Goal: Task Accomplishment & Management: Manage account settings

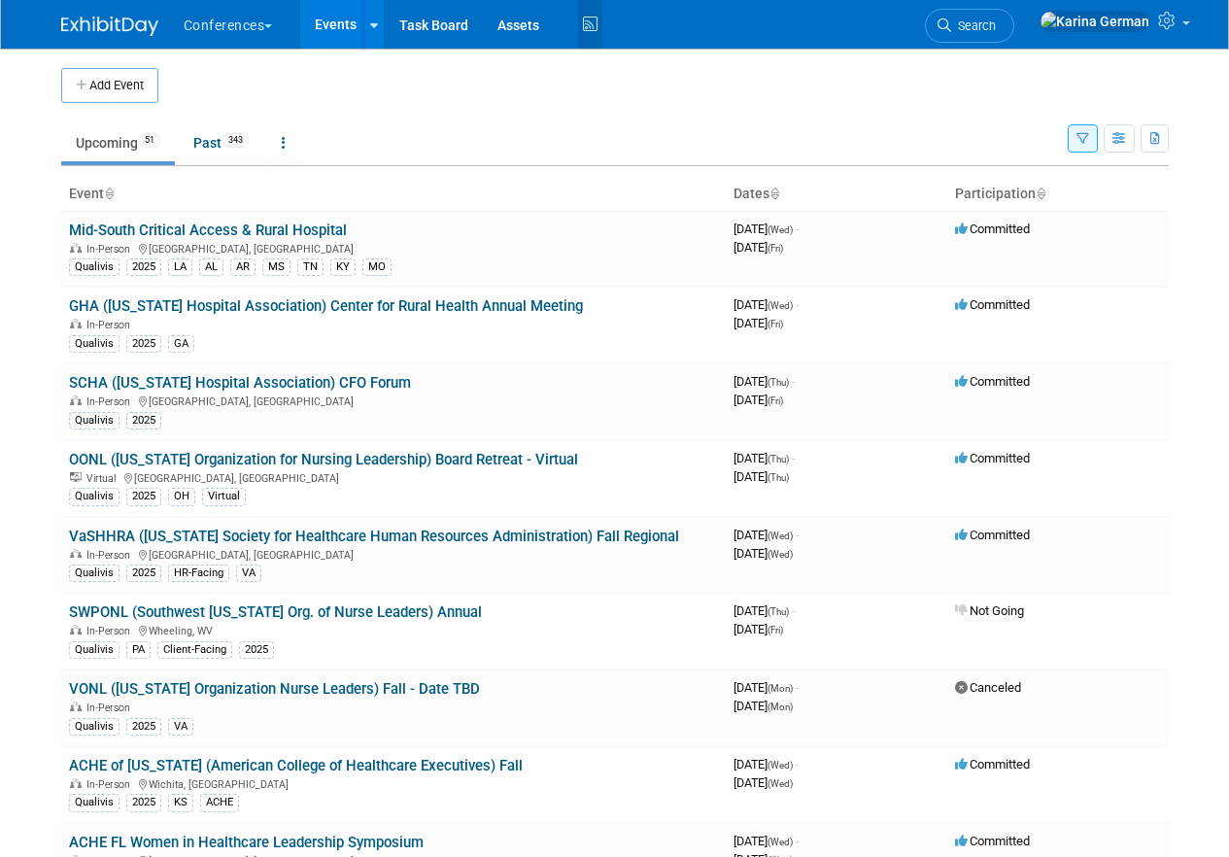
click at [592, 31] on icon at bounding box center [590, 25] width 24 height 30
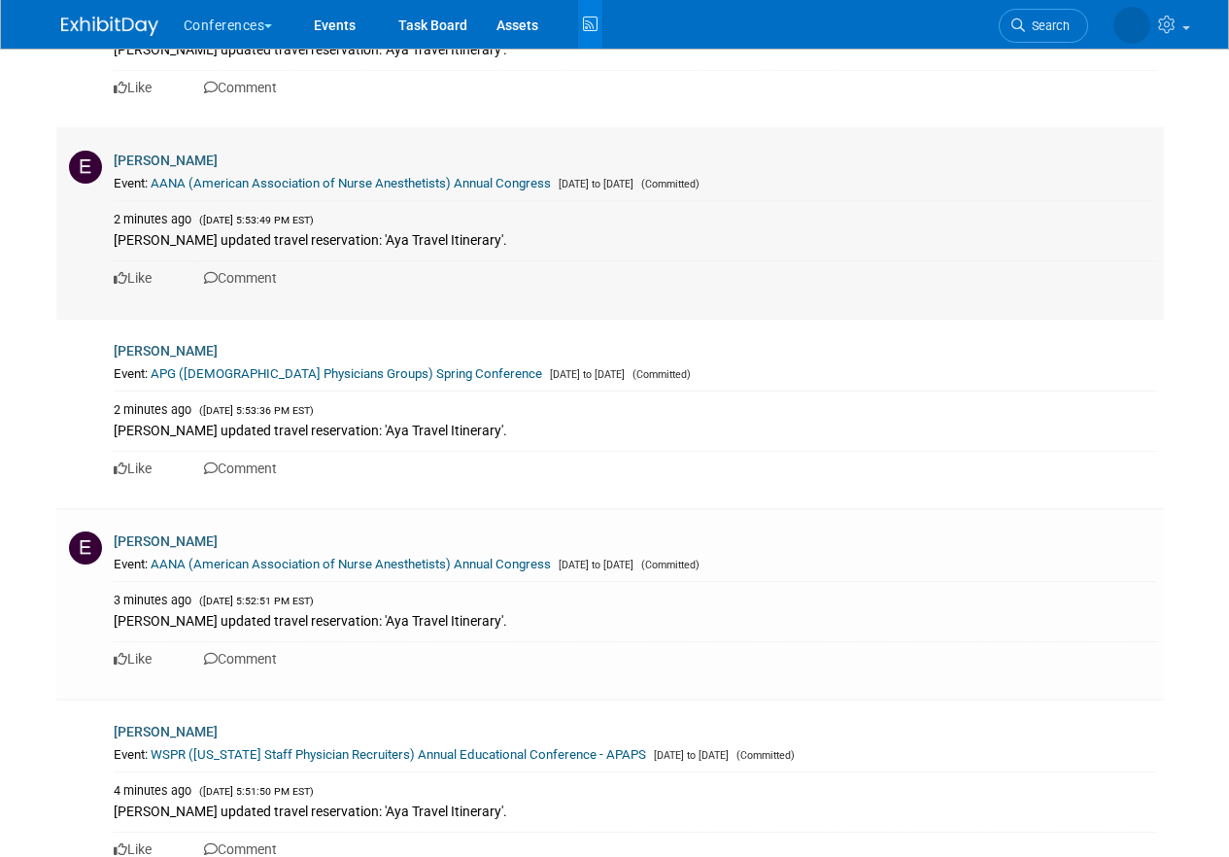
scroll to position [423, 0]
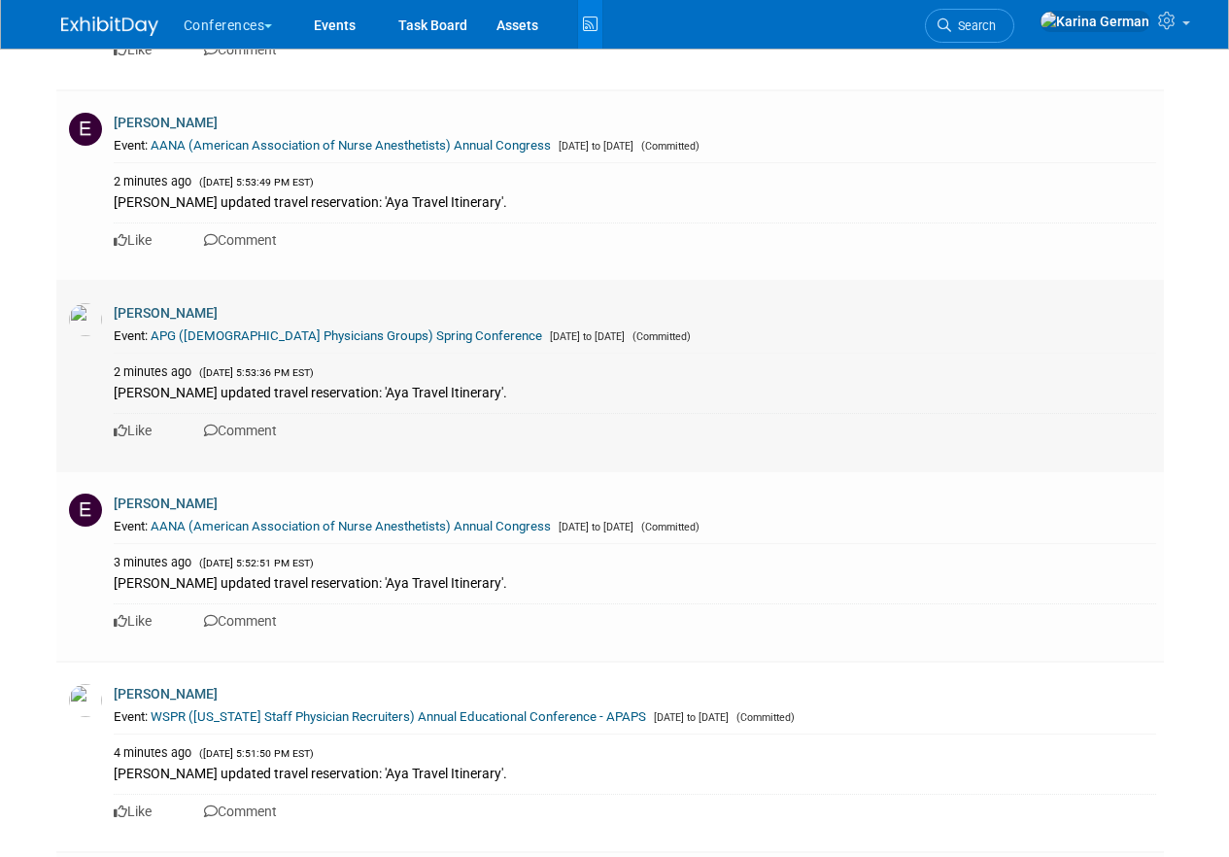
click at [415, 339] on link "APG ([DEMOGRAPHIC_DATA] Physicians Groups) Spring Conference" at bounding box center [346, 335] width 391 height 15
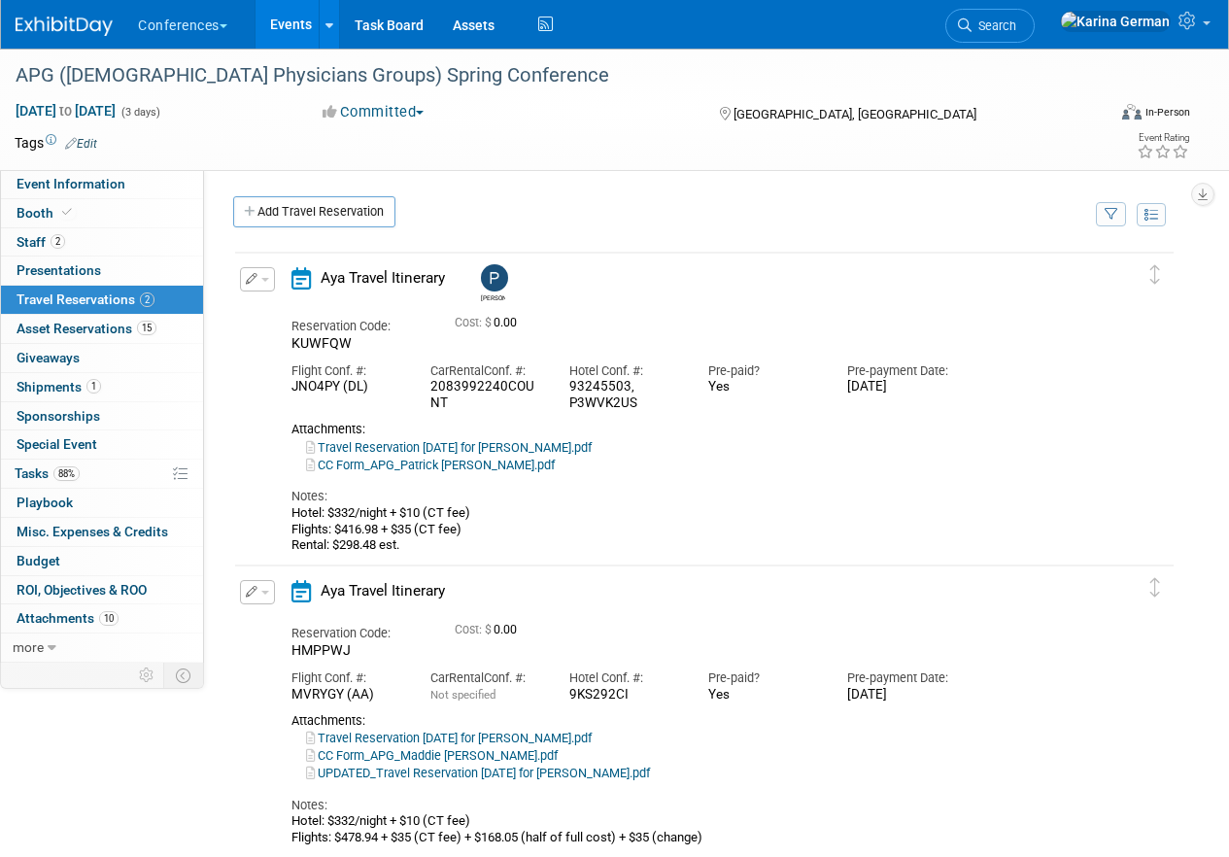
click at [1035, 44] on li "Search" at bounding box center [989, 24] width 89 height 48
click at [292, 20] on link "Events" at bounding box center [290, 24] width 71 height 49
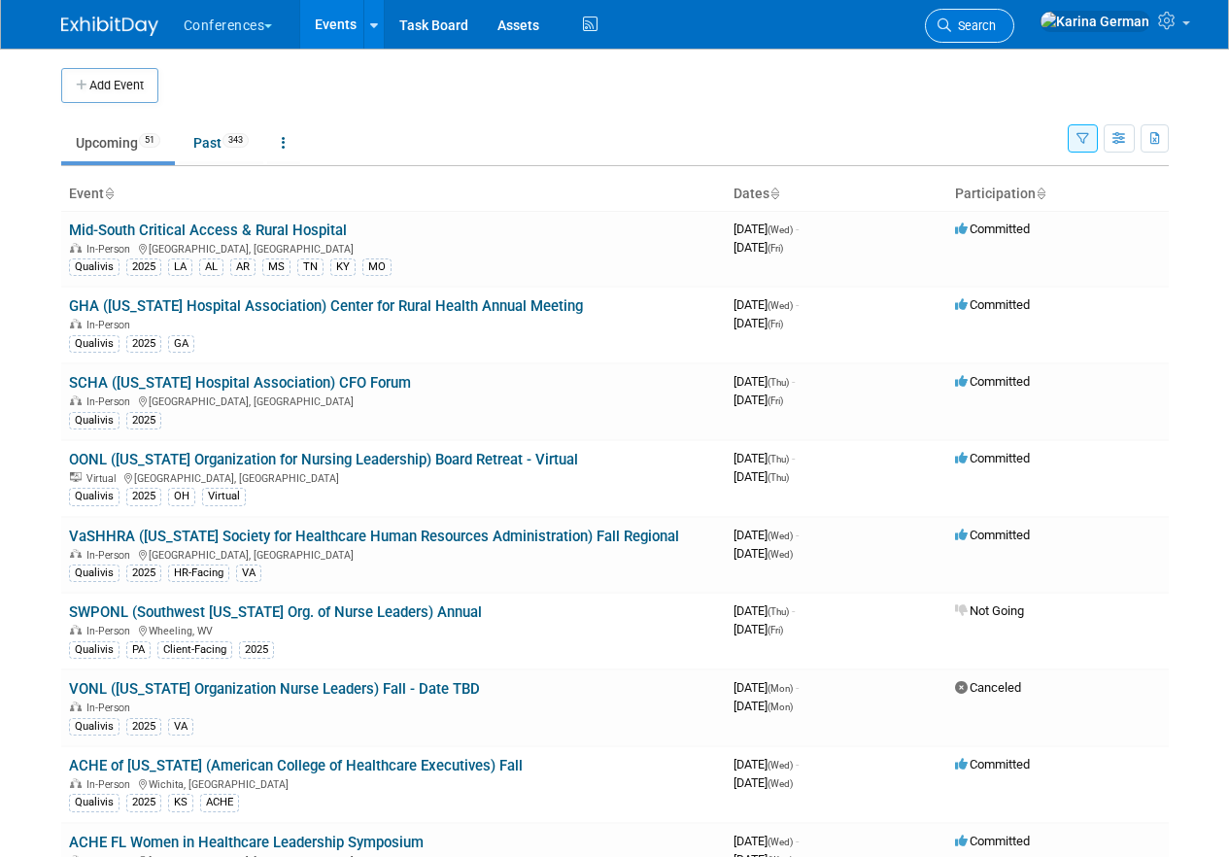
click at [996, 25] on span "Search" at bounding box center [973, 25] width 45 height 15
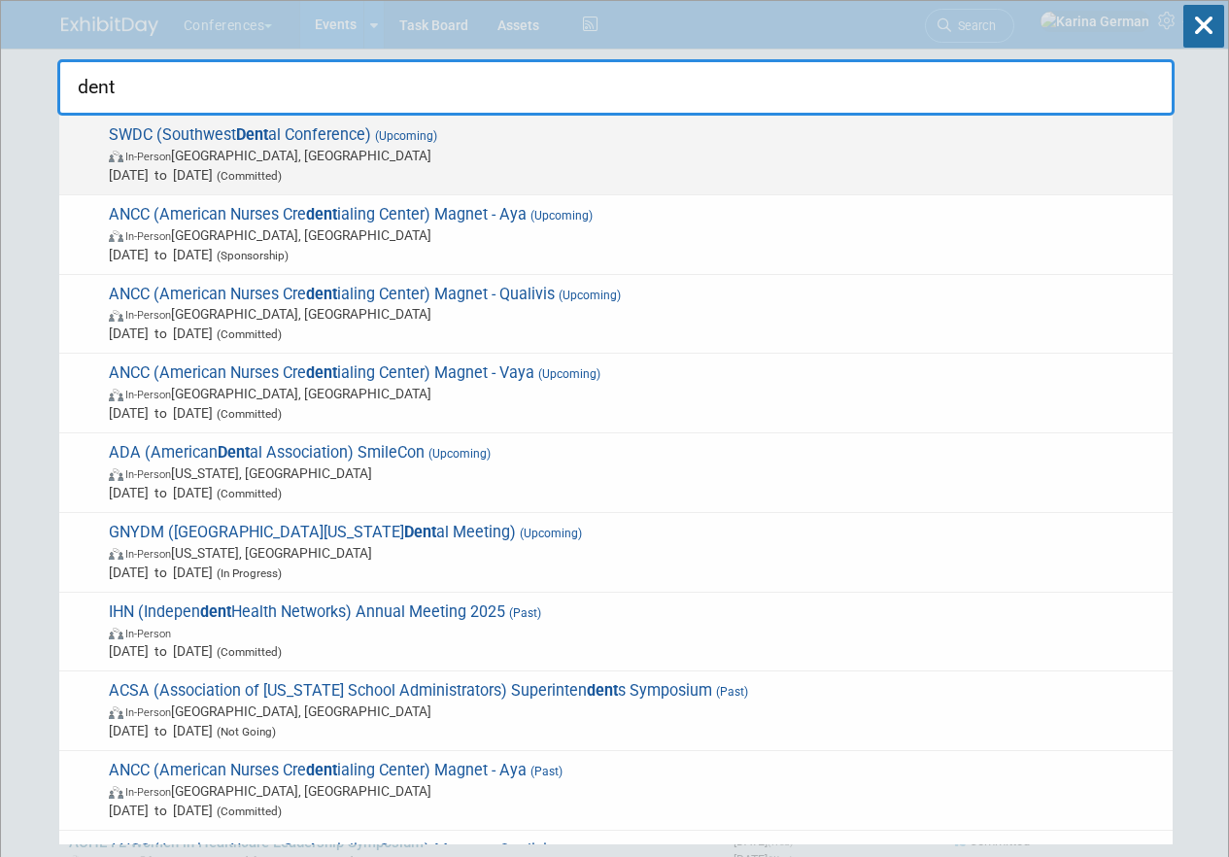
type input "dent"
click at [517, 151] on span "In-Person Dallas, TX" at bounding box center [636, 155] width 1054 height 19
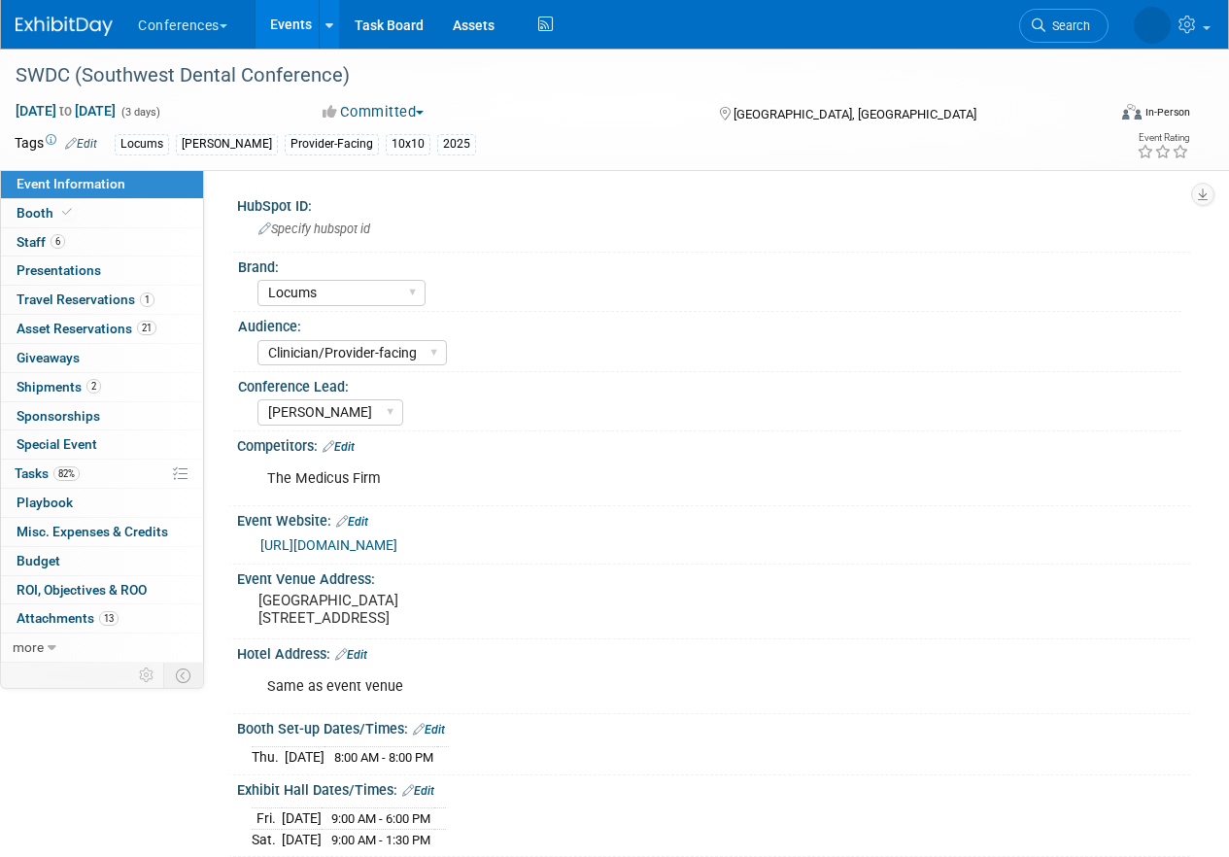
select select "Locums"
select select "Clinician/Provider-facing"
select select "[PERSON_NAME]"
click at [104, 236] on link "6 Staff 6" at bounding box center [102, 242] width 202 height 28
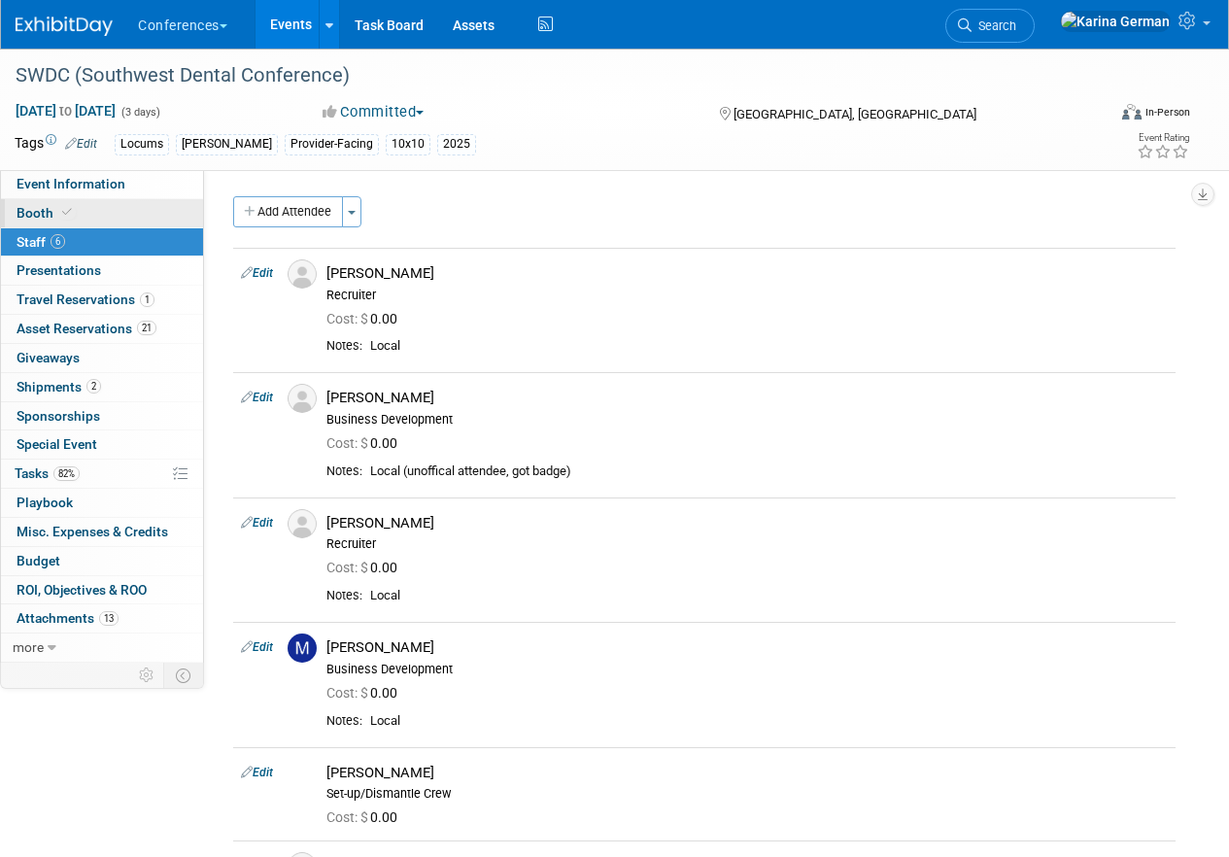
click at [124, 208] on link "Booth" at bounding box center [102, 213] width 202 height 28
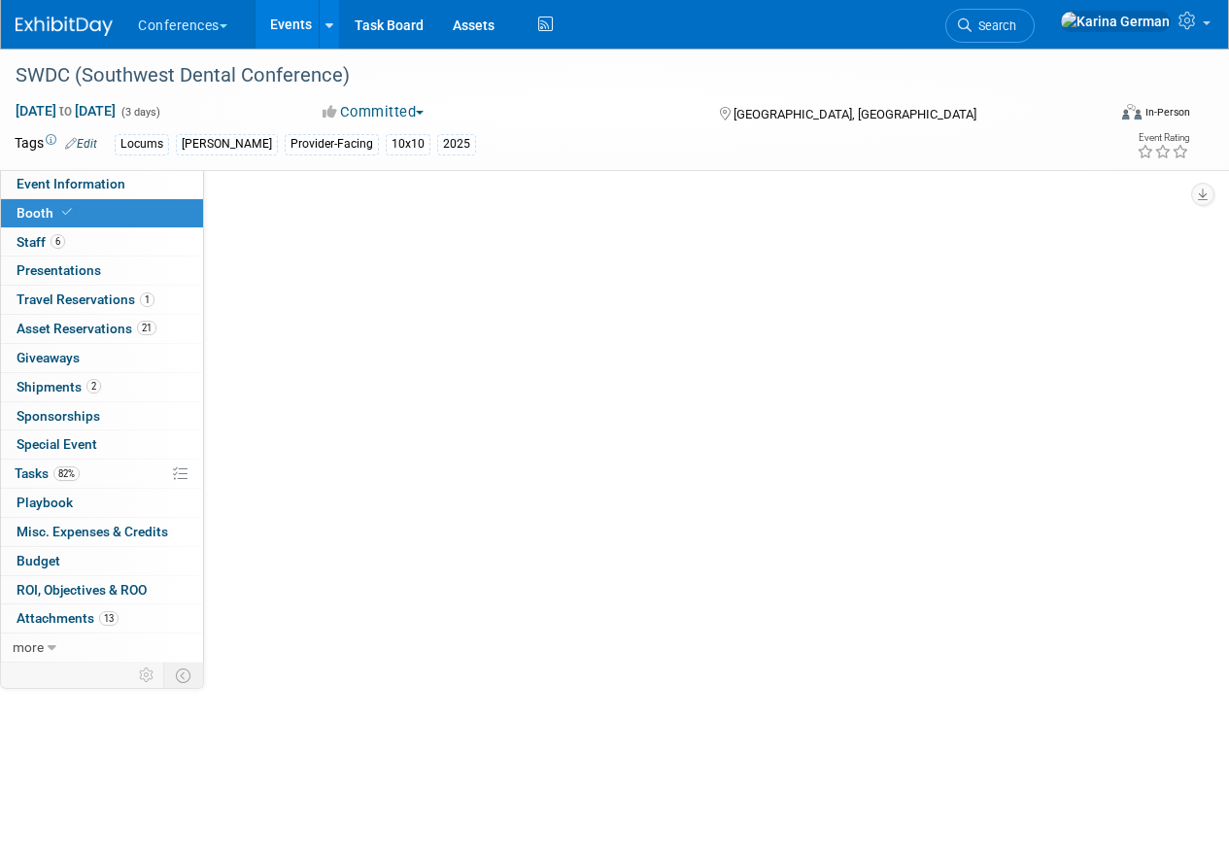
select select "10'x10'"
select select "Yes"
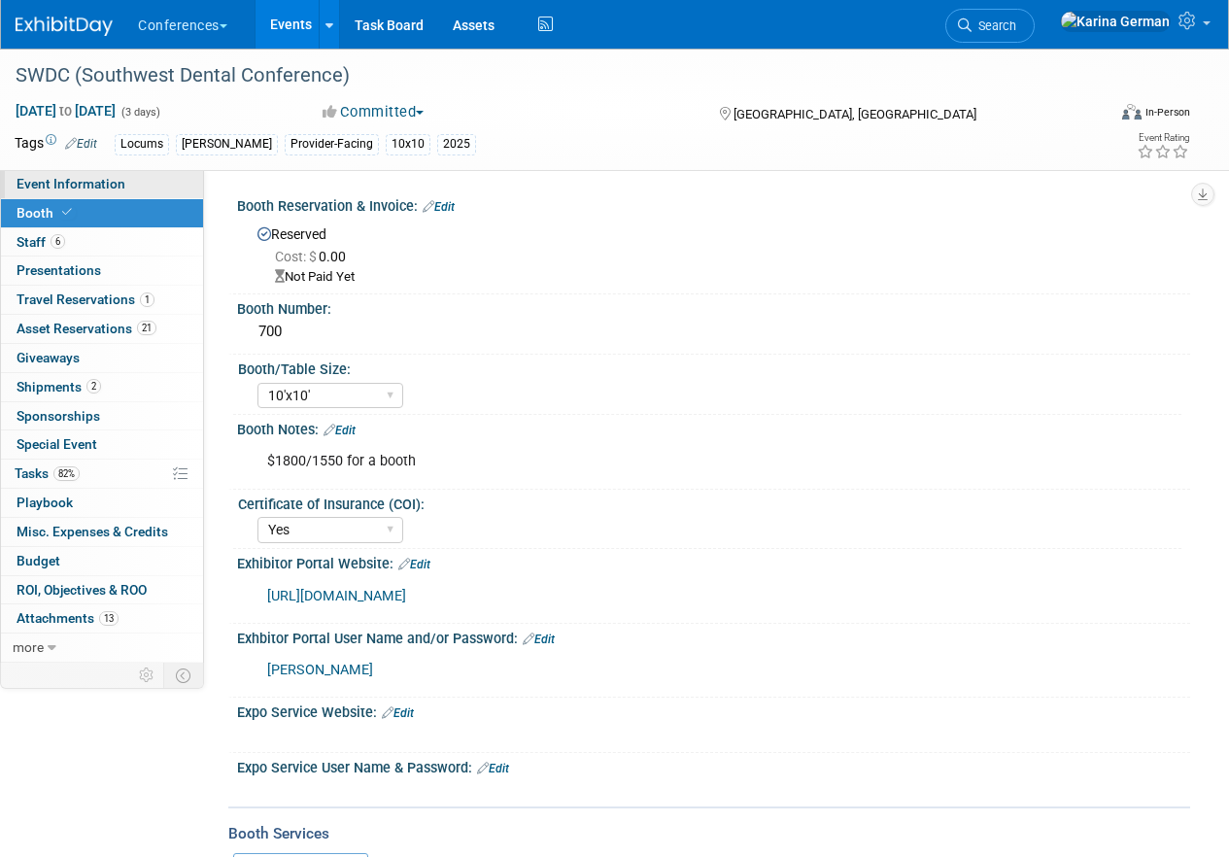
click at [135, 177] on link "Event Information" at bounding box center [102, 184] width 202 height 28
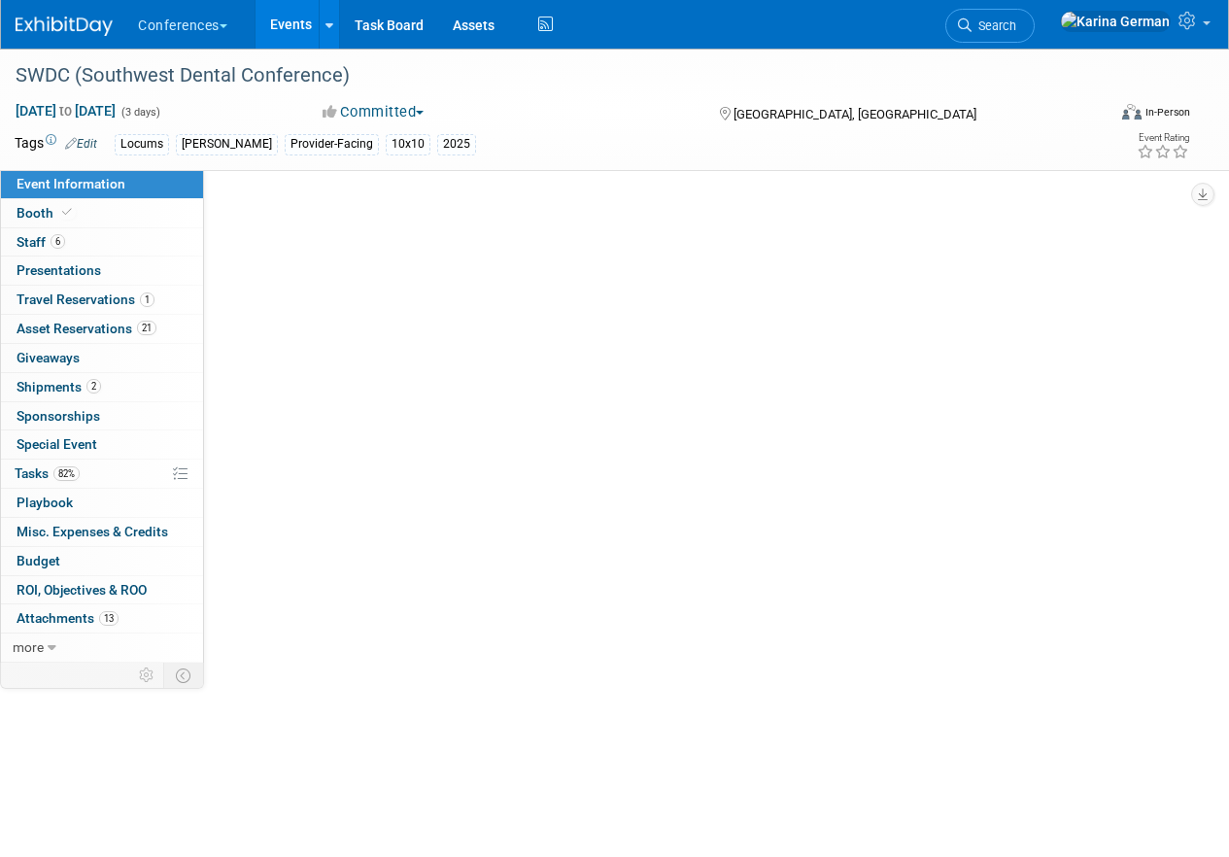
select select "Locums"
select select "Clinician/Provider-facing"
select select "Mel"
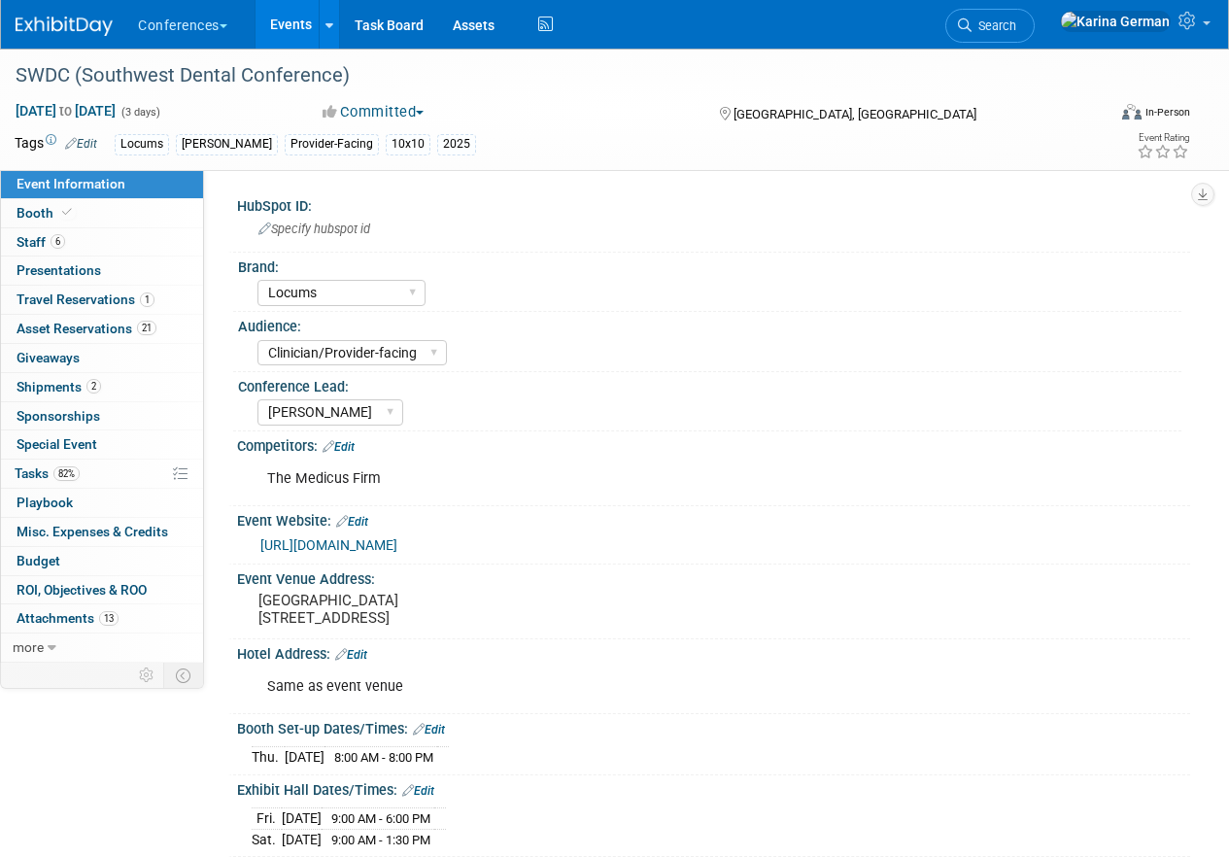
click at [298, 19] on link "Events" at bounding box center [290, 24] width 71 height 49
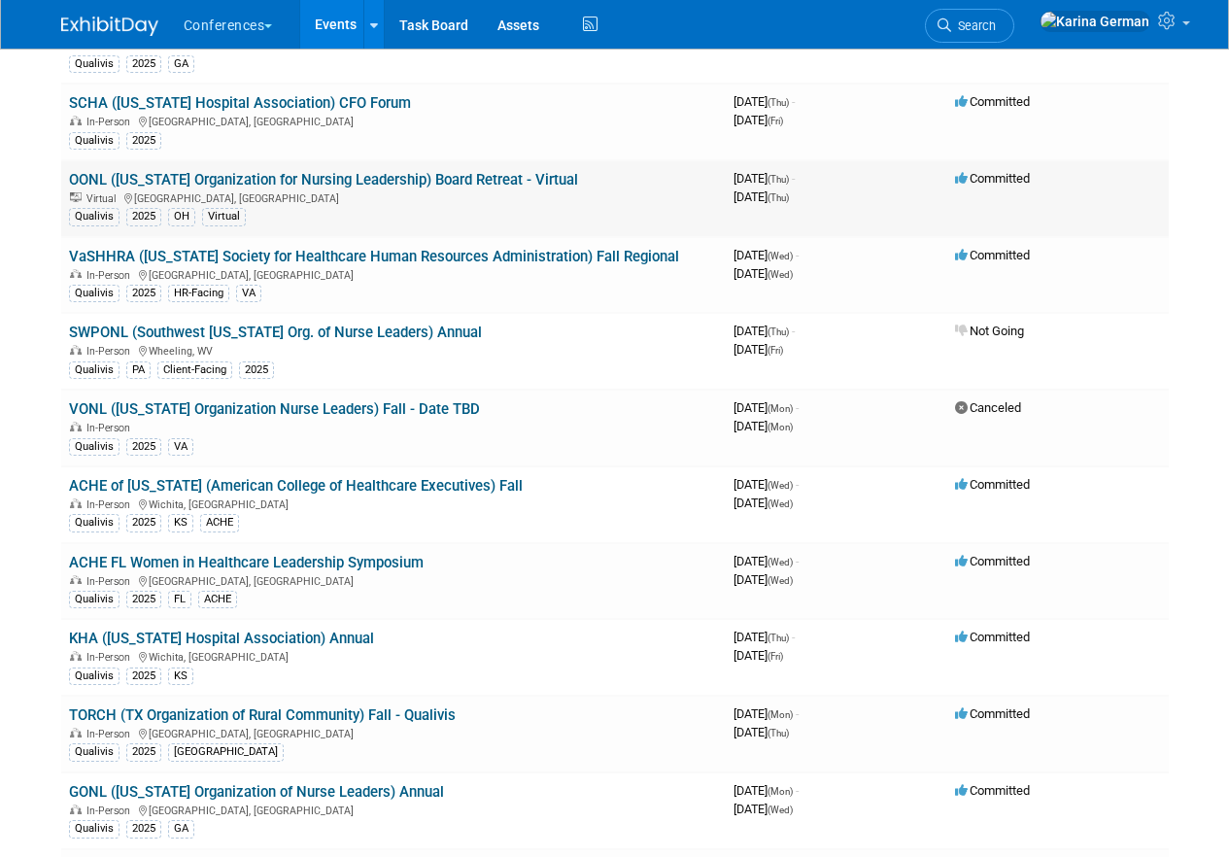
scroll to position [349, 0]
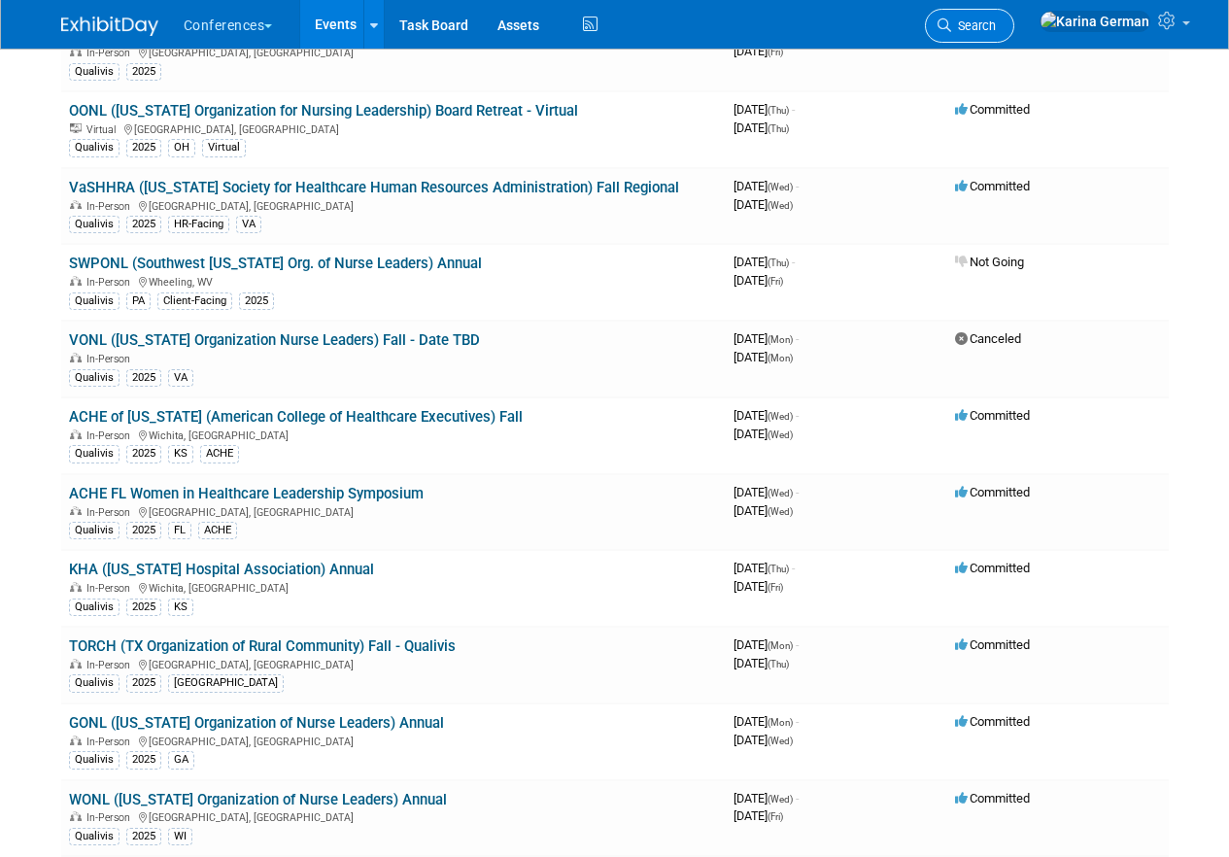
click at [1014, 34] on link "Search" at bounding box center [969, 26] width 89 height 34
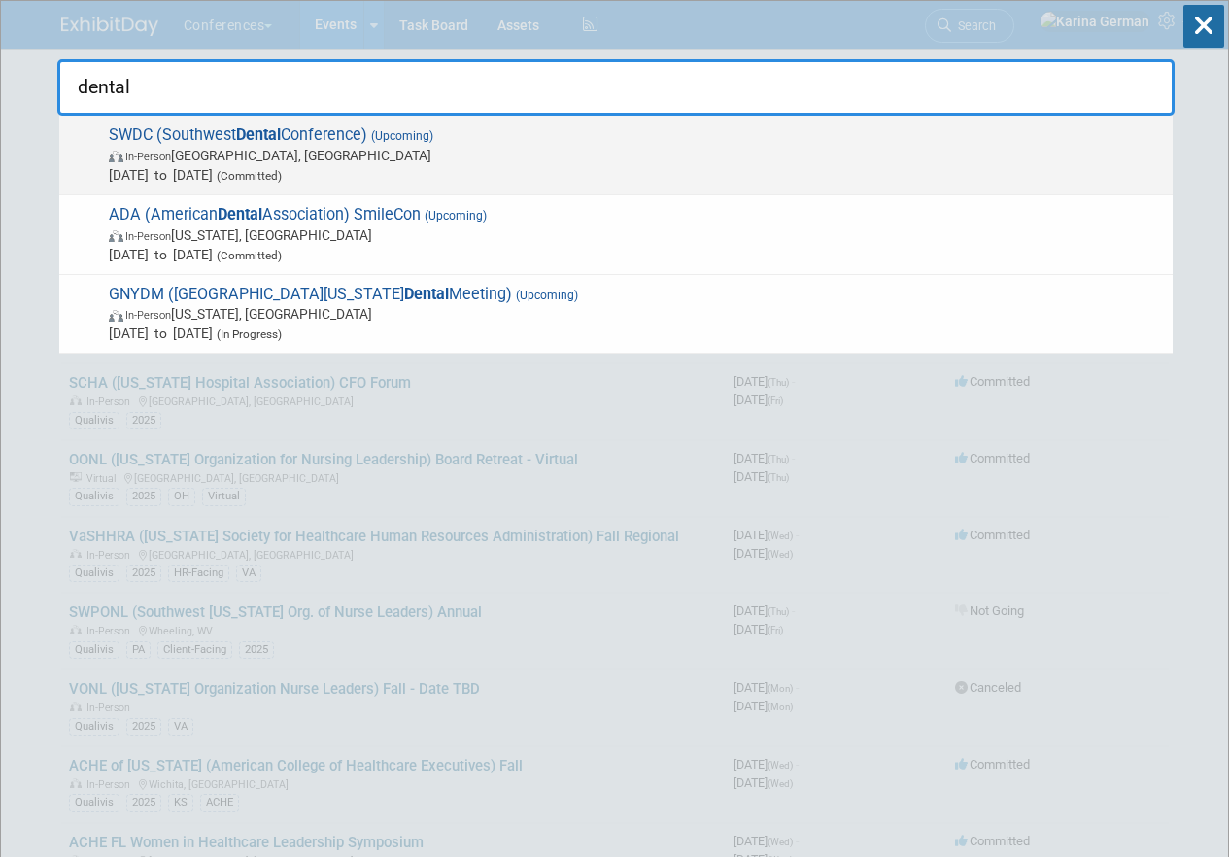
type input "dental"
click at [309, 141] on span "SWDC (Southwest Dental Conference) (Upcoming) In-Person Dallas, TX Aug 21, 2025…" at bounding box center [633, 154] width 1060 height 59
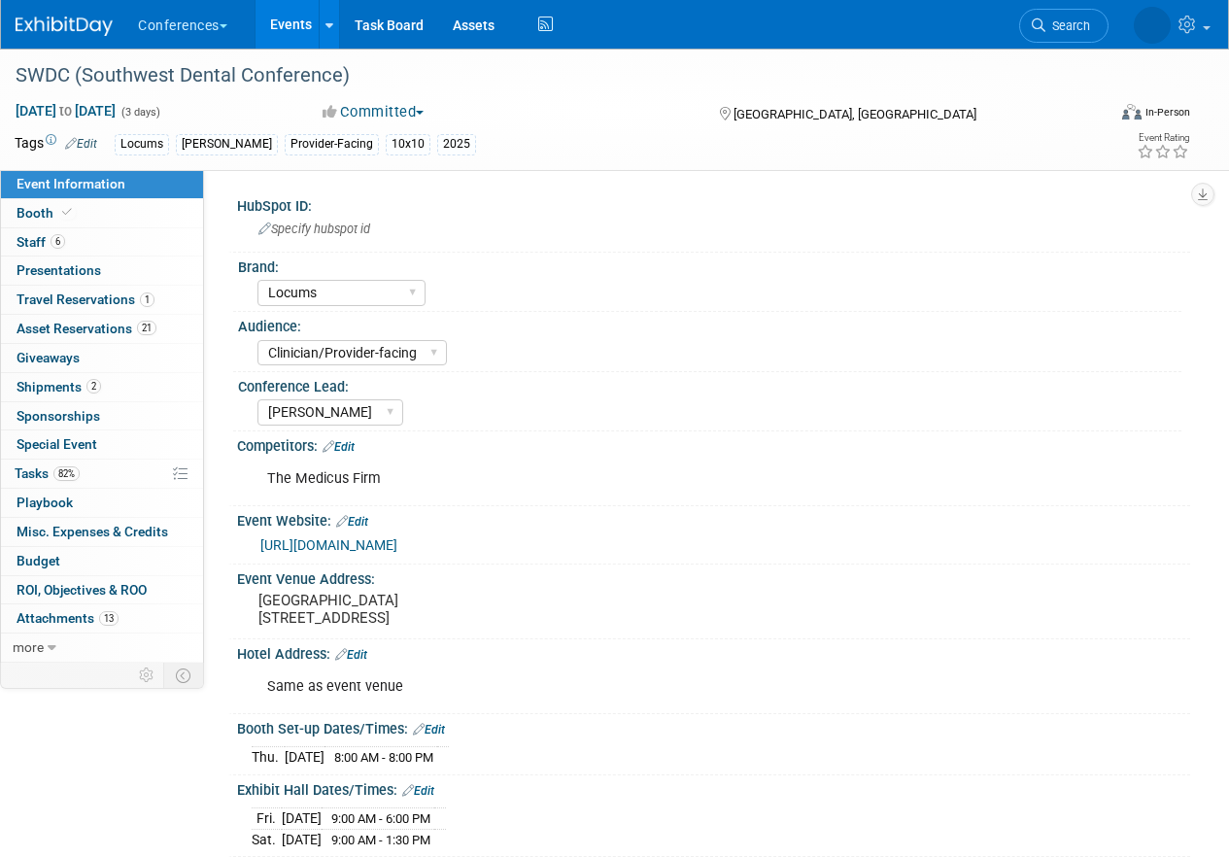
select select "Locums"
select select "Clinician/Provider-facing"
select select "[PERSON_NAME]"
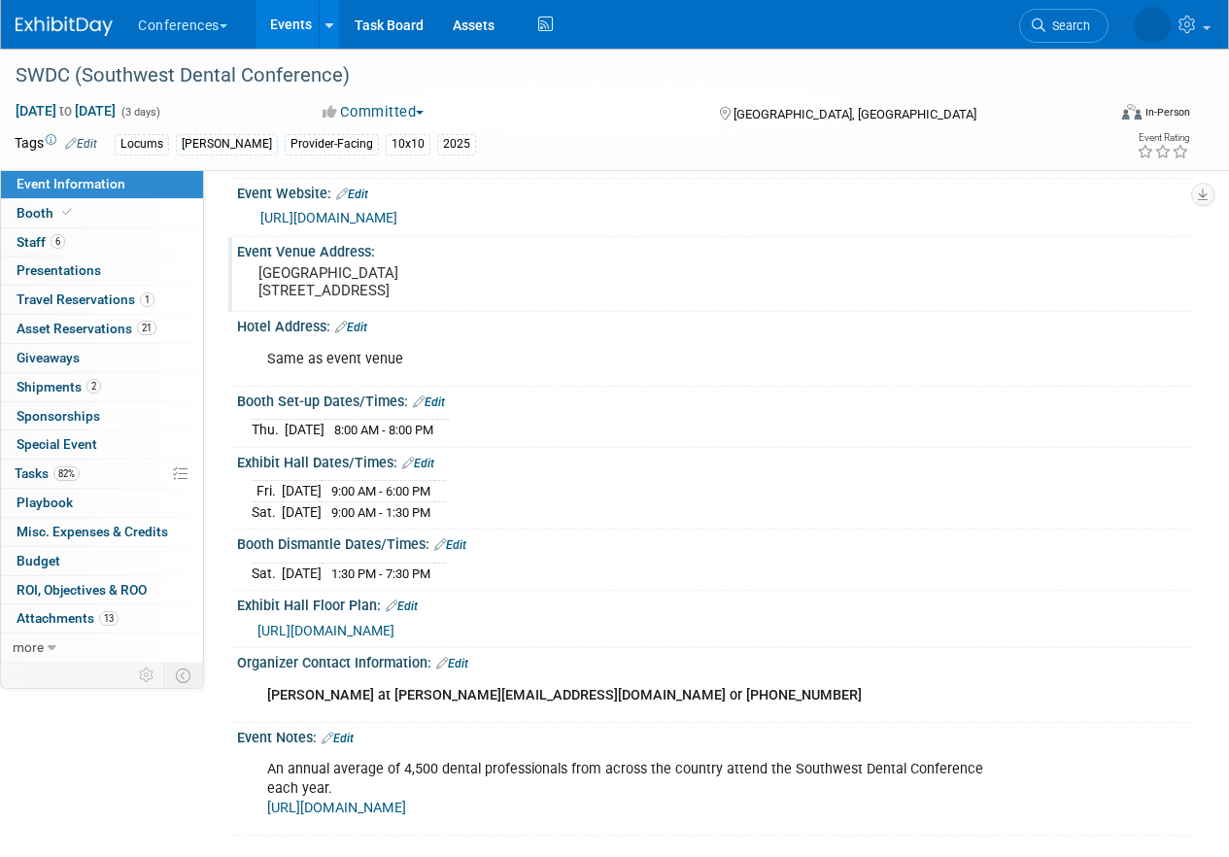
scroll to position [329, 0]
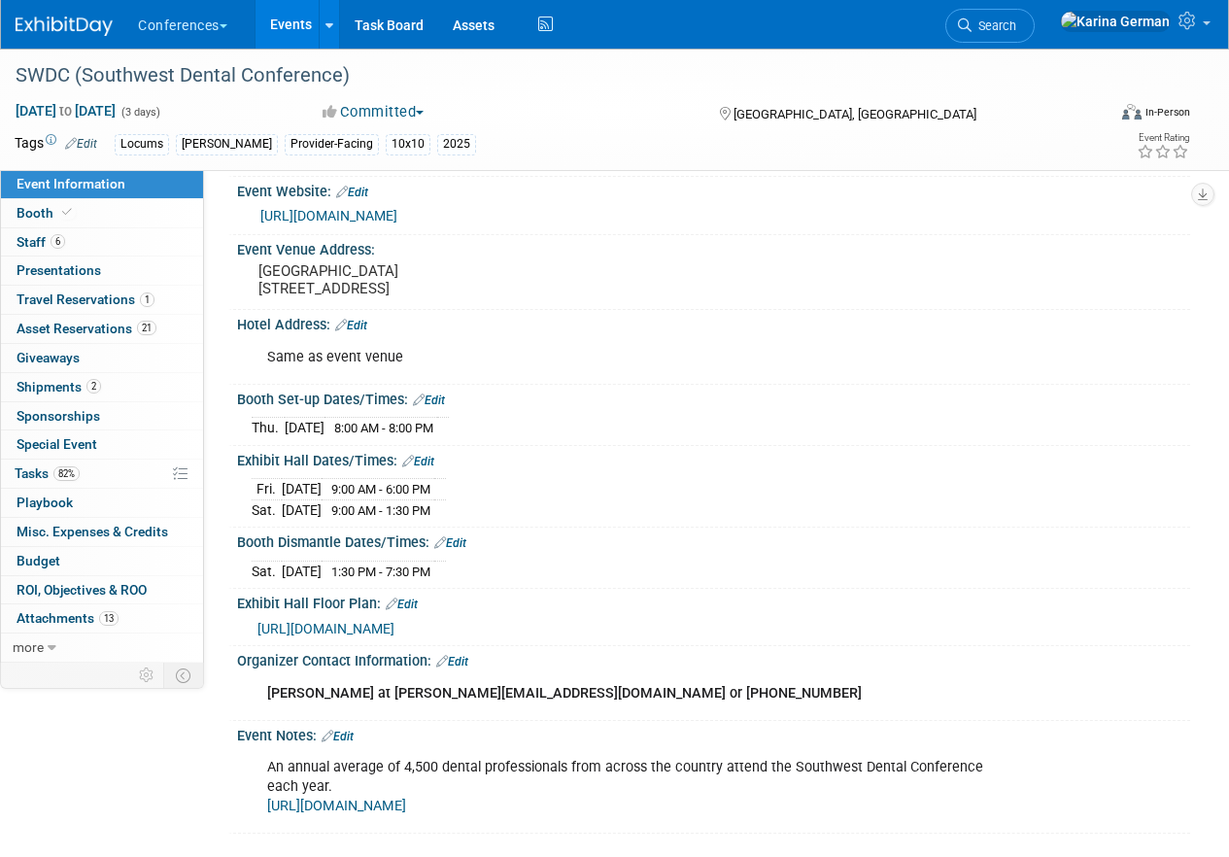
click at [288, 33] on link "Events" at bounding box center [290, 24] width 71 height 49
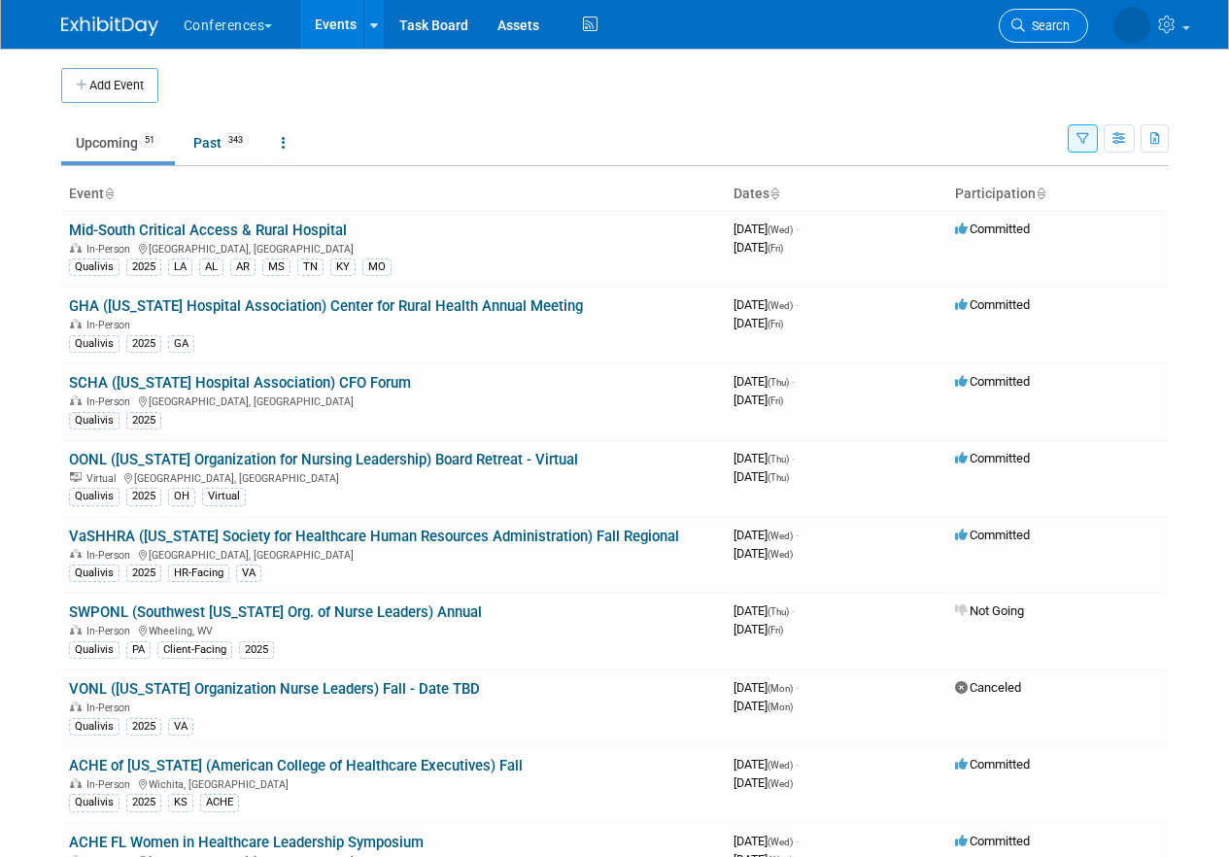
click at [1036, 25] on span "Search" at bounding box center [1047, 25] width 45 height 15
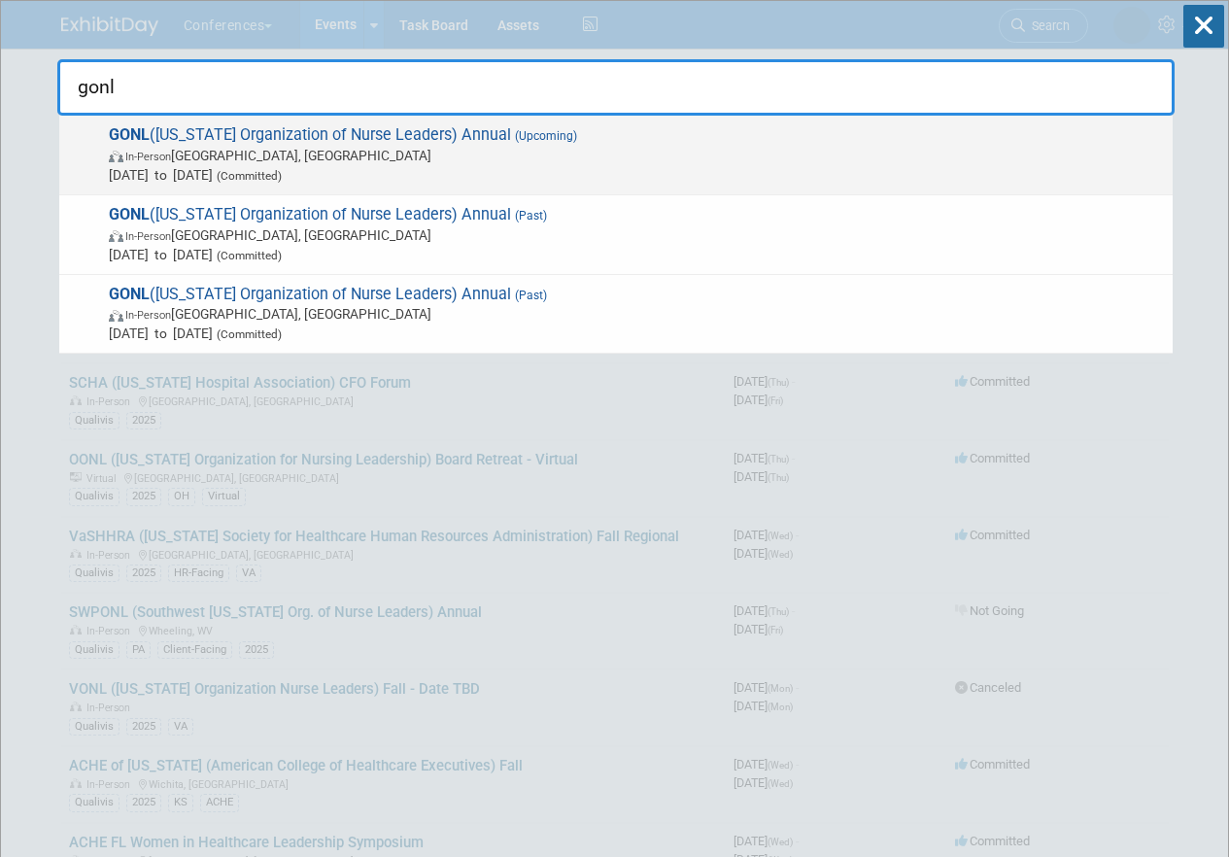
type input "gonl"
click at [398, 184] on span "[DATE] to [DATE] (Committed)" at bounding box center [636, 174] width 1054 height 19
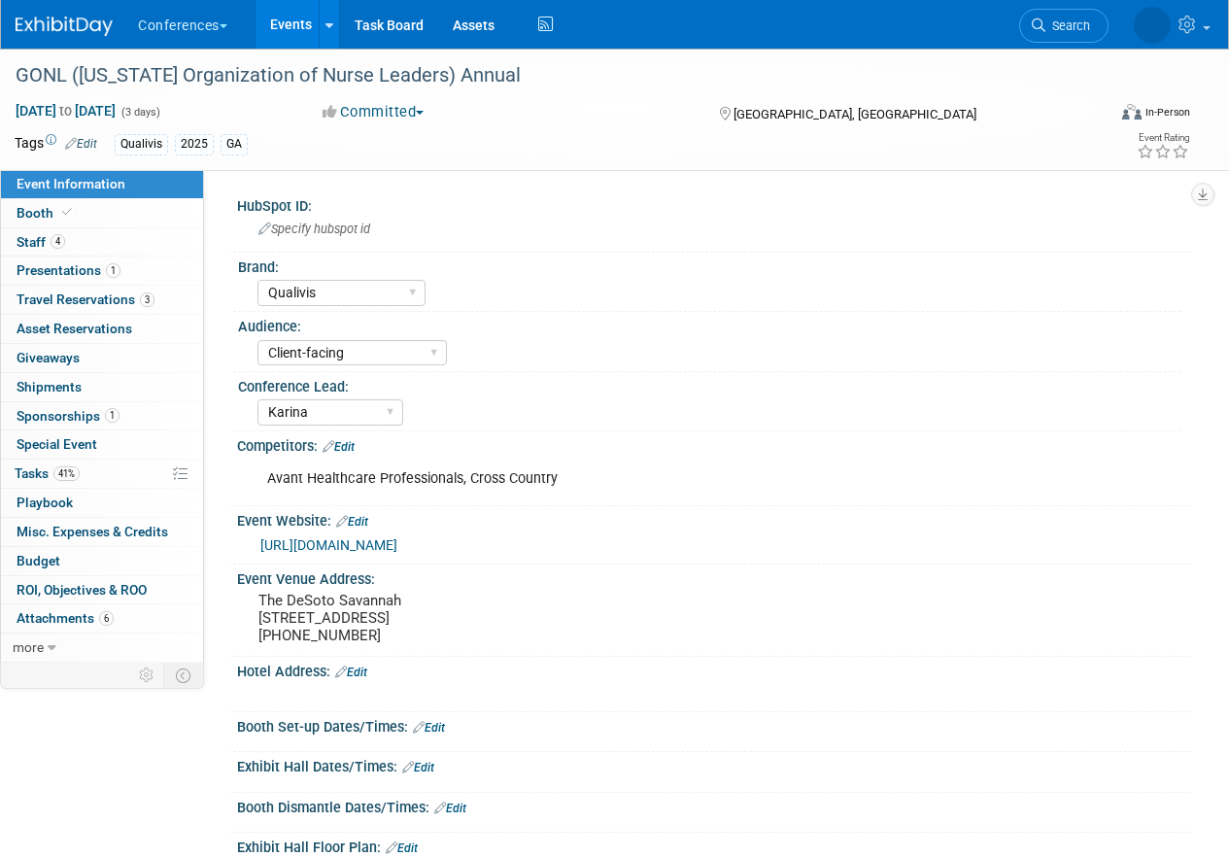
select select "Qualivis"
select select "Client-facing"
select select "Karina"
click at [112, 412] on span "1" at bounding box center [112, 415] width 15 height 15
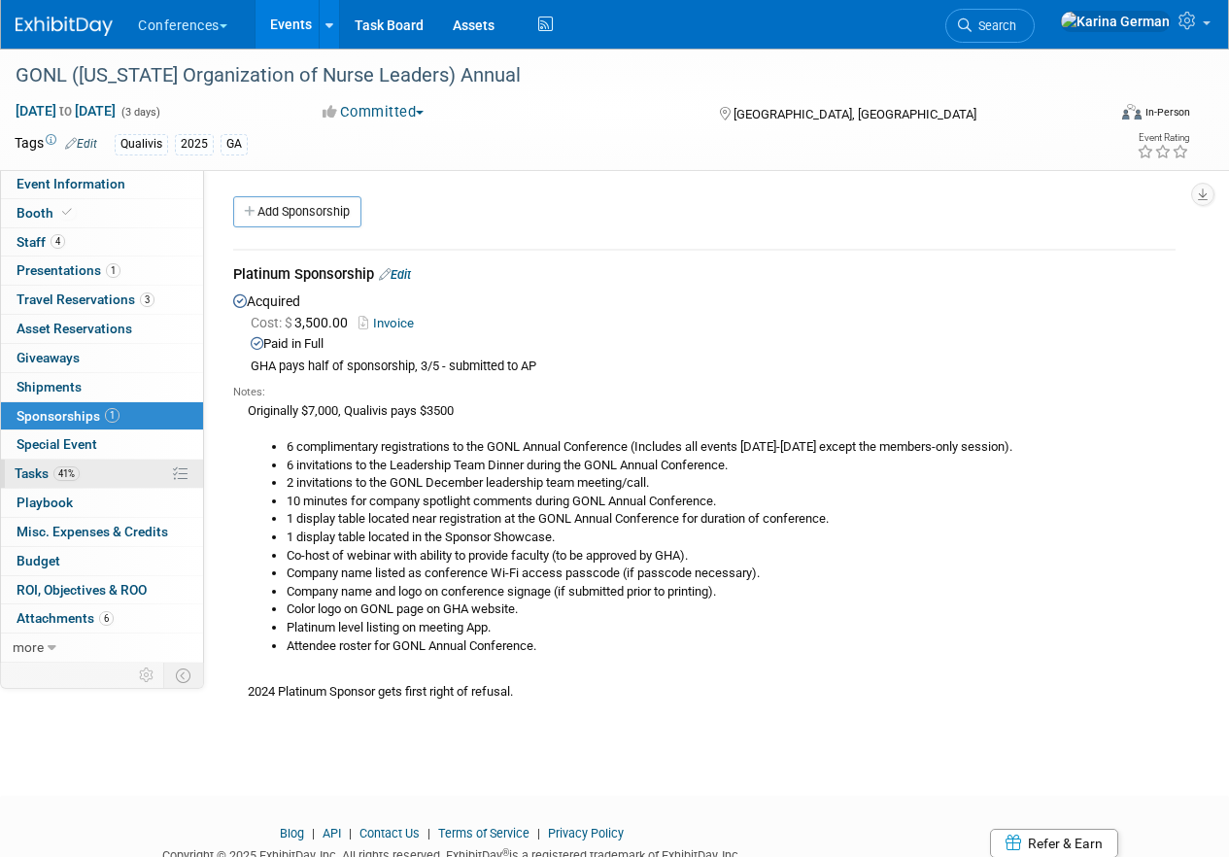
click at [47, 479] on span "Tasks 41%" at bounding box center [47, 473] width 65 height 16
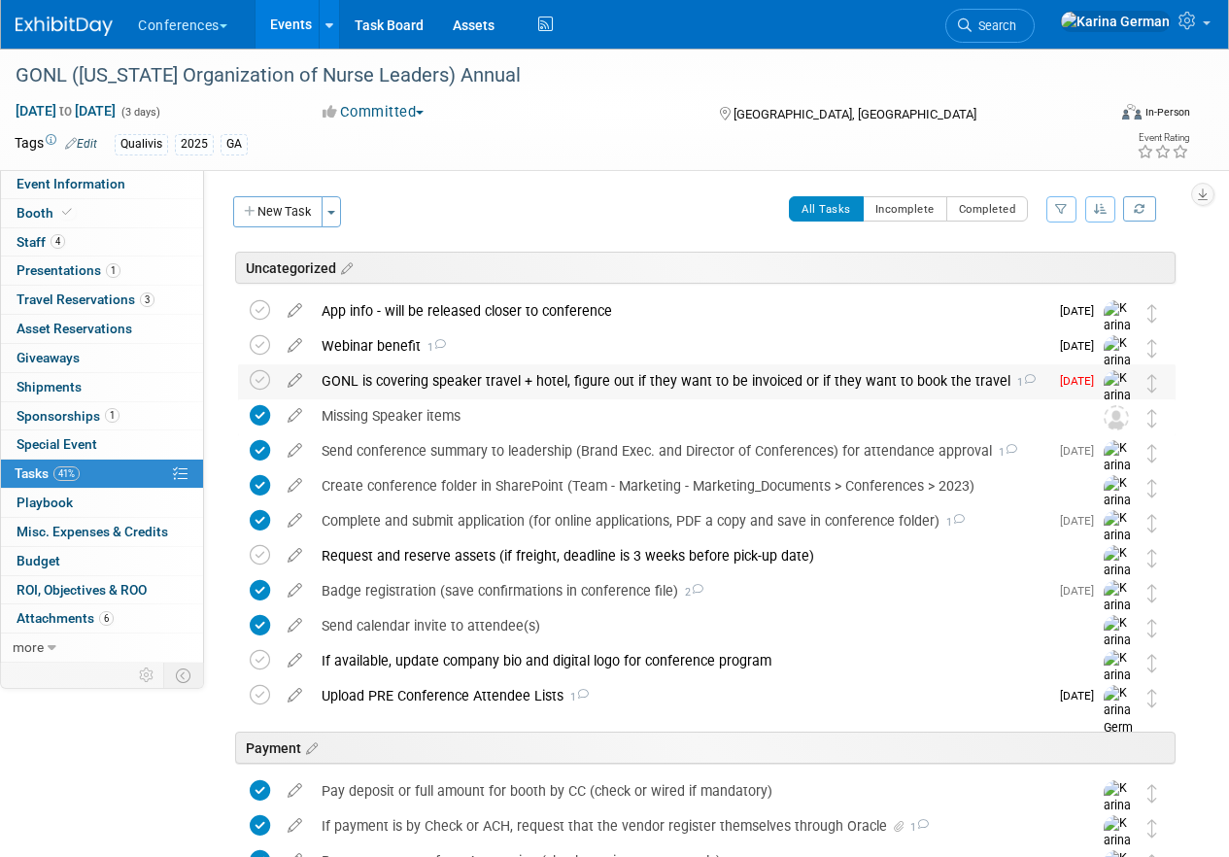
click at [380, 381] on div "GONL is covering speaker travel + hotel, figure out if they want to be invoiced…" at bounding box center [680, 380] width 736 height 33
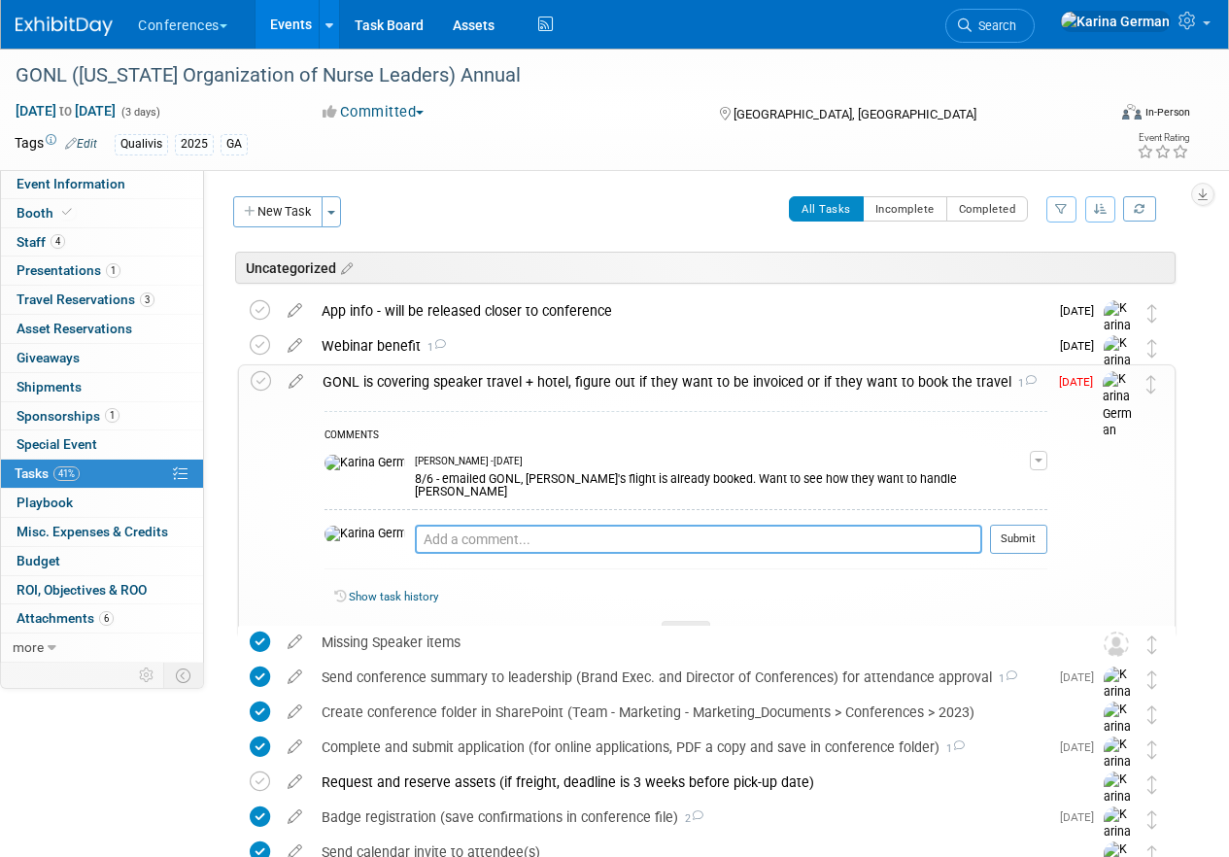
click at [448, 525] on textarea at bounding box center [698, 539] width 567 height 29
type textarea "8/21 - pinged GONL again"
click at [1027, 525] on button "Submit" at bounding box center [1018, 539] width 57 height 29
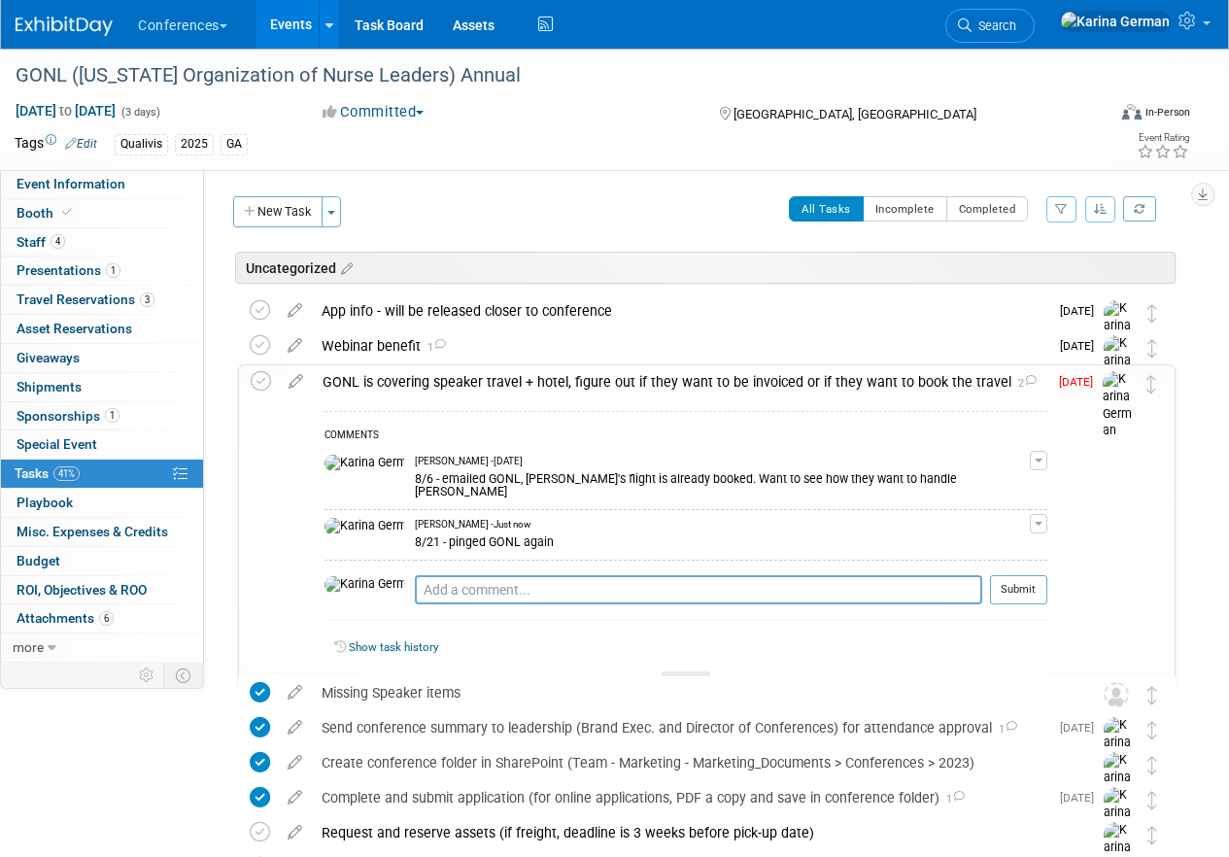
click at [590, 397] on td "GONL is covering speaker travel + hotel, figure out if they want to be invoiced…" at bounding box center [680, 526] width 734 height 322
click at [531, 367] on div "GONL is covering speaker travel + hotel, figure out if they want to be invoiced…" at bounding box center [680, 381] width 734 height 33
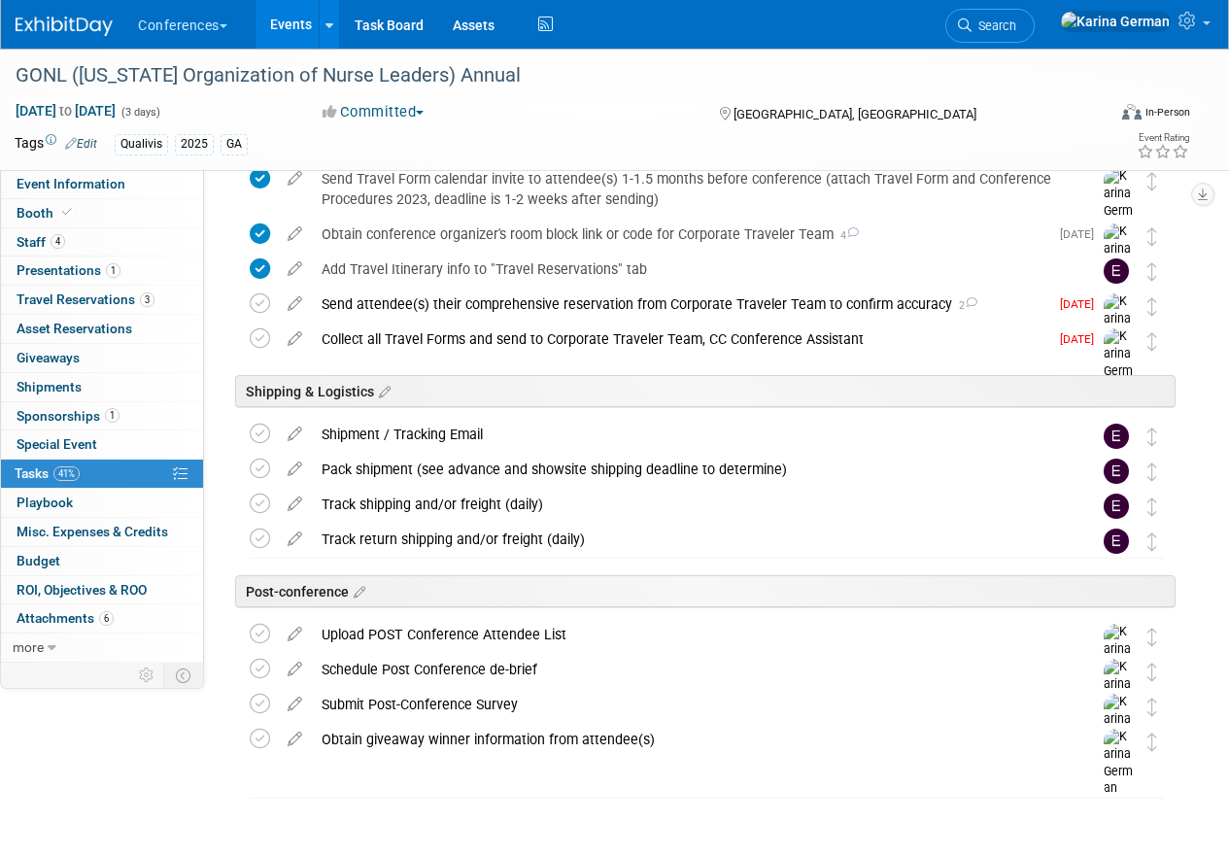
scroll to position [936, 0]
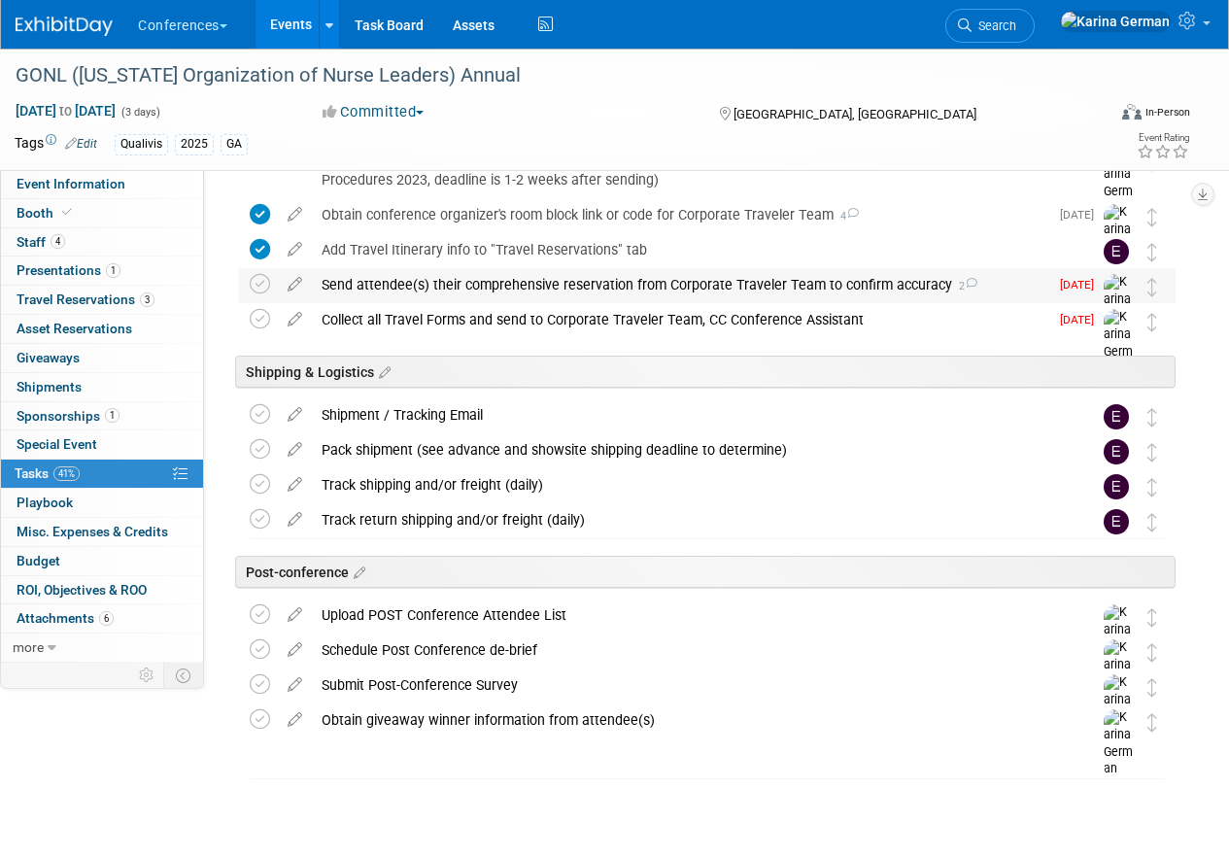
click at [424, 287] on div "Send attendee(s) their comprehensive reservation from Corporate Traveler Team t…" at bounding box center [680, 284] width 736 height 33
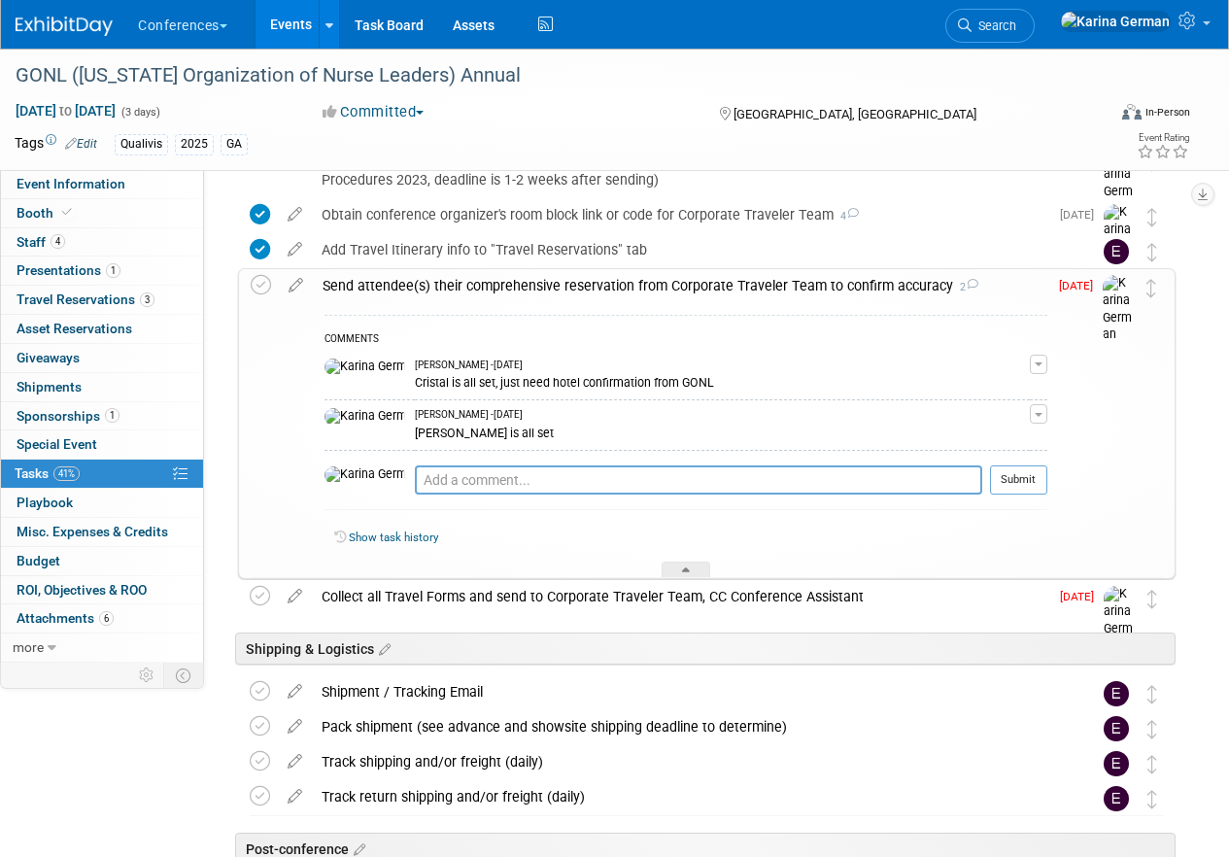
click at [425, 286] on div "Send attendee(s) their comprehensive reservation from Corporate Traveler Team t…" at bounding box center [680, 285] width 734 height 33
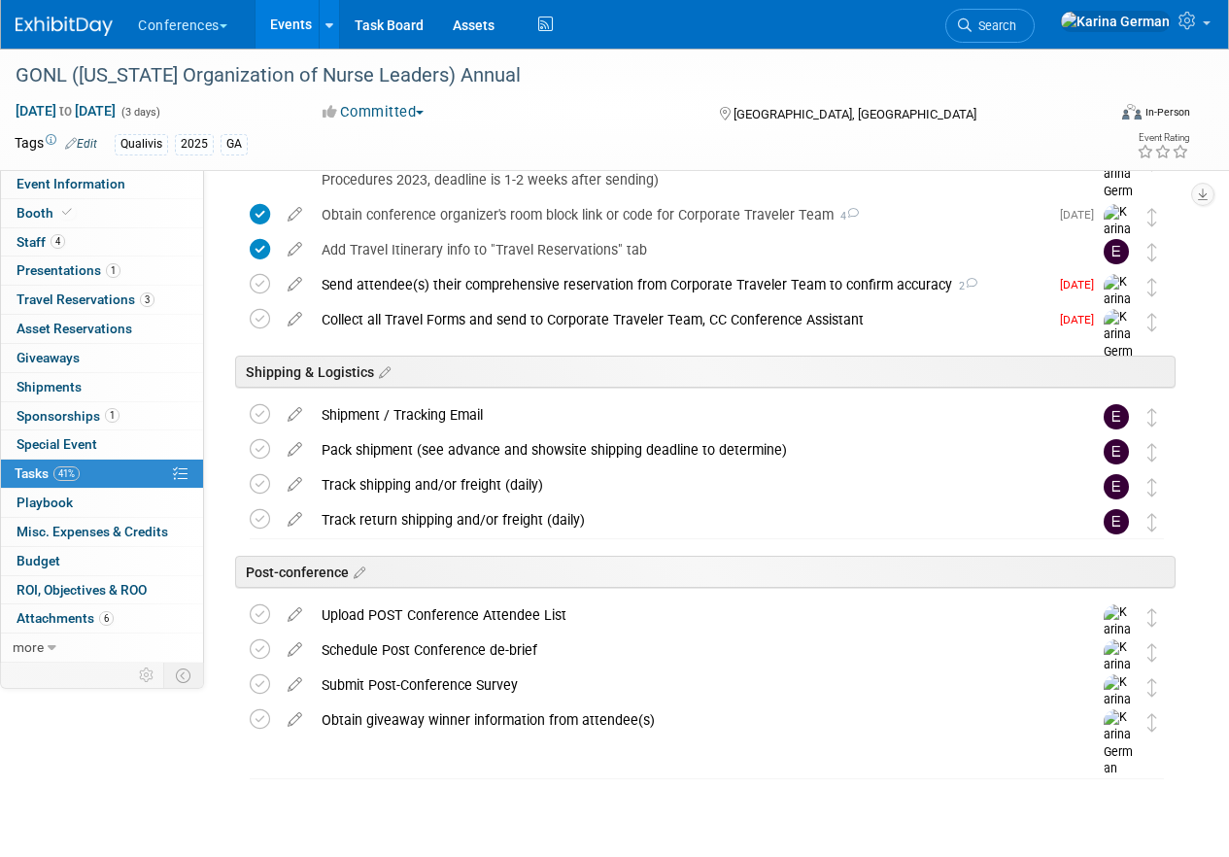
click at [1035, 45] on li "Search" at bounding box center [989, 24] width 89 height 48
click at [1035, 16] on link "Search" at bounding box center [989, 26] width 89 height 34
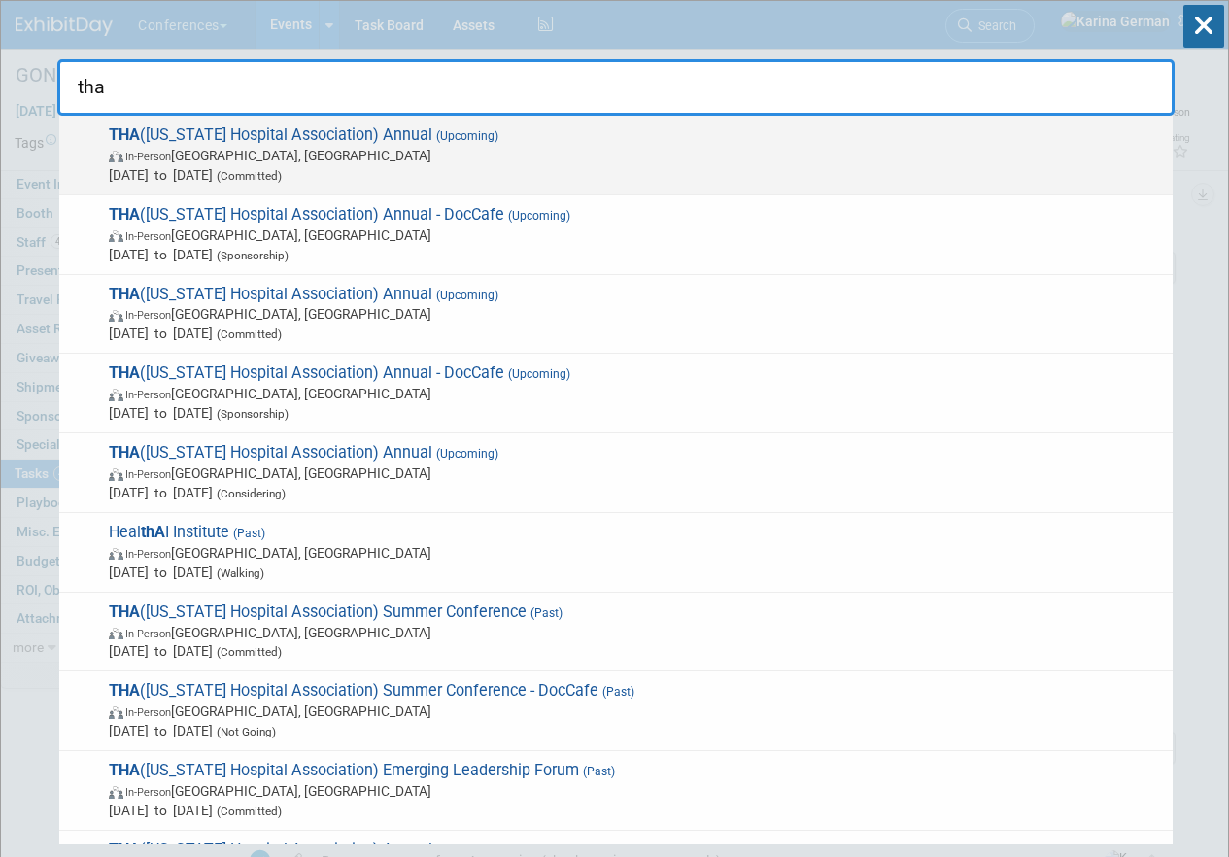
type input "tha"
click at [436, 157] on span "In-Person Nashville, TN" at bounding box center [636, 155] width 1054 height 19
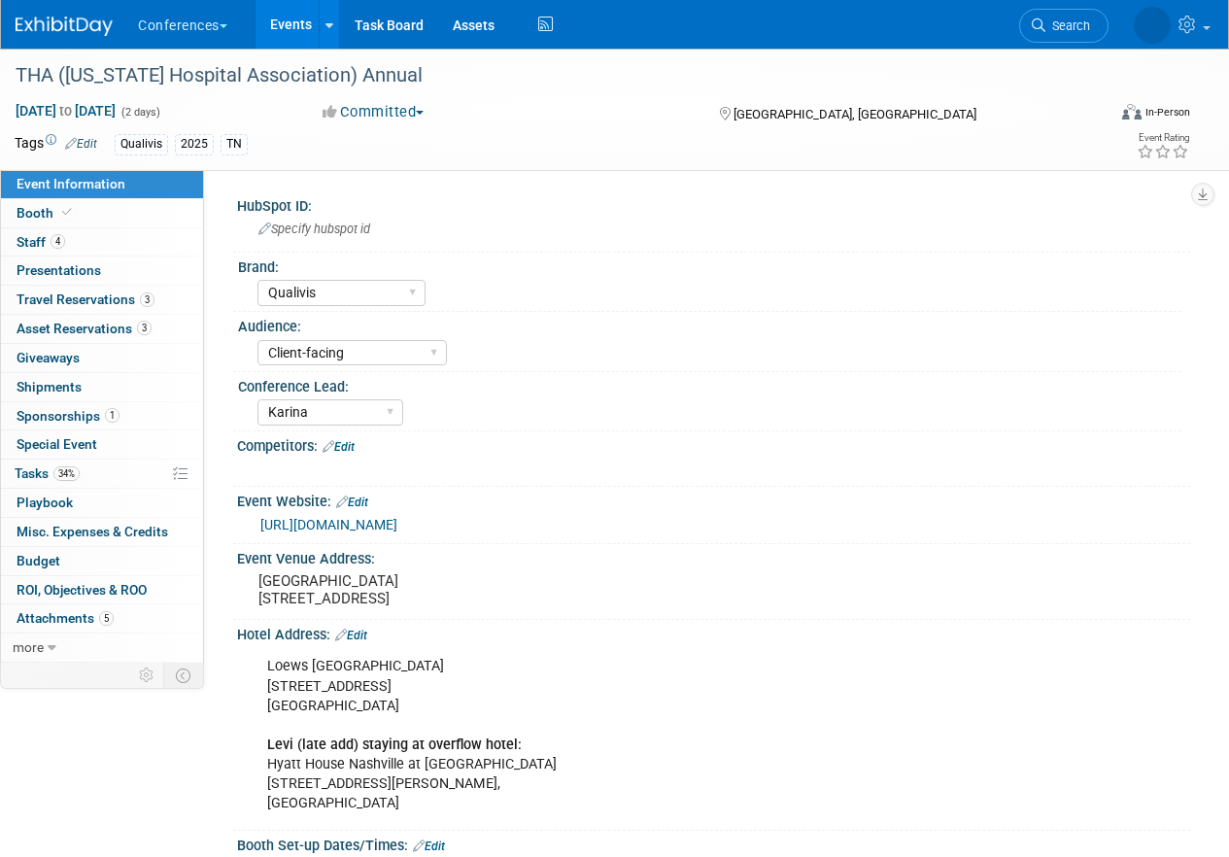
select select "Qualivis"
select select "Client-facing"
select select "Karina"
click at [90, 482] on link "34% Tasks 34%" at bounding box center [102, 473] width 202 height 28
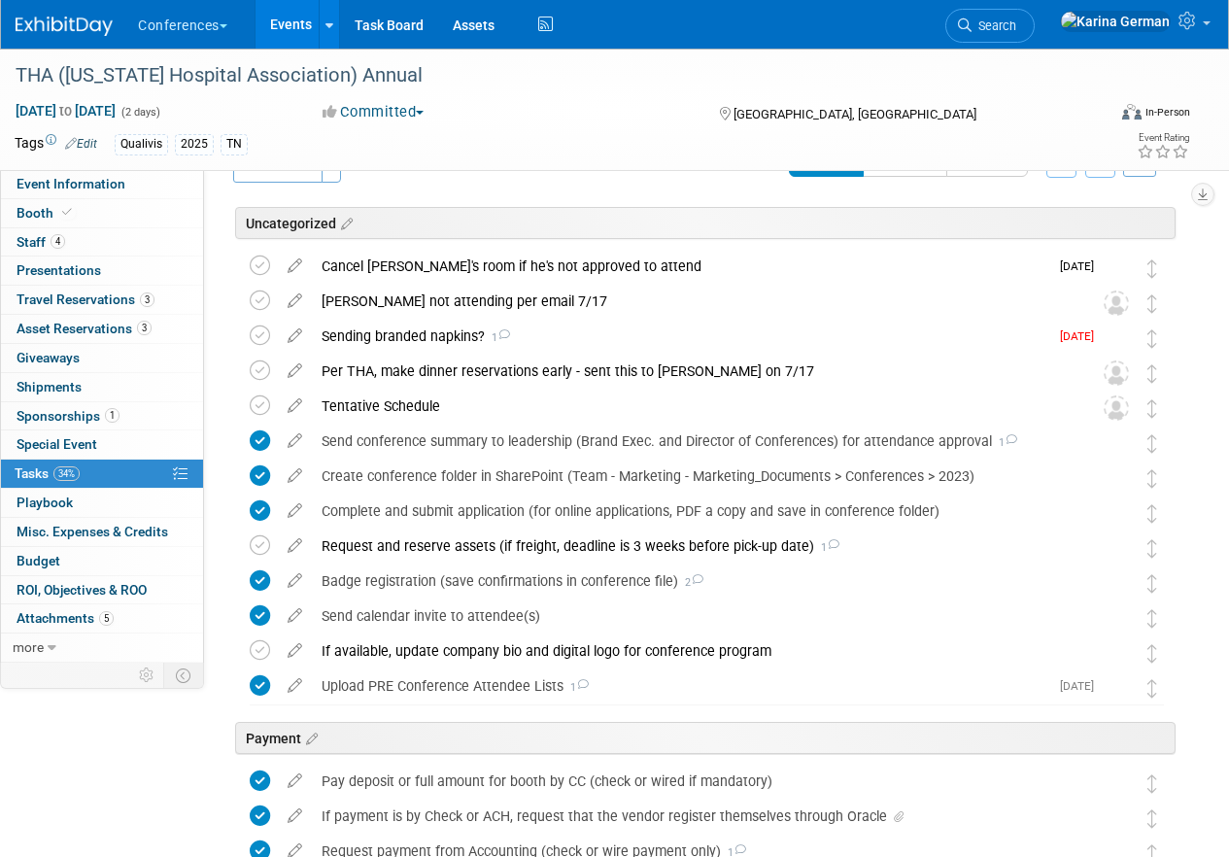
scroll to position [58, 0]
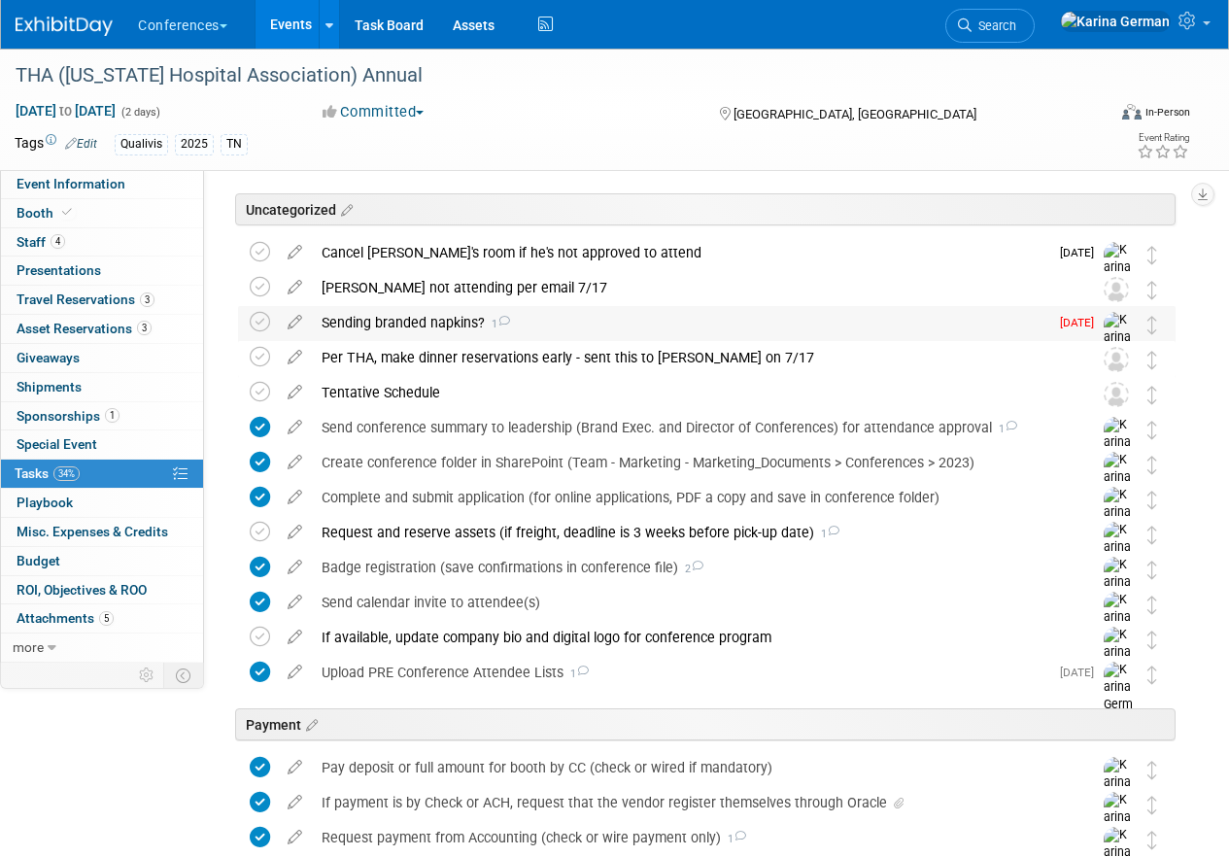
click at [391, 324] on div "Sending branded napkins? 1" at bounding box center [680, 322] width 736 height 33
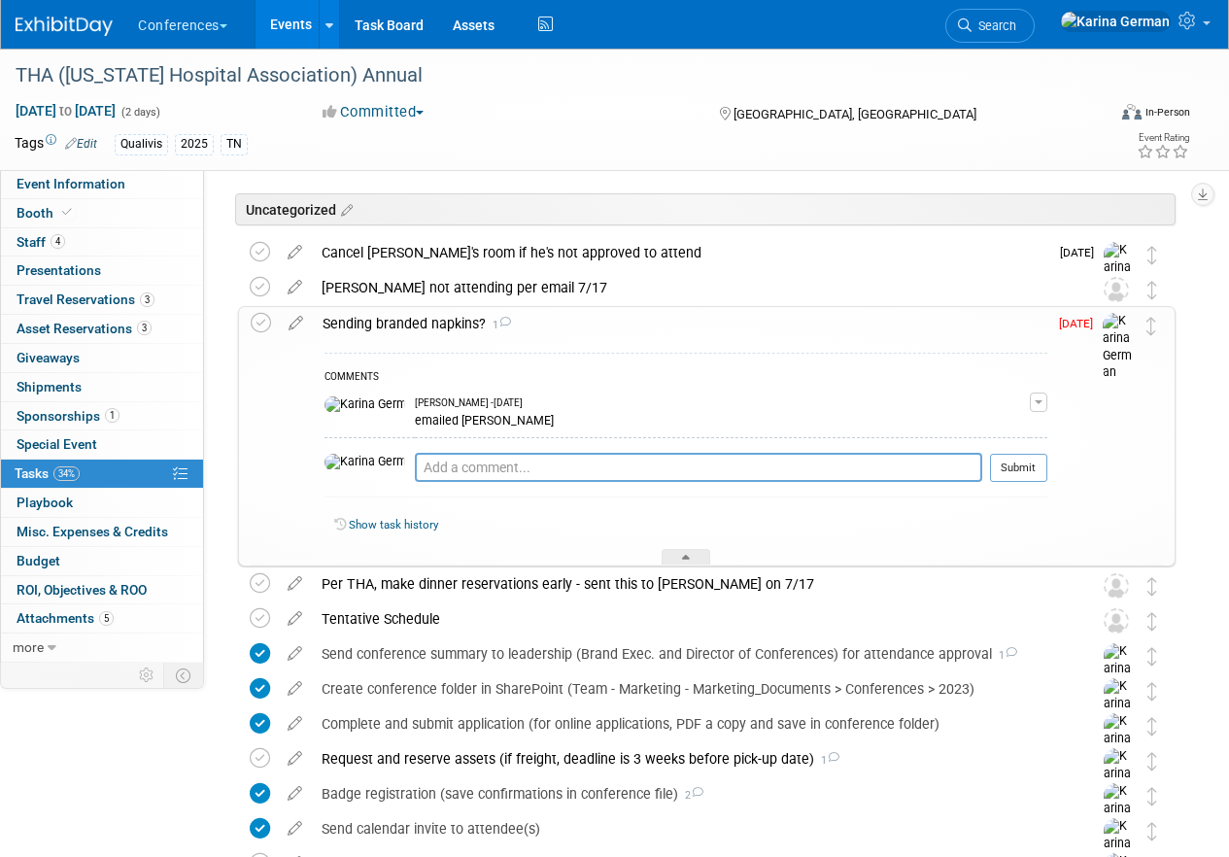
click at [391, 324] on div "Sending branded napkins? 1" at bounding box center [680, 323] width 734 height 33
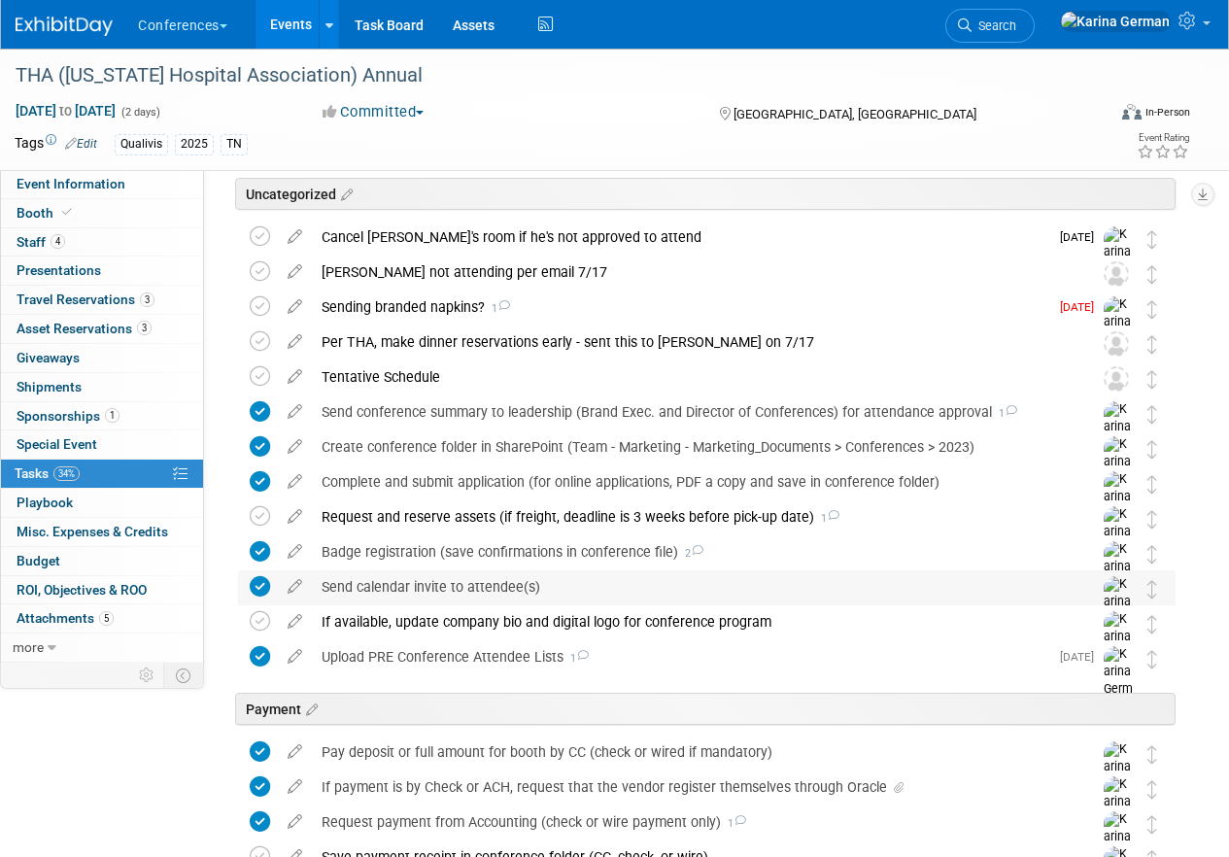
scroll to position [72, 0]
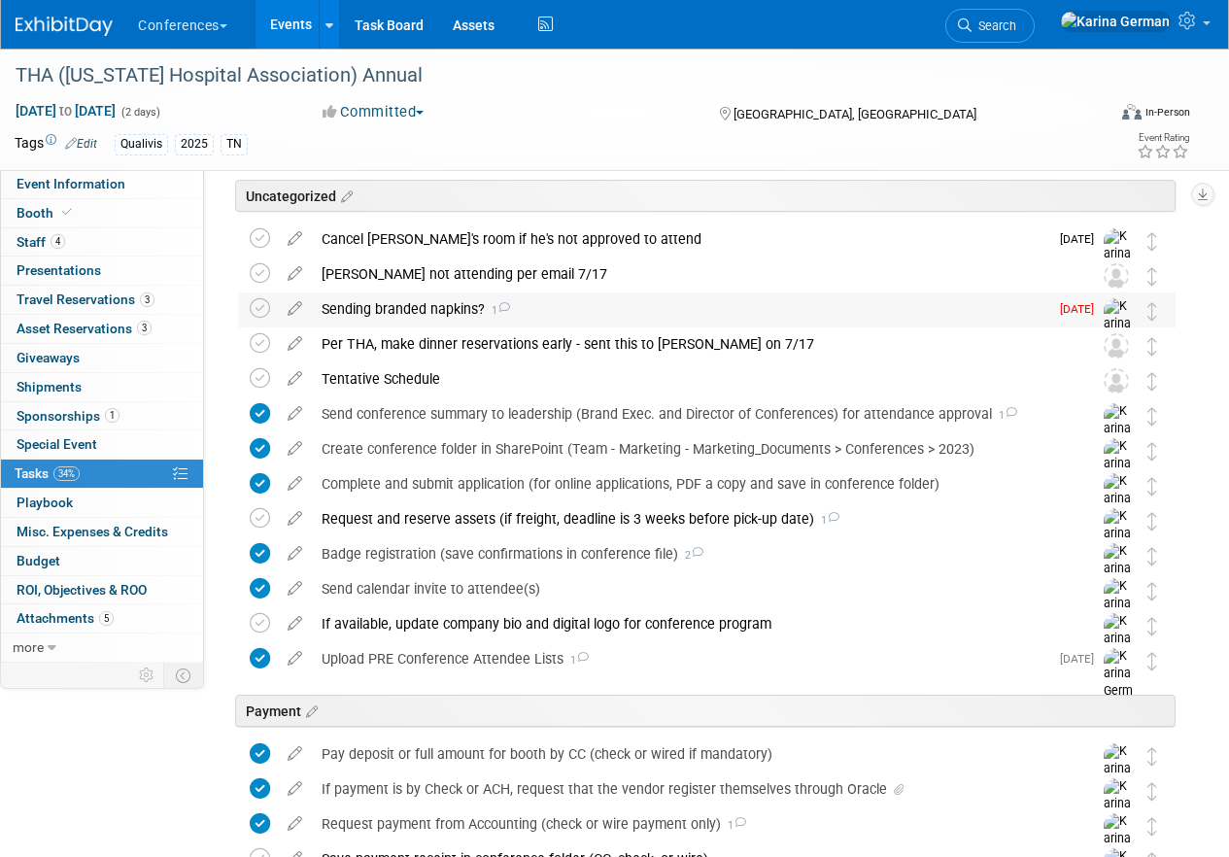
click at [411, 313] on div "Sending branded napkins? 1" at bounding box center [680, 308] width 736 height 33
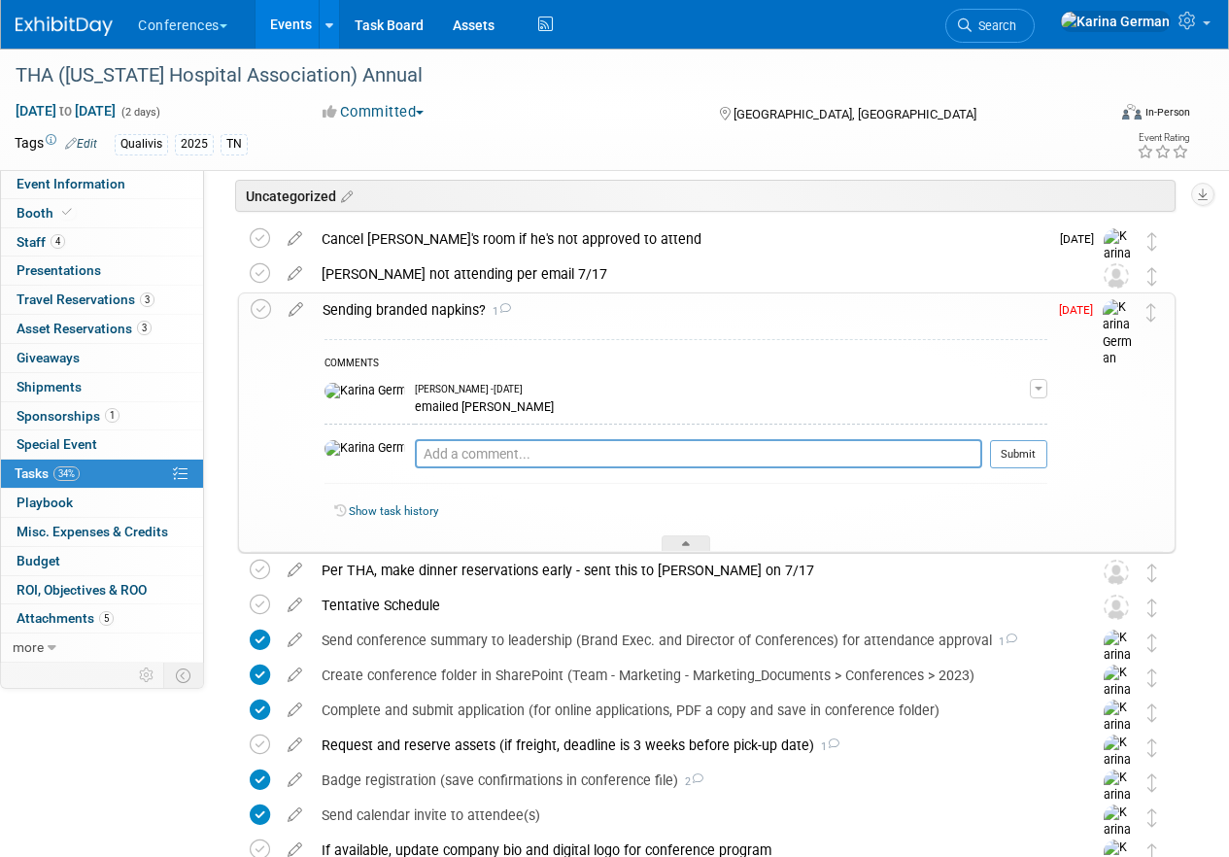
click at [411, 313] on div "Sending branded napkins? 1" at bounding box center [680, 309] width 734 height 33
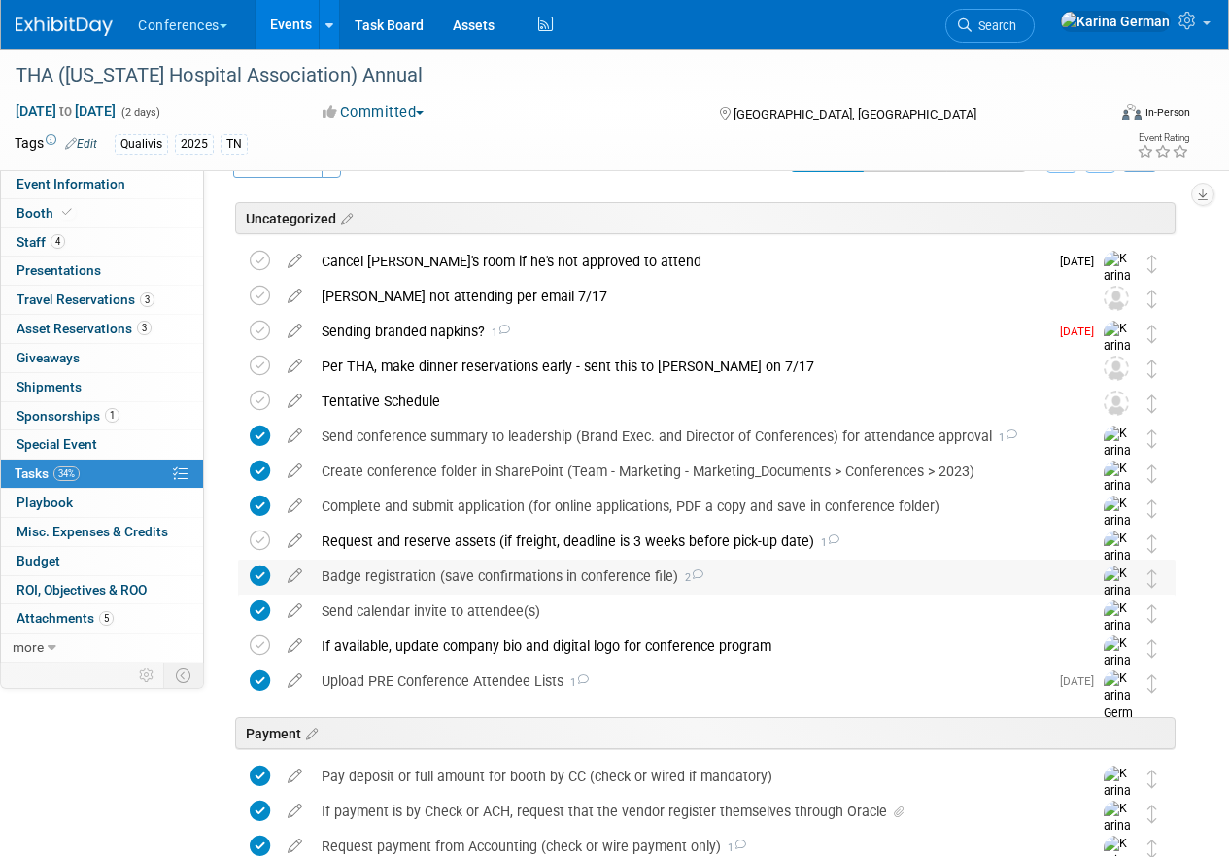
scroll to position [40, 0]
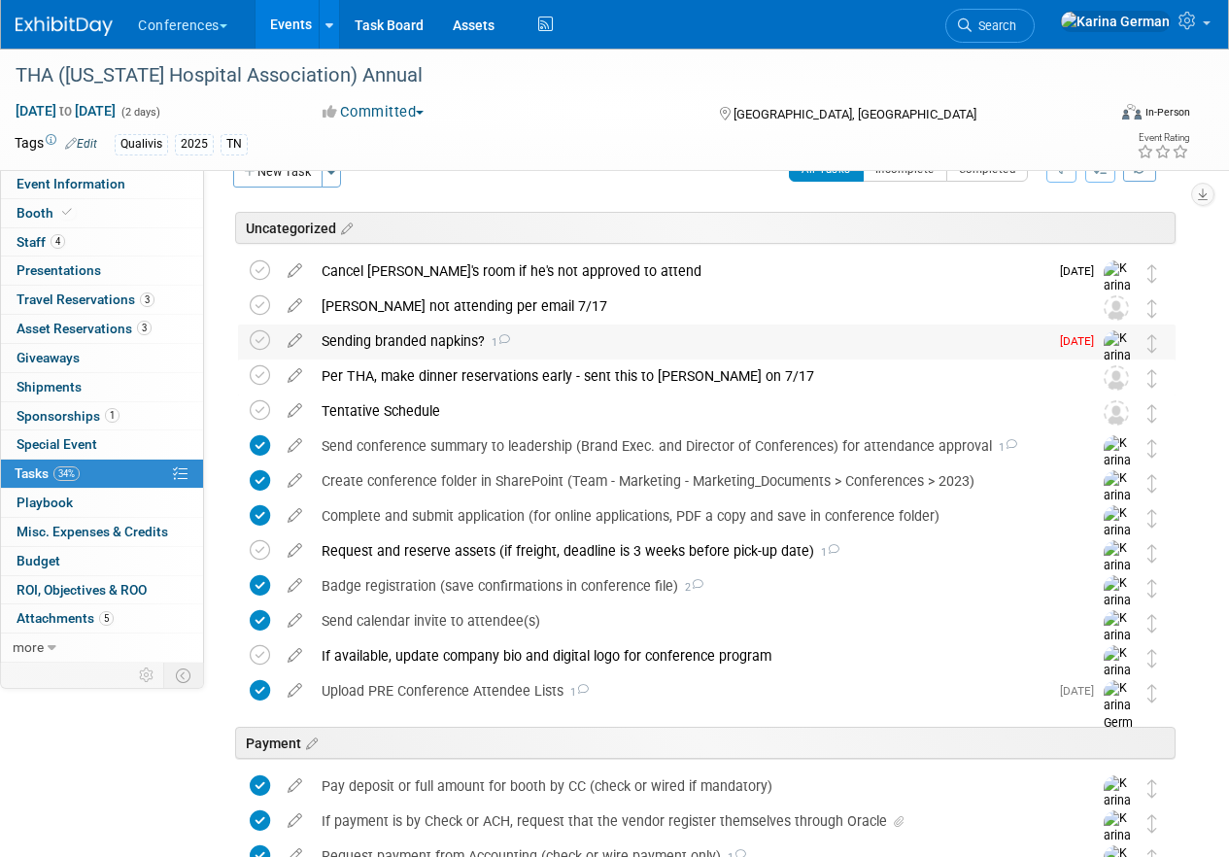
click at [433, 340] on div "Sending branded napkins? 1" at bounding box center [680, 340] width 736 height 33
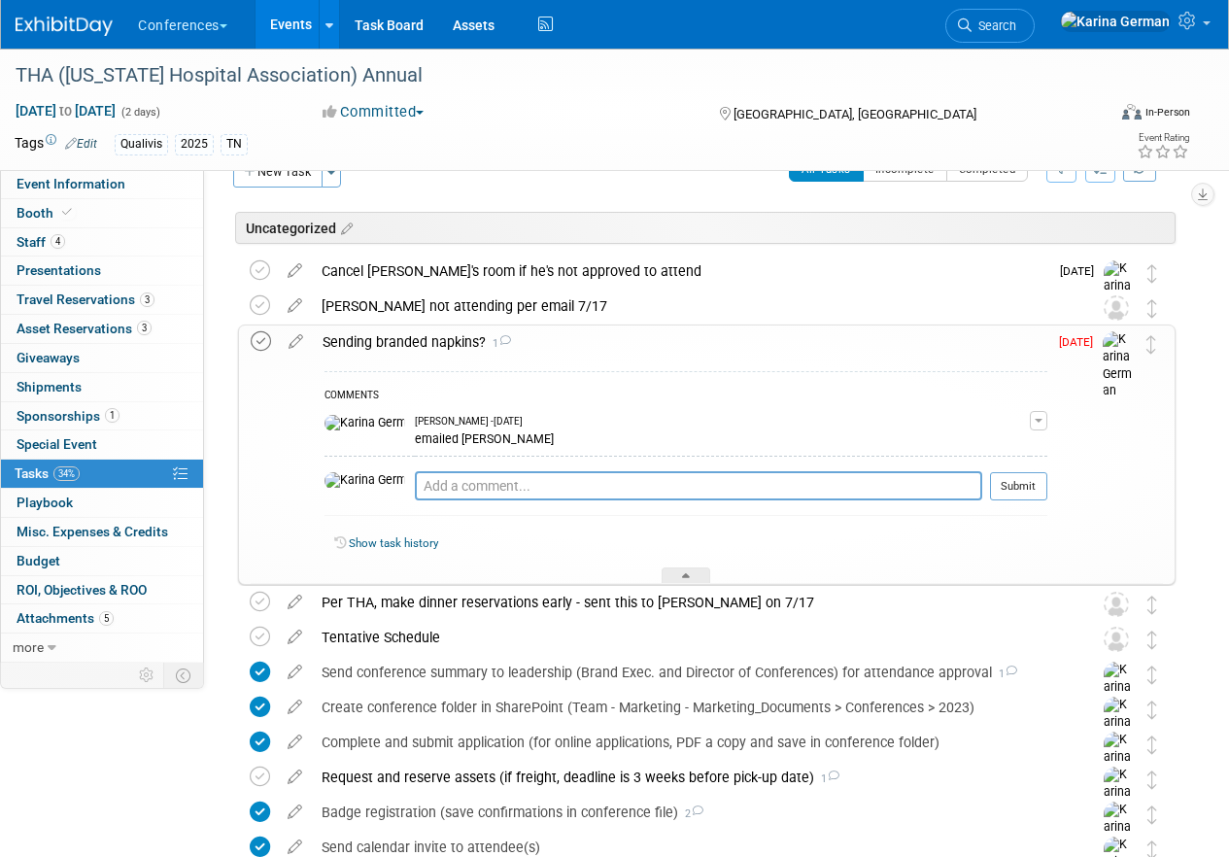
click at [260, 344] on icon at bounding box center [261, 341] width 20 height 20
click at [400, 343] on div "Sending branded napkins? 1" at bounding box center [680, 341] width 734 height 33
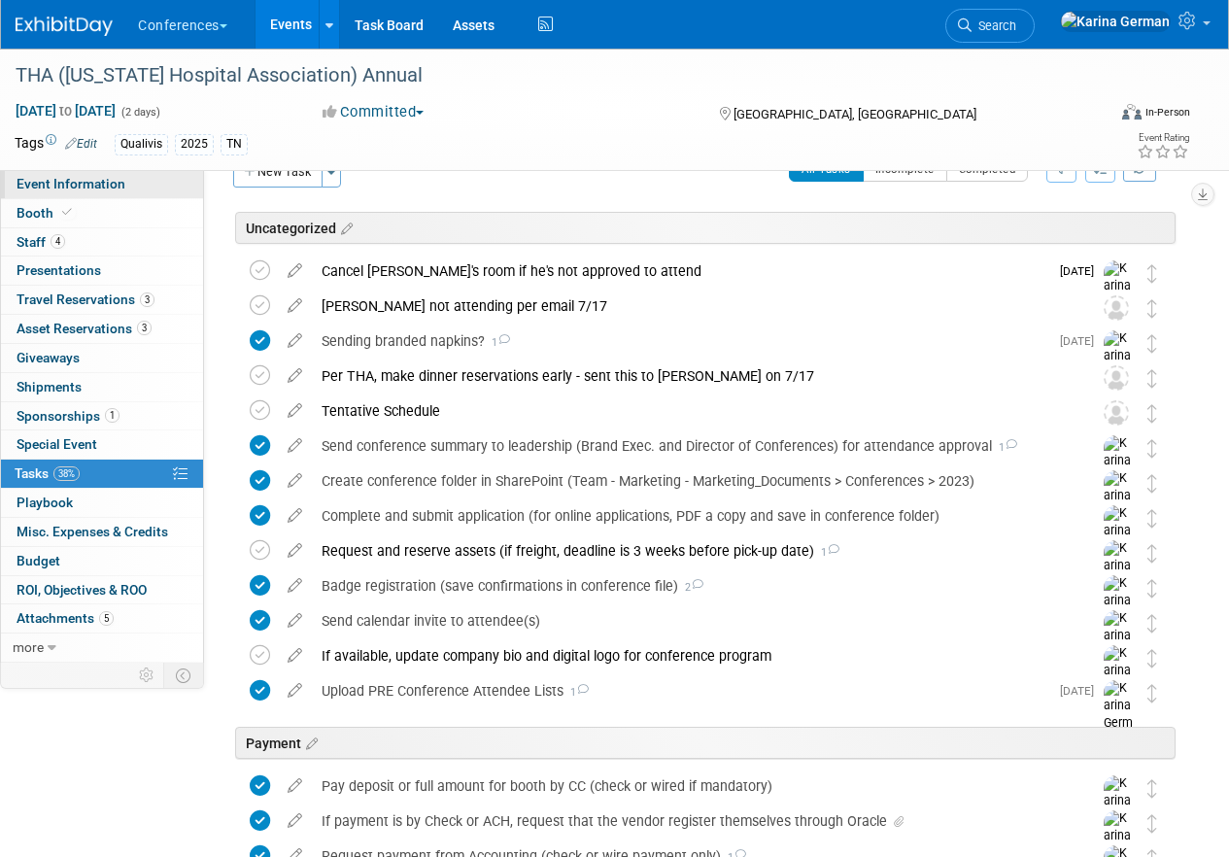
click at [139, 190] on link "Event Information" at bounding box center [102, 184] width 202 height 28
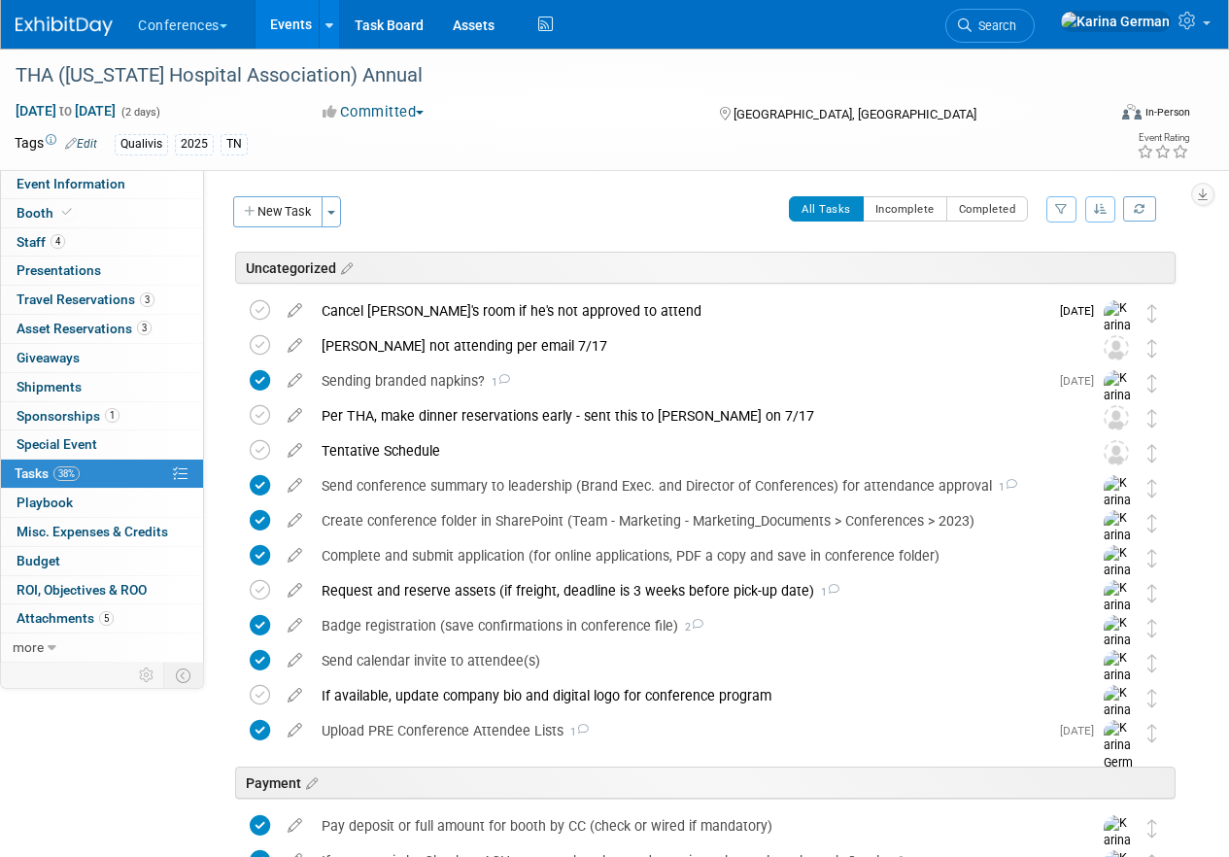
select select "Qualivis"
select select "Client-facing"
select select "Karina"
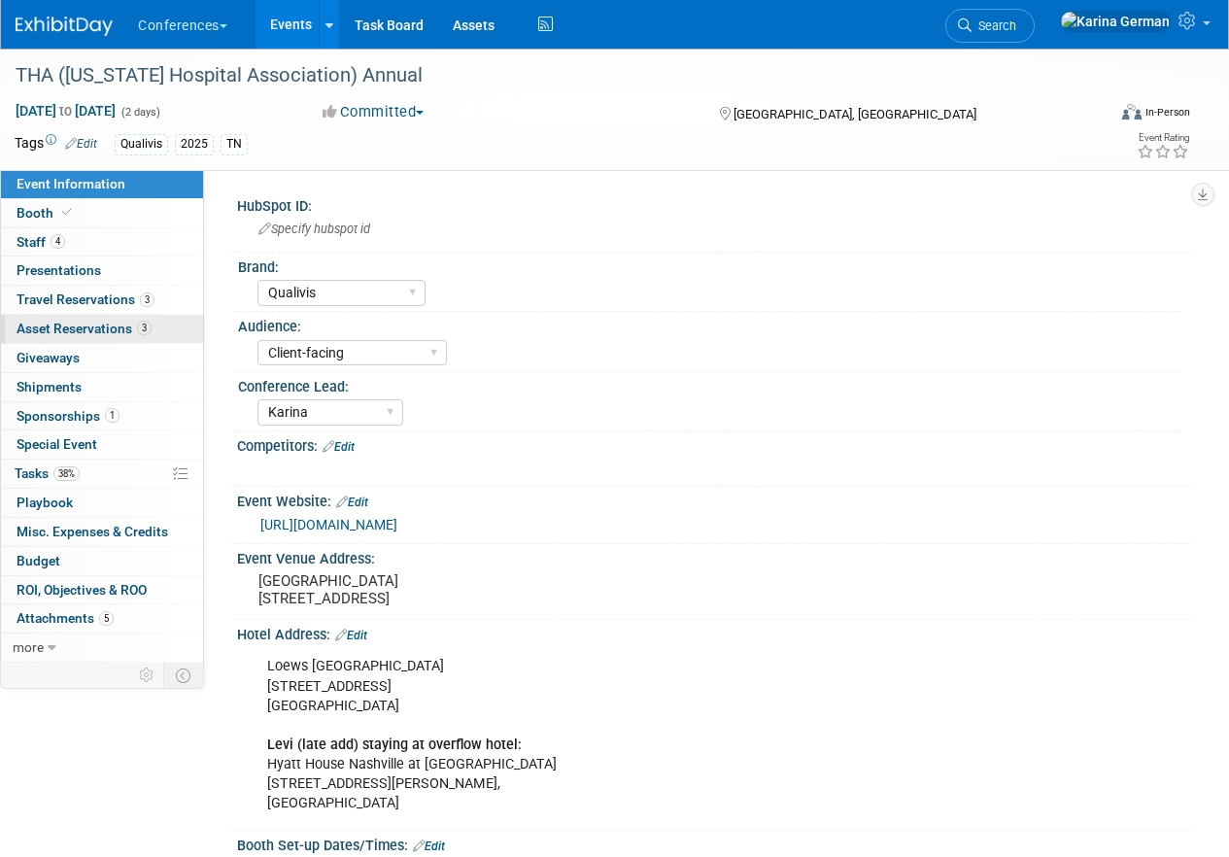
click at [127, 317] on link "3 Asset Reservations 3" at bounding box center [102, 329] width 202 height 28
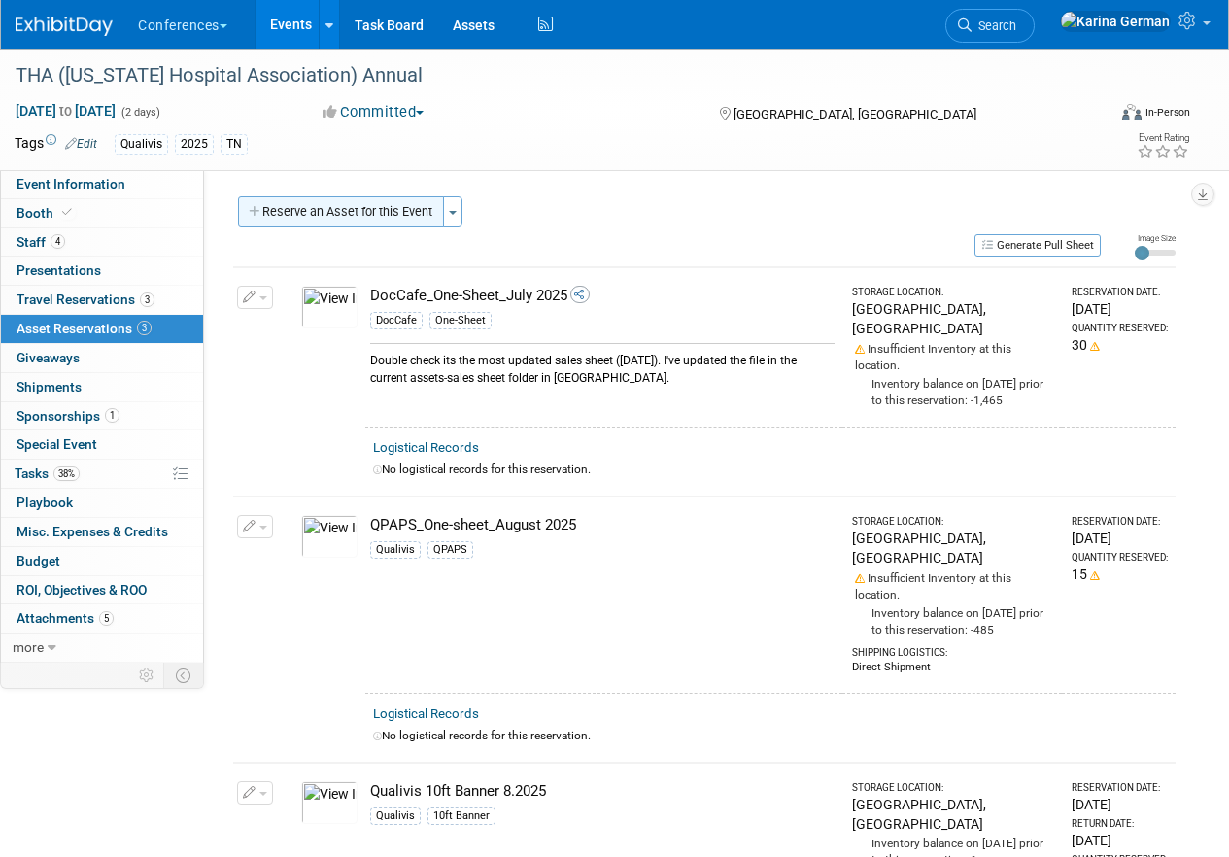
click at [328, 218] on button "Reserve an Asset for this Event" at bounding box center [341, 211] width 206 height 31
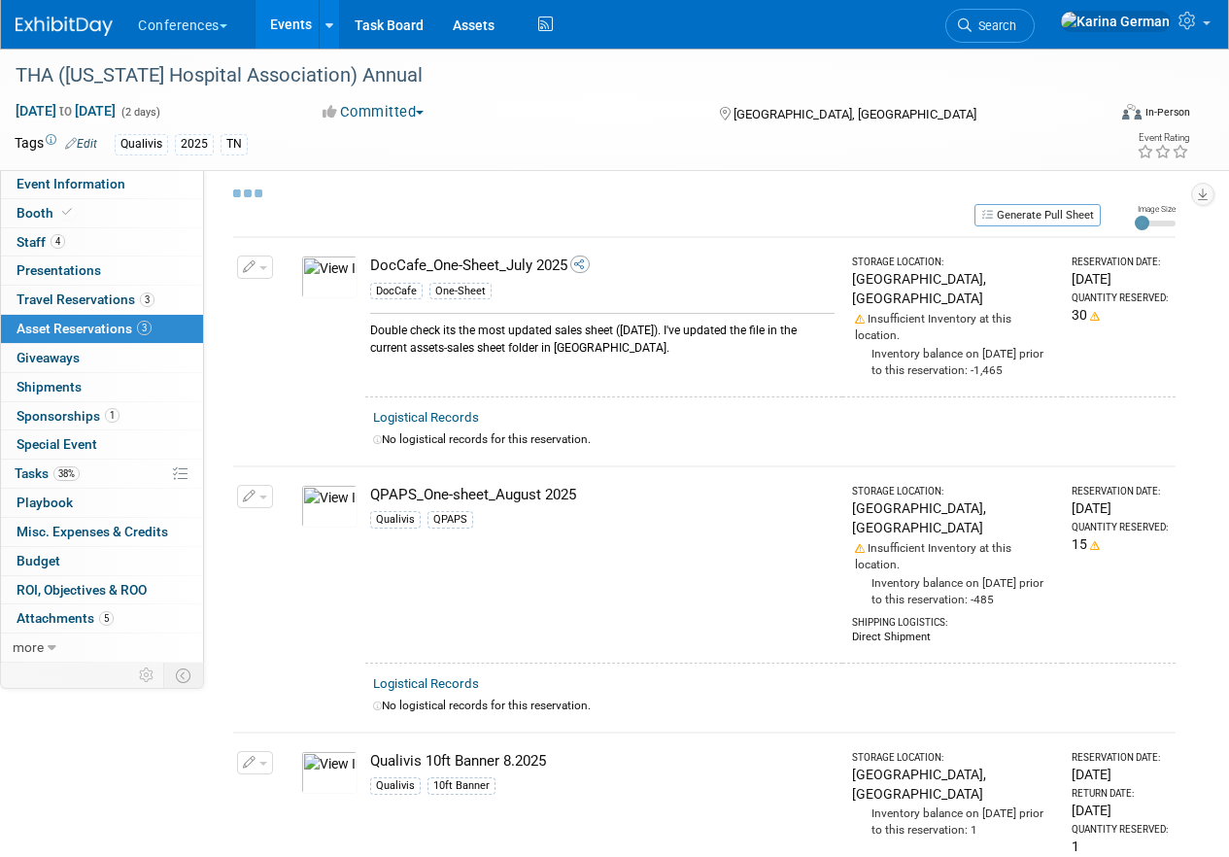
select select "8"
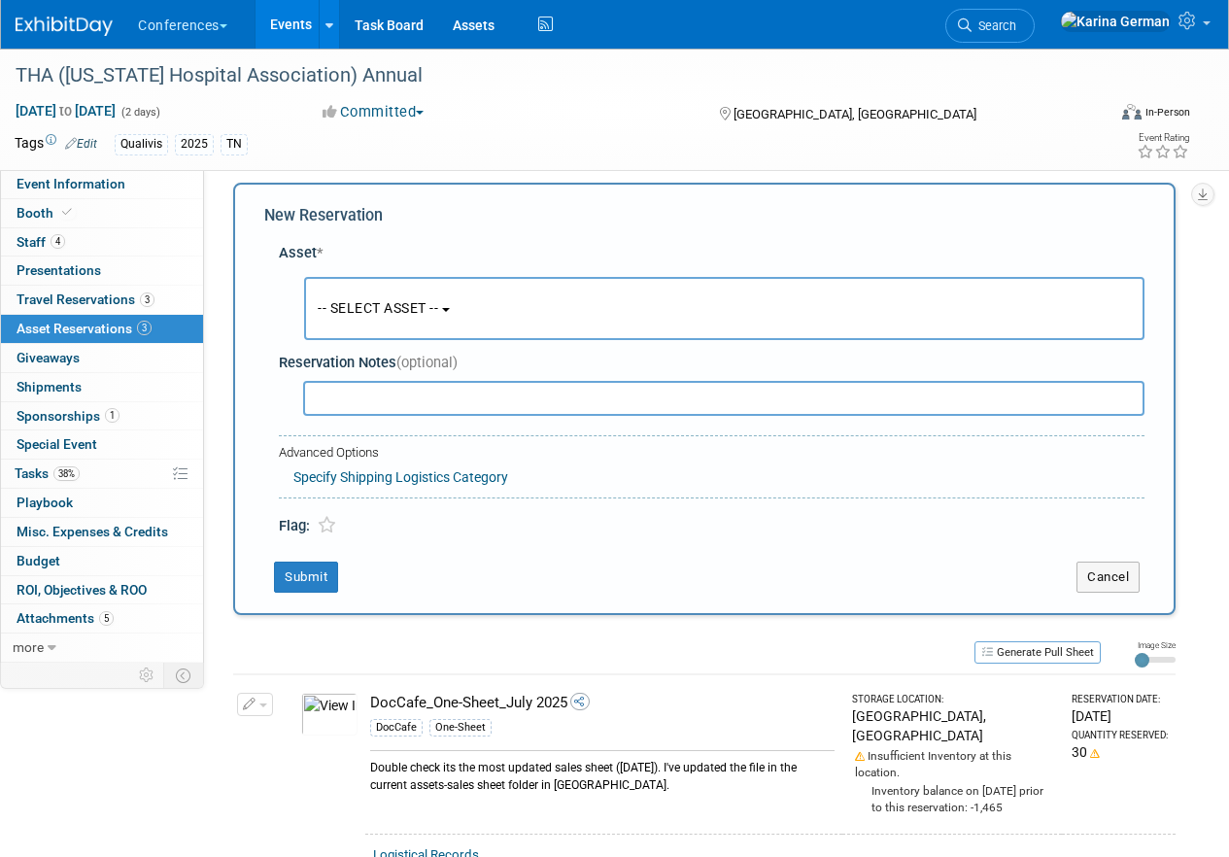
scroll to position [18, 0]
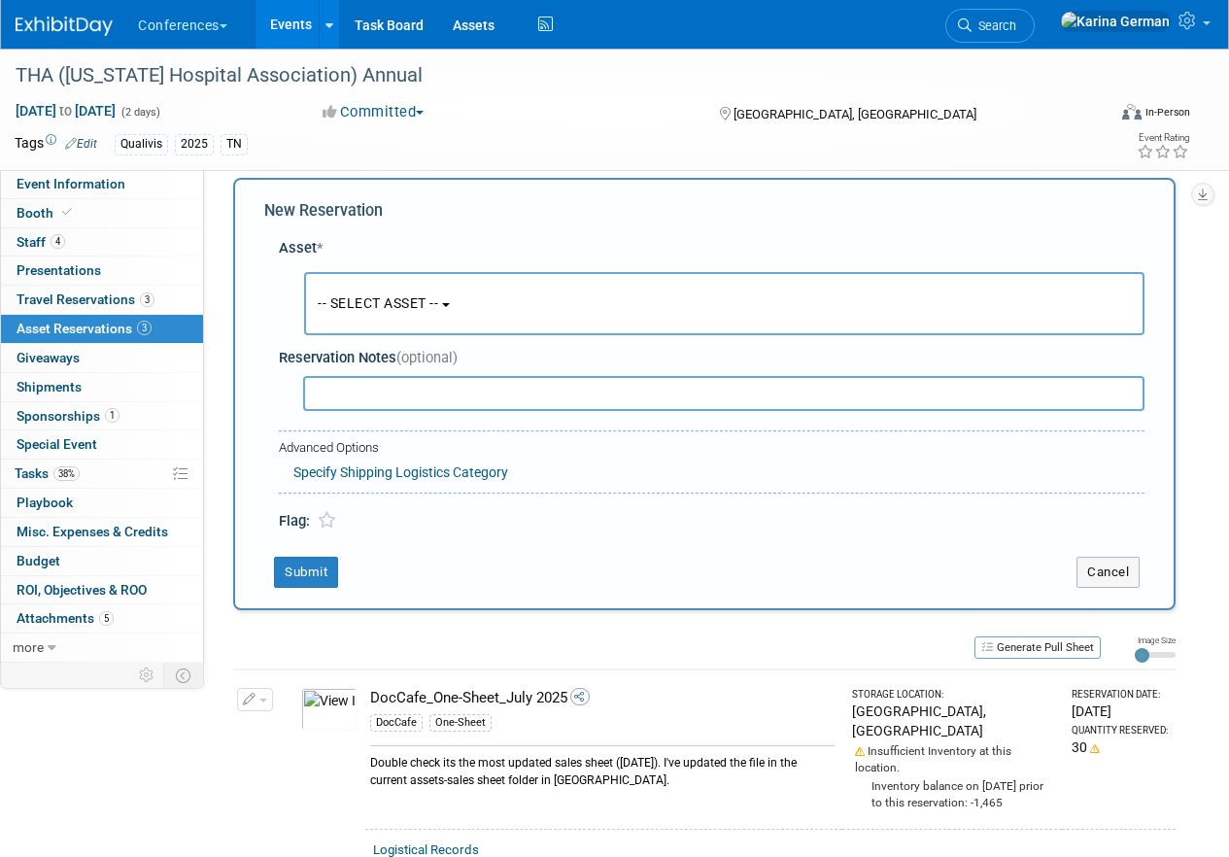
click at [411, 279] on button "-- SELECT ASSET --" at bounding box center [724, 303] width 840 height 63
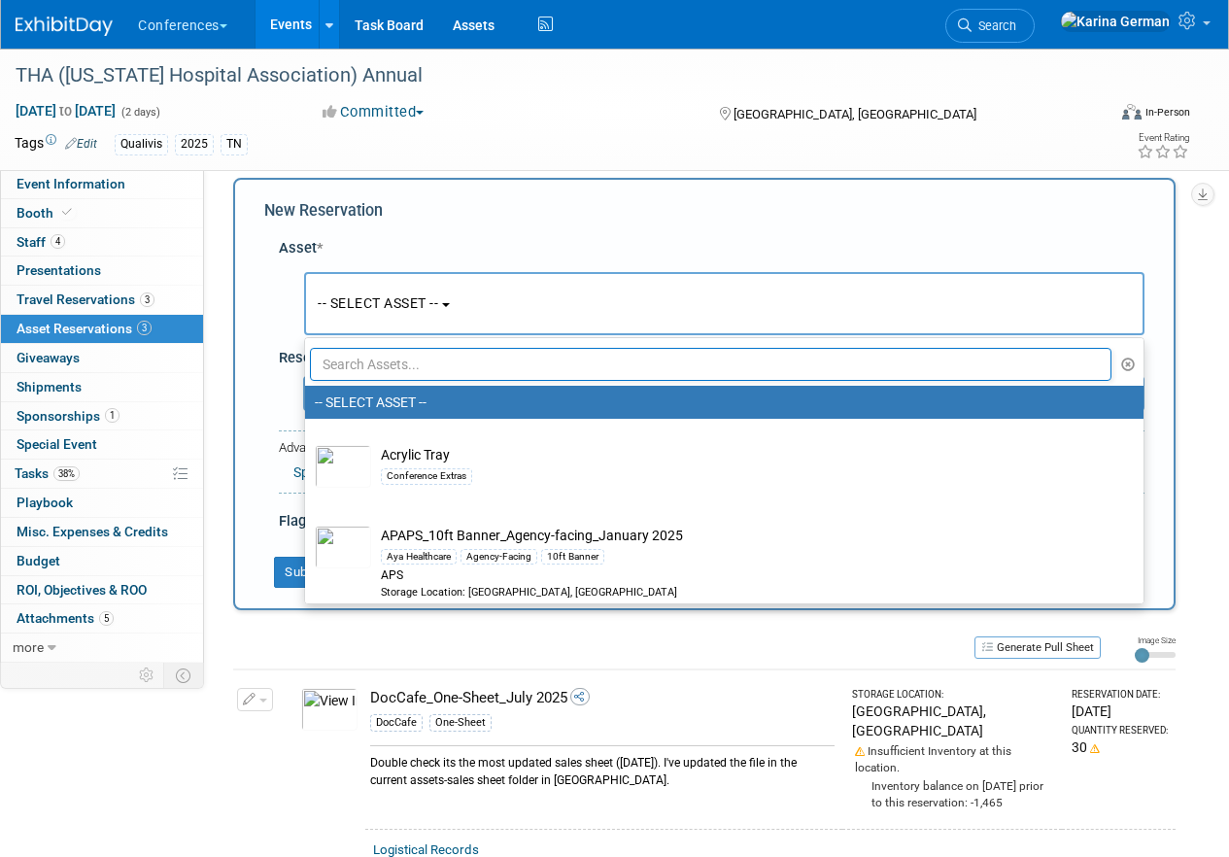
click at [365, 361] on input "text" at bounding box center [710, 364] width 801 height 33
type input "q"
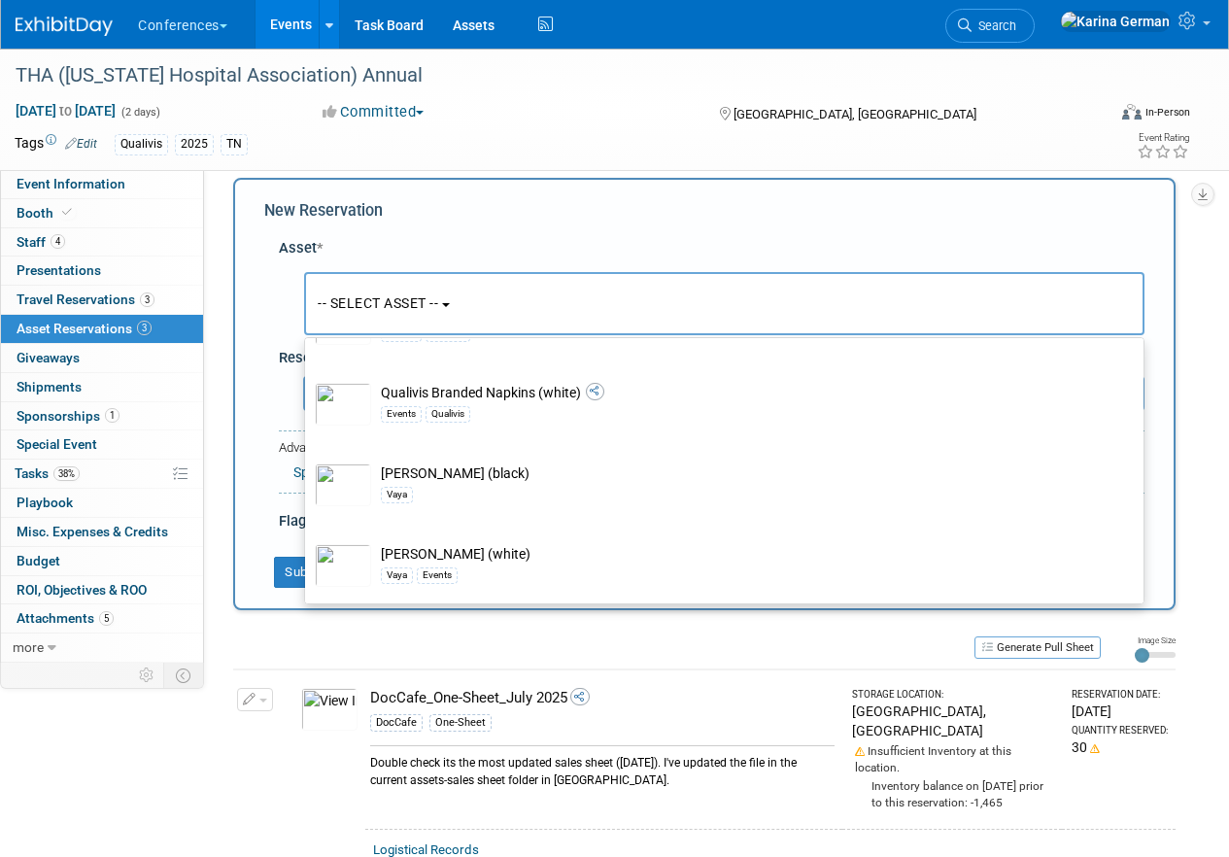
scroll to position [289, 0]
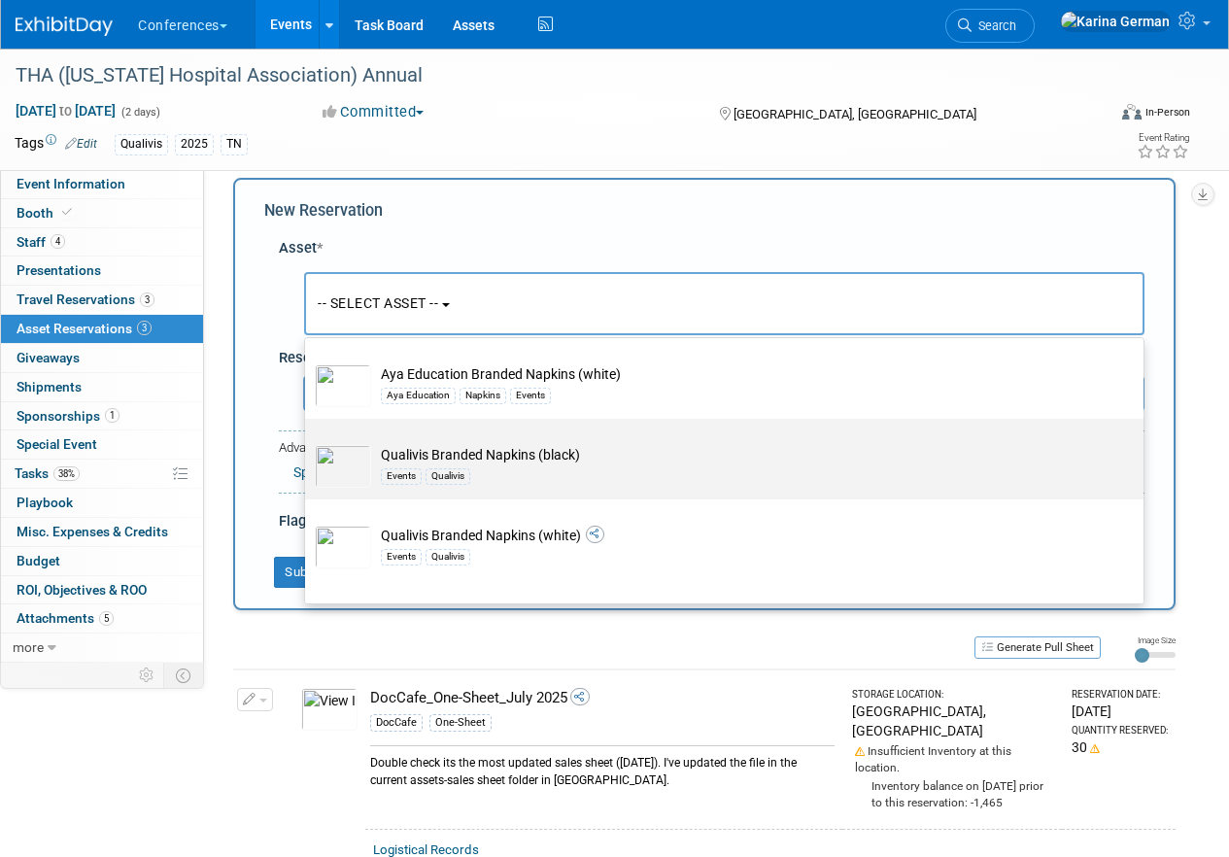
type input "napkins"
click at [492, 457] on td "Qualivis Branded Napkins (black) Events Qualivis" at bounding box center [737, 466] width 733 height 43
click at [308, 442] on input "Qualivis Branded Napkins (black) Events Qualivis" at bounding box center [301, 435] width 13 height 13
select select "10714113"
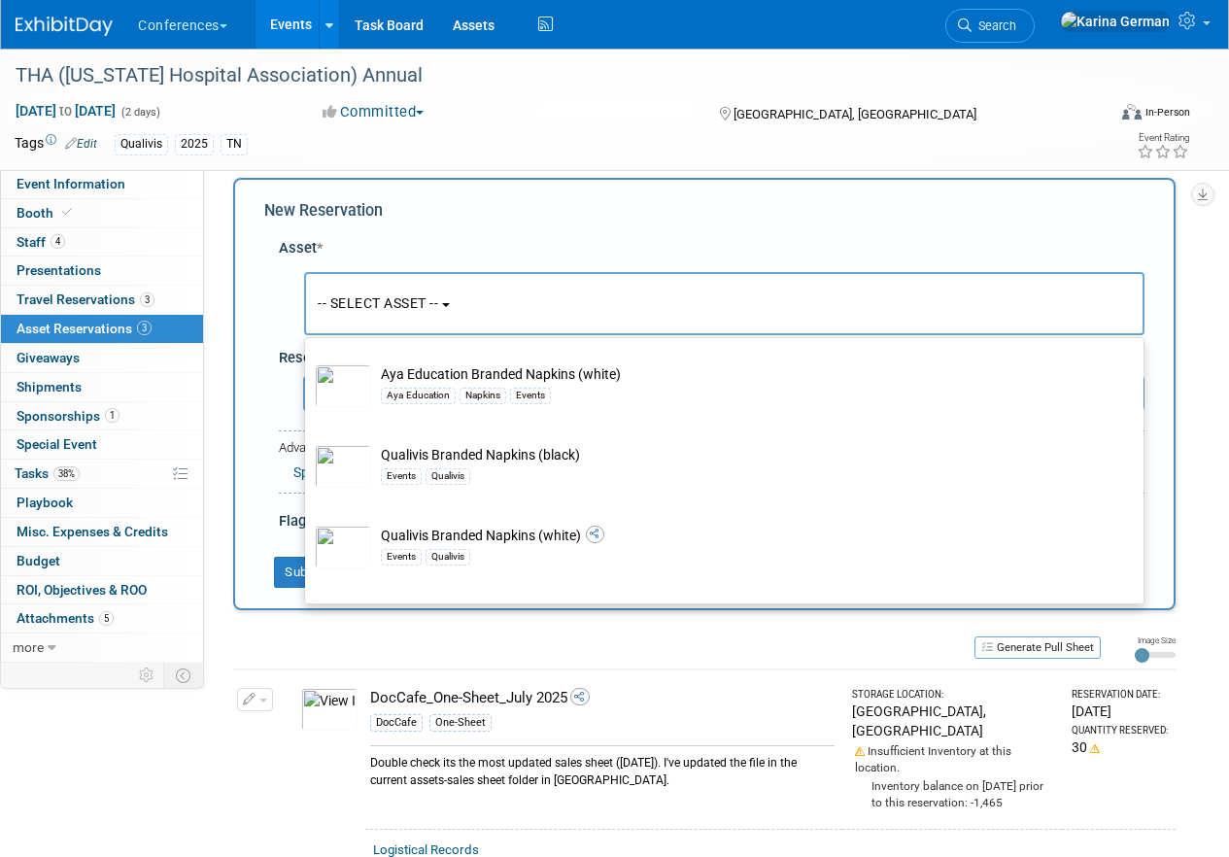
select select "8"
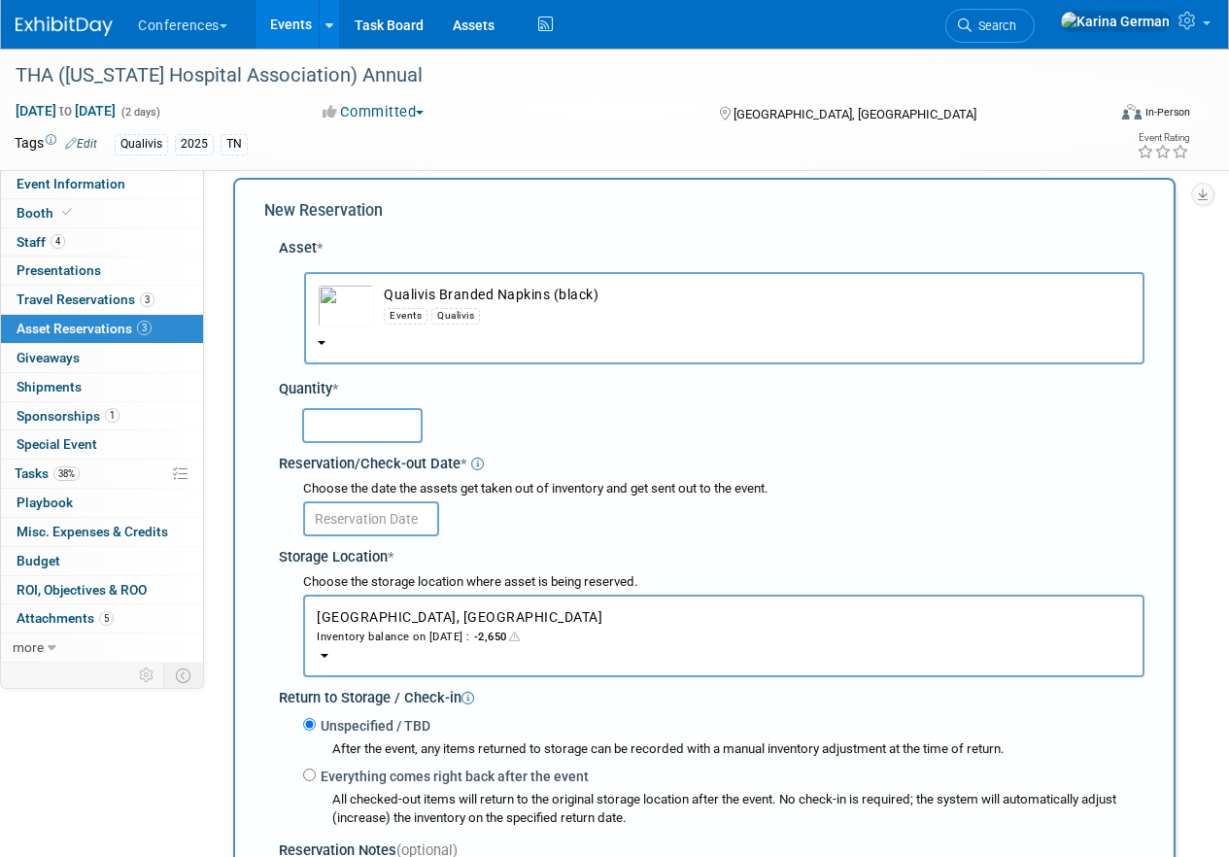
click at [332, 433] on input "text" at bounding box center [362, 425] width 120 height 35
type input "200"
click at [401, 523] on input "text" at bounding box center [371, 518] width 136 height 35
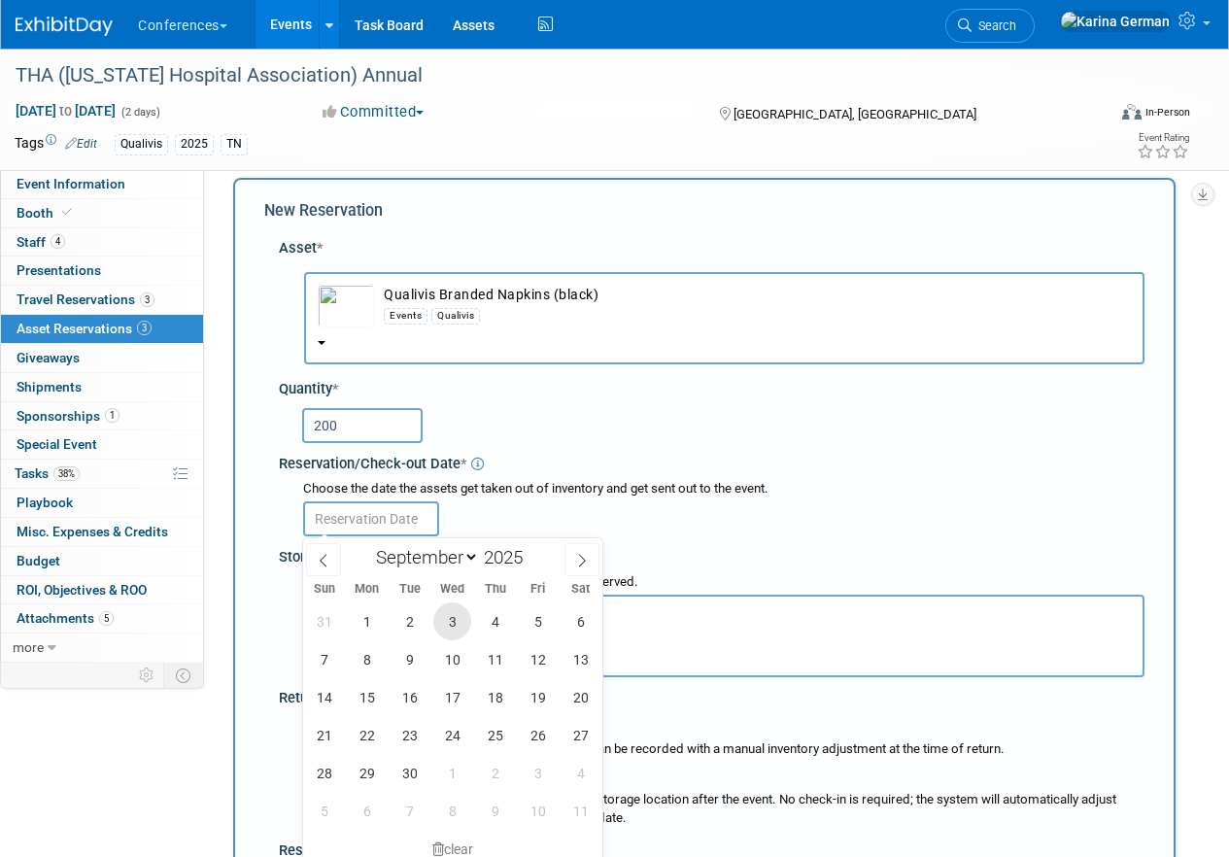
click at [456, 624] on span "3" at bounding box center [452, 621] width 38 height 38
type input "Sep 3, 2025"
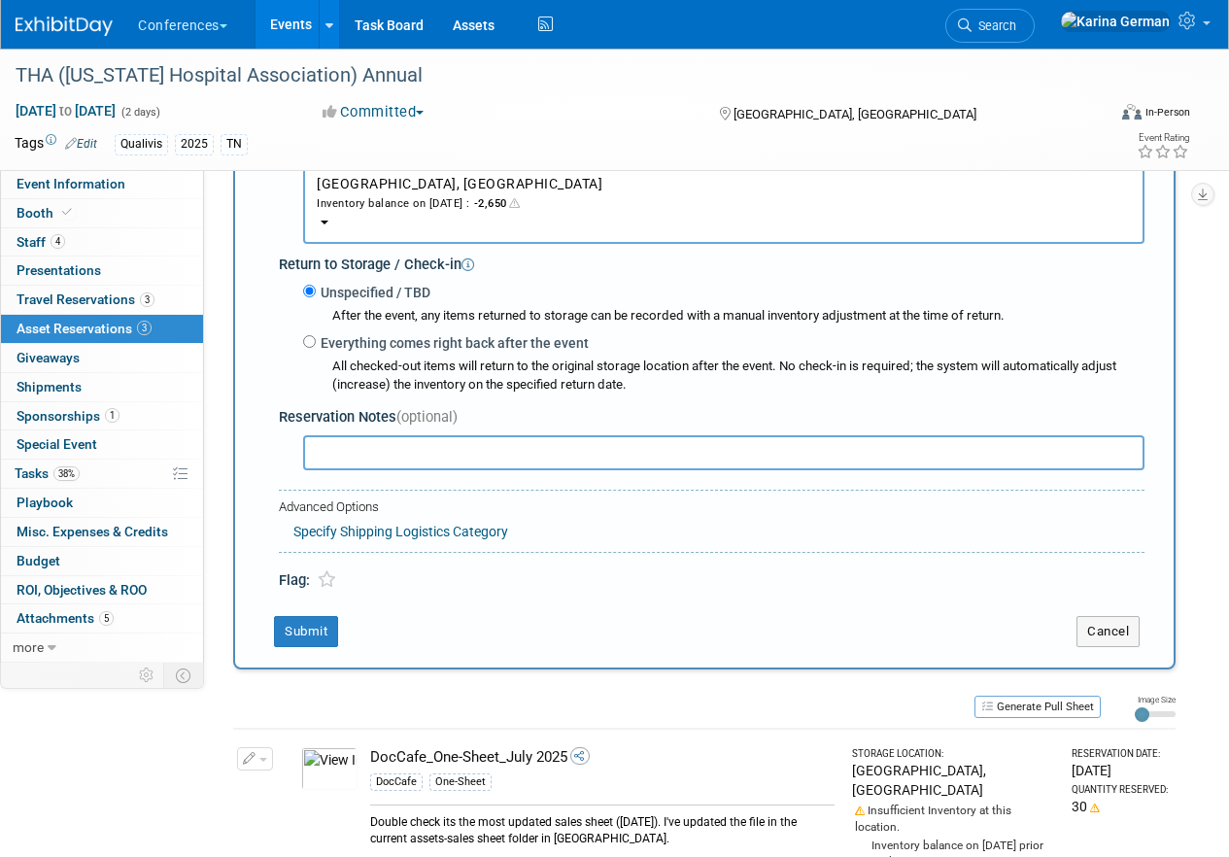
scroll to position [454, 0]
click at [318, 626] on button "Submit" at bounding box center [306, 629] width 64 height 31
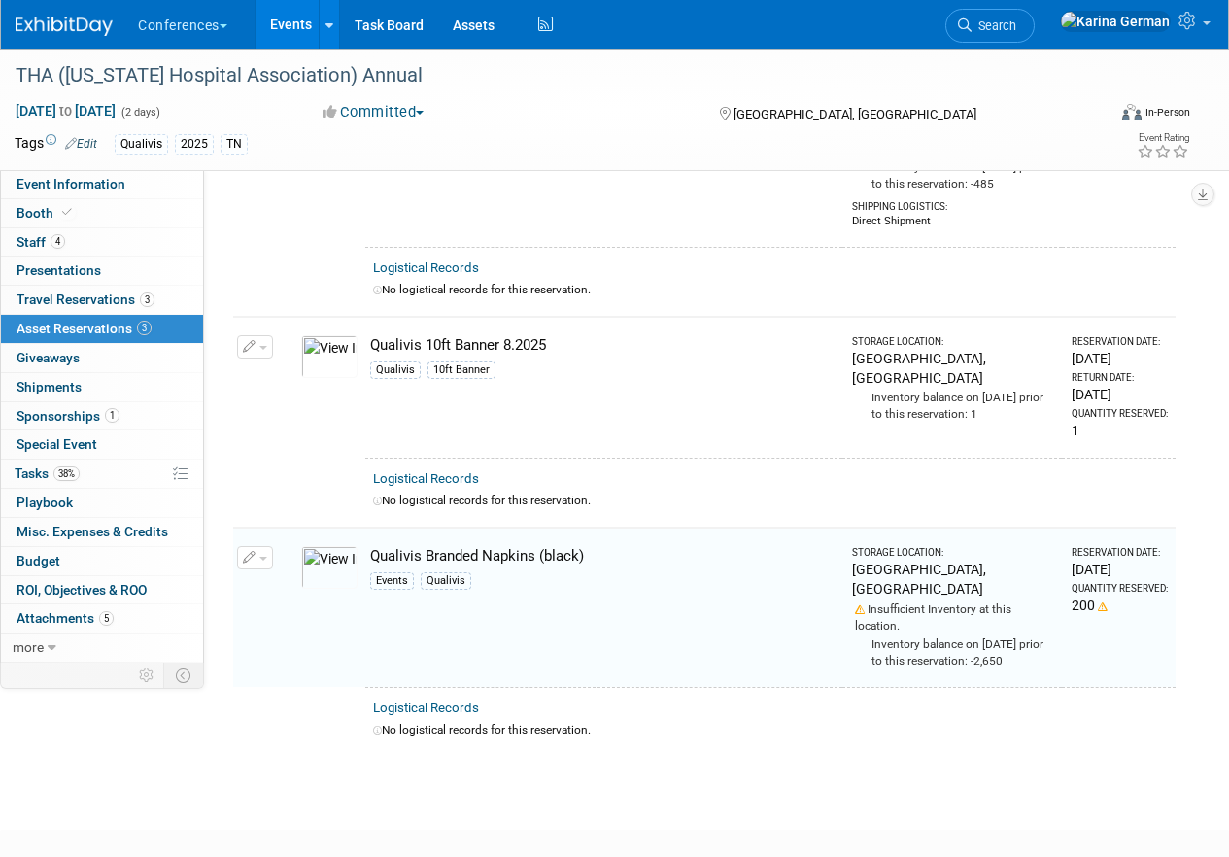
scroll to position [491, 0]
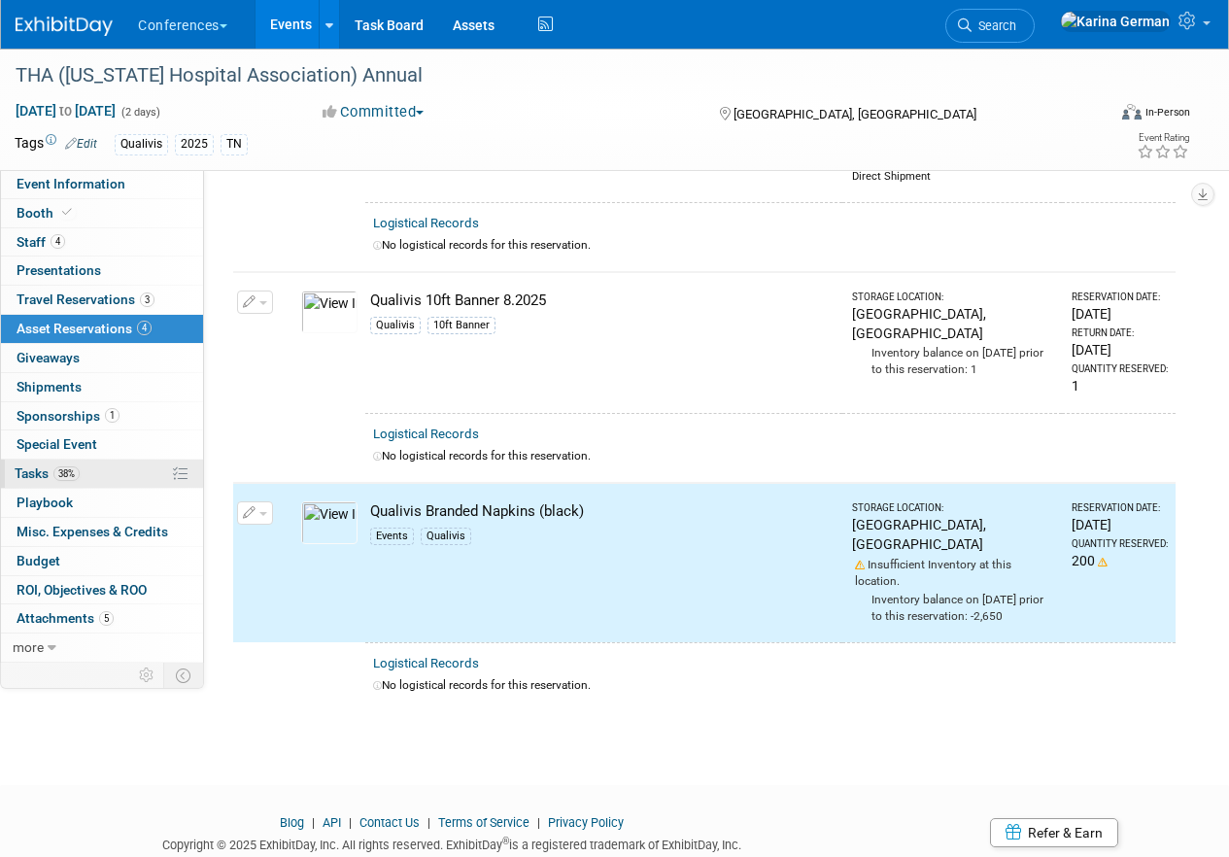
click at [92, 477] on link "38% Tasks 38%" at bounding box center [102, 473] width 202 height 28
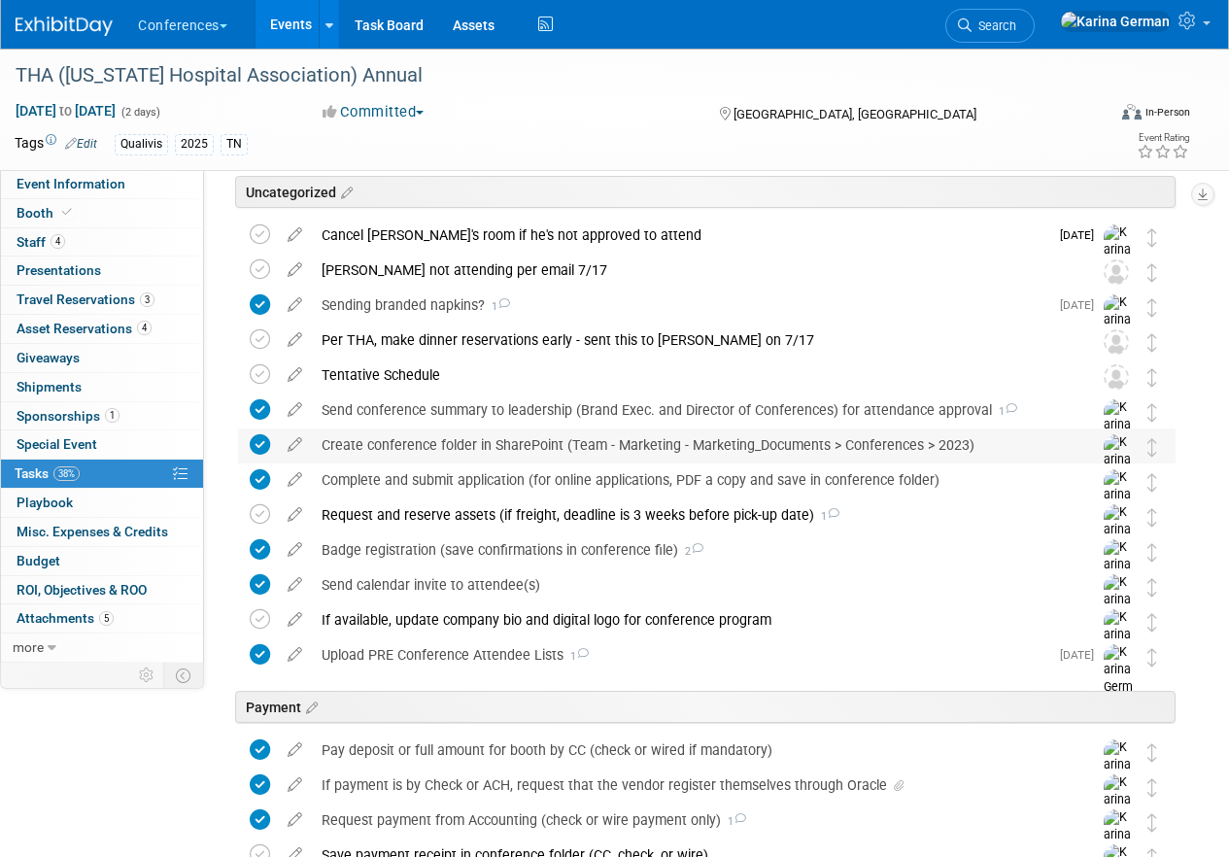
scroll to position [0, 0]
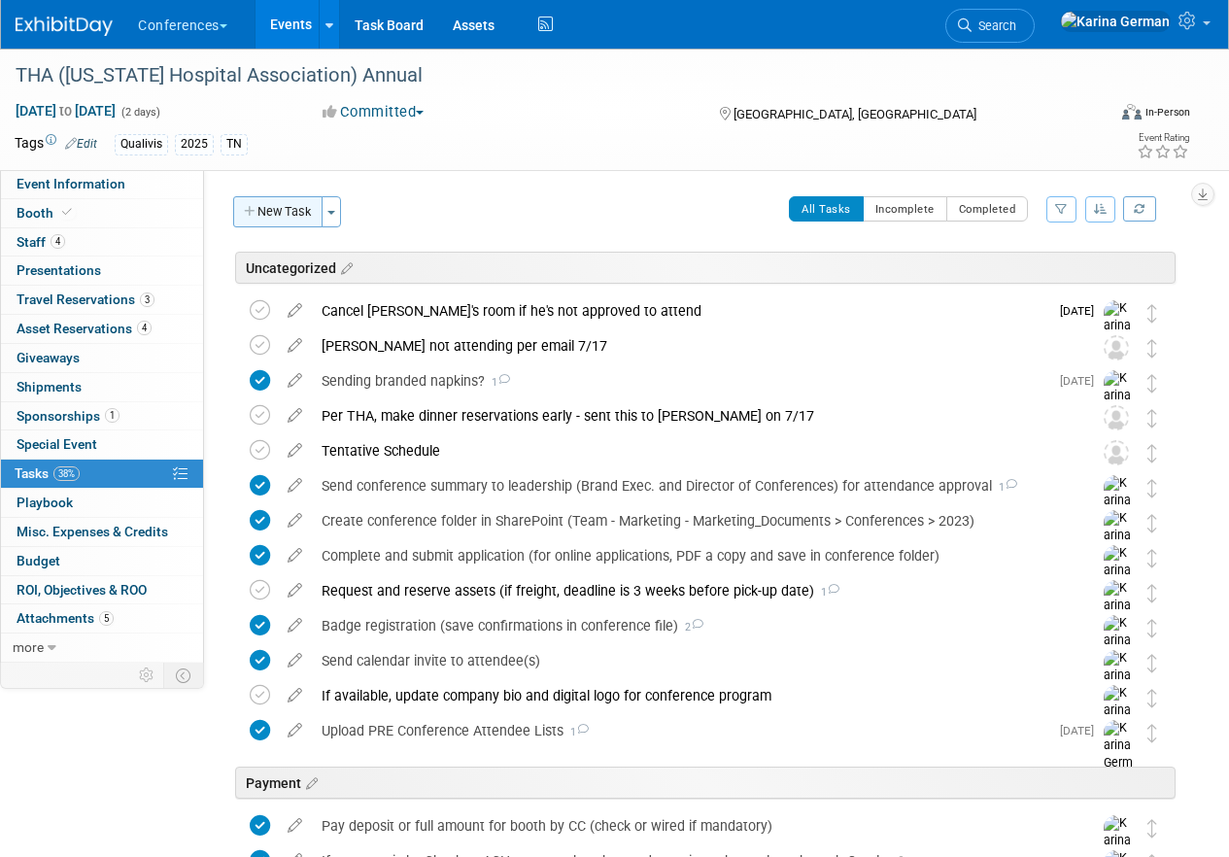
click at [284, 216] on button "New Task" at bounding box center [277, 211] width 89 height 31
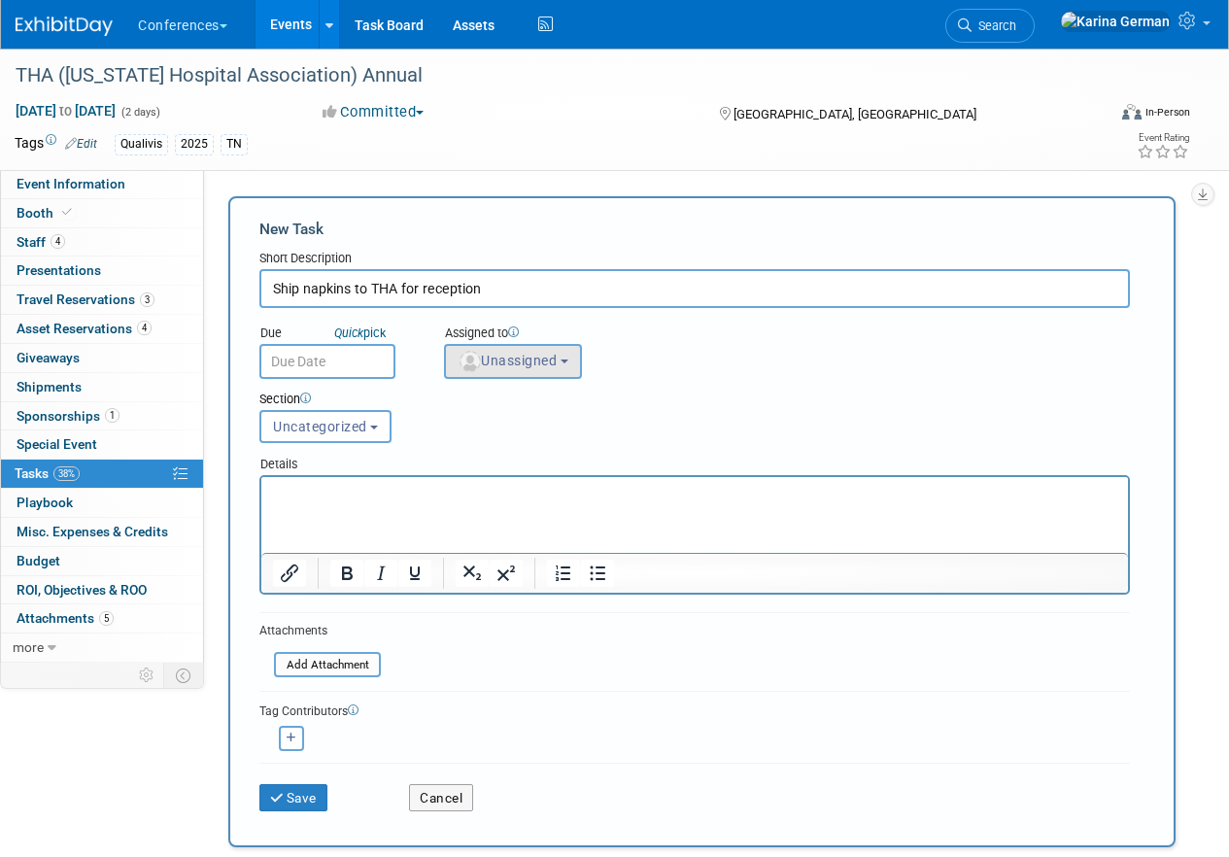
type input "Ship napkins to THA for reception"
click at [526, 357] on span "Unassigned" at bounding box center [507, 361] width 99 height 16
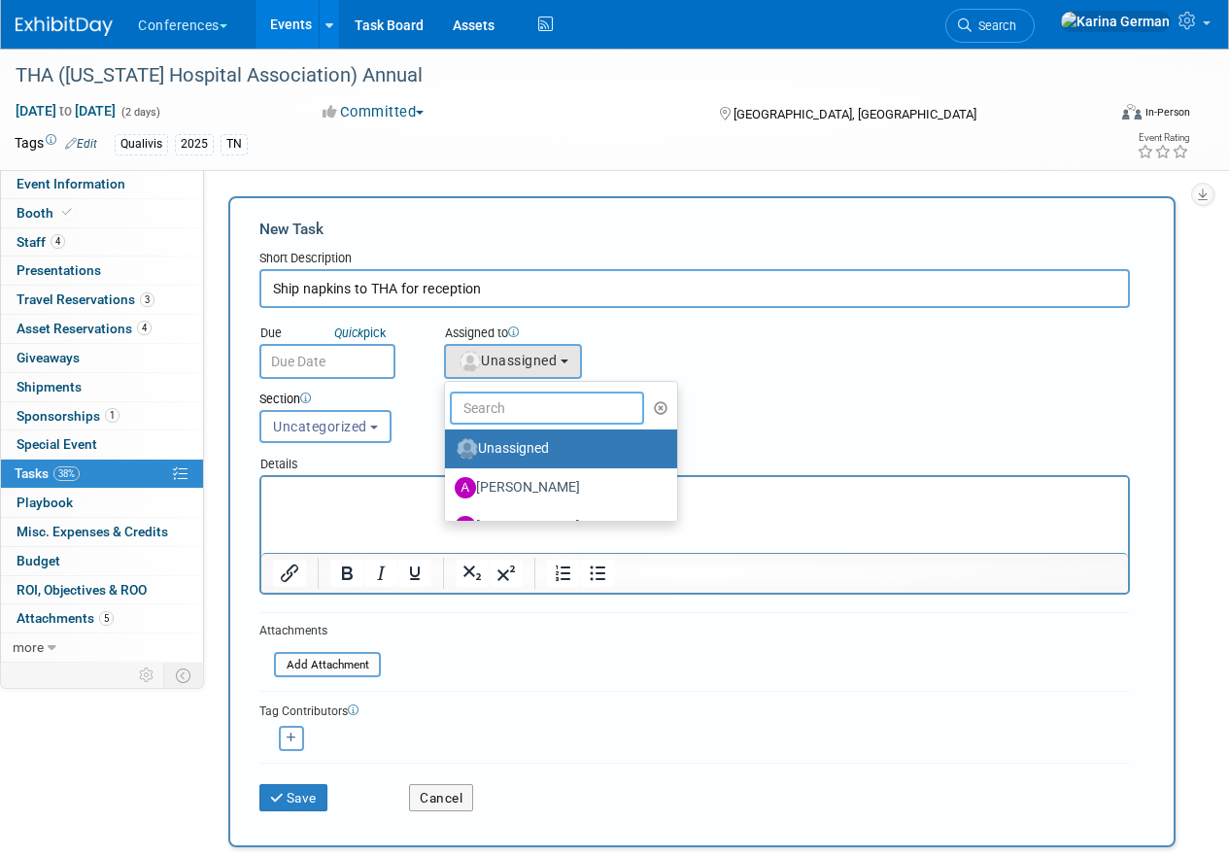
click at [482, 406] on input "text" at bounding box center [547, 407] width 194 height 33
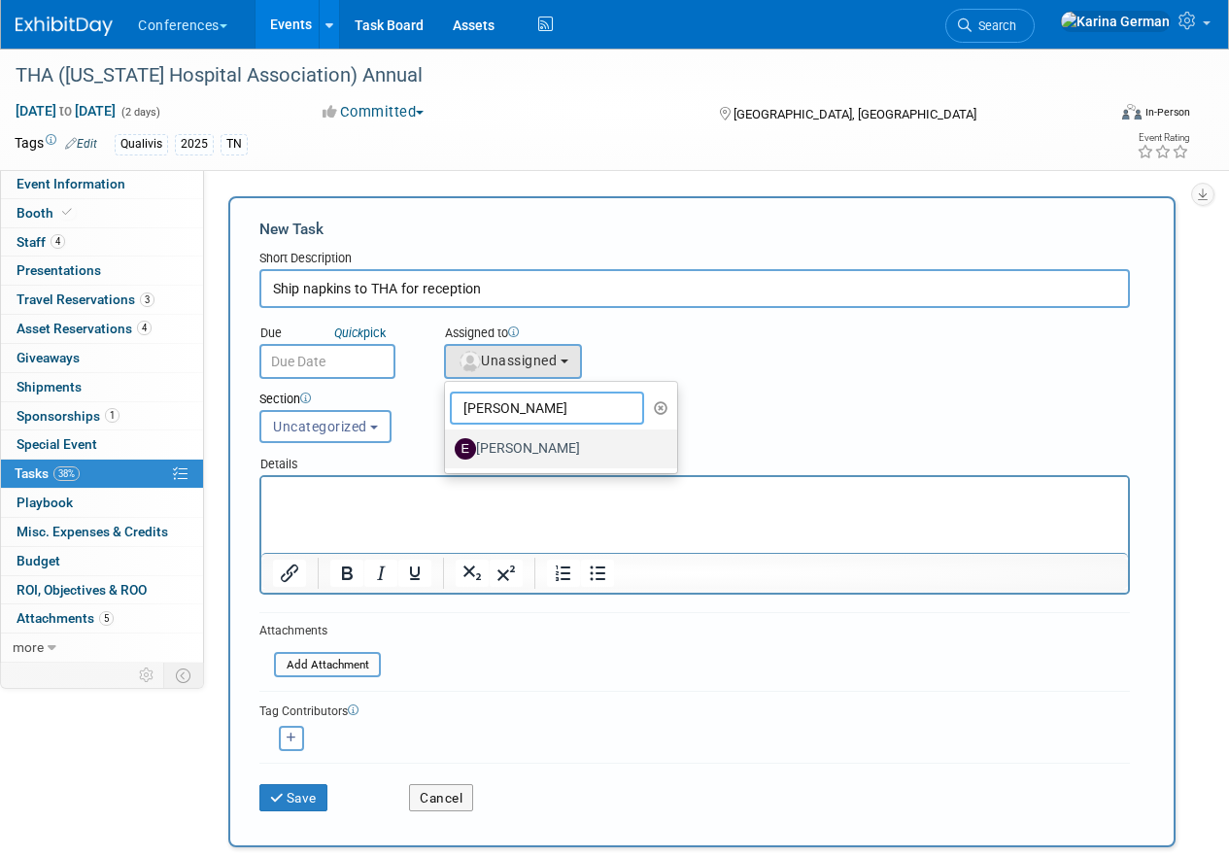
type input "erin"
click at [512, 457] on label "[PERSON_NAME]" at bounding box center [556, 448] width 203 height 31
click at [448, 453] on input "[PERSON_NAME]" at bounding box center [441, 446] width 13 height 13
select select "05738ff0-bddb-4e68-890b-b446aa749597"
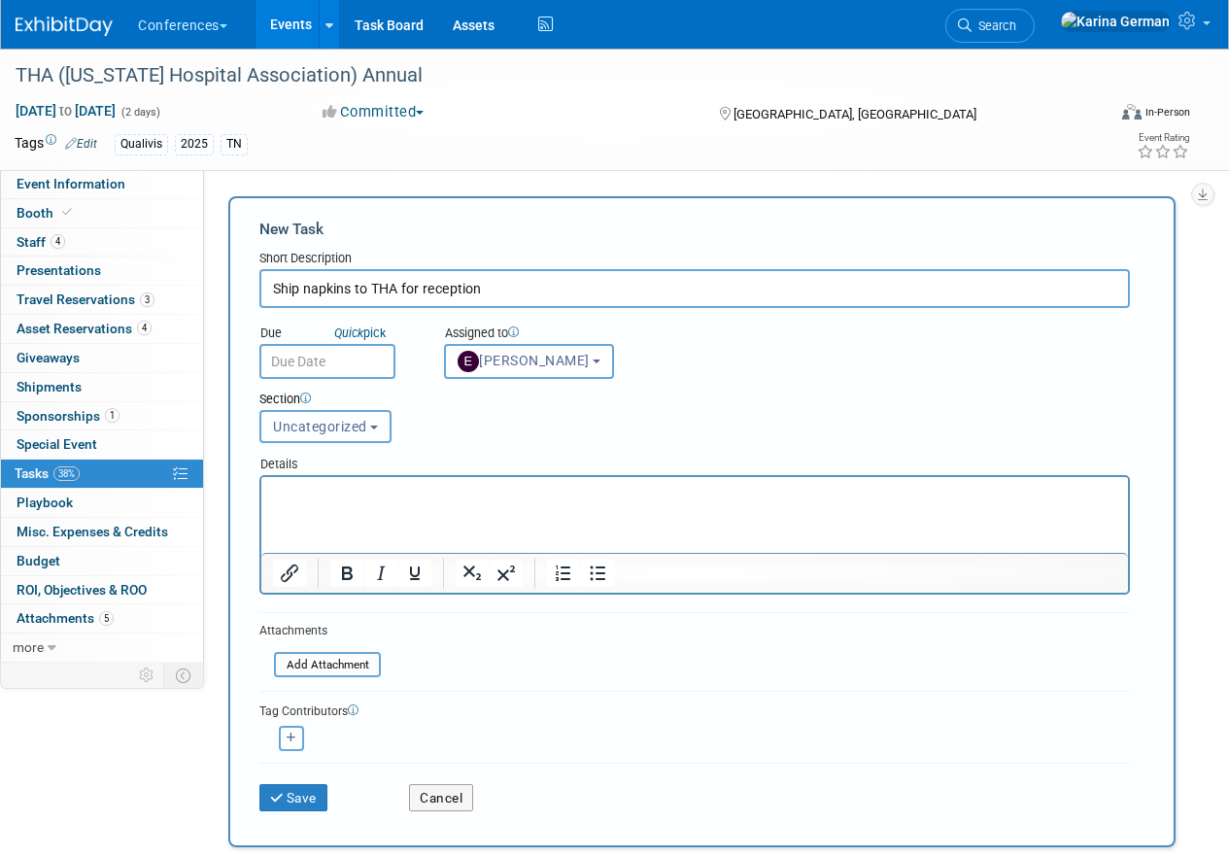
click at [337, 441] on button "Uncategorized" at bounding box center [325, 426] width 132 height 33
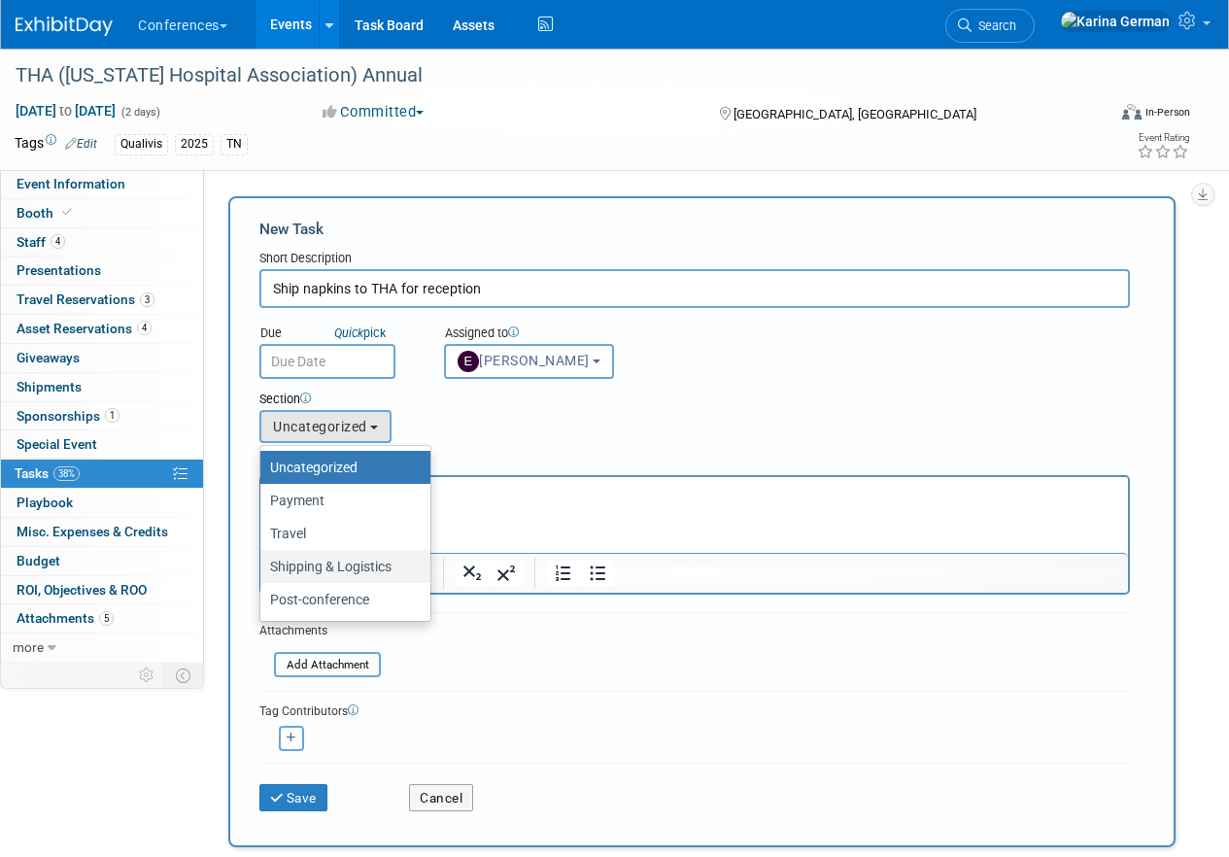
click at [341, 572] on label "Shipping & Logistics" at bounding box center [340, 566] width 141 height 25
click at [263, 572] on input "Shipping & Logistics" at bounding box center [257, 566] width 13 height 13
select select "11259185"
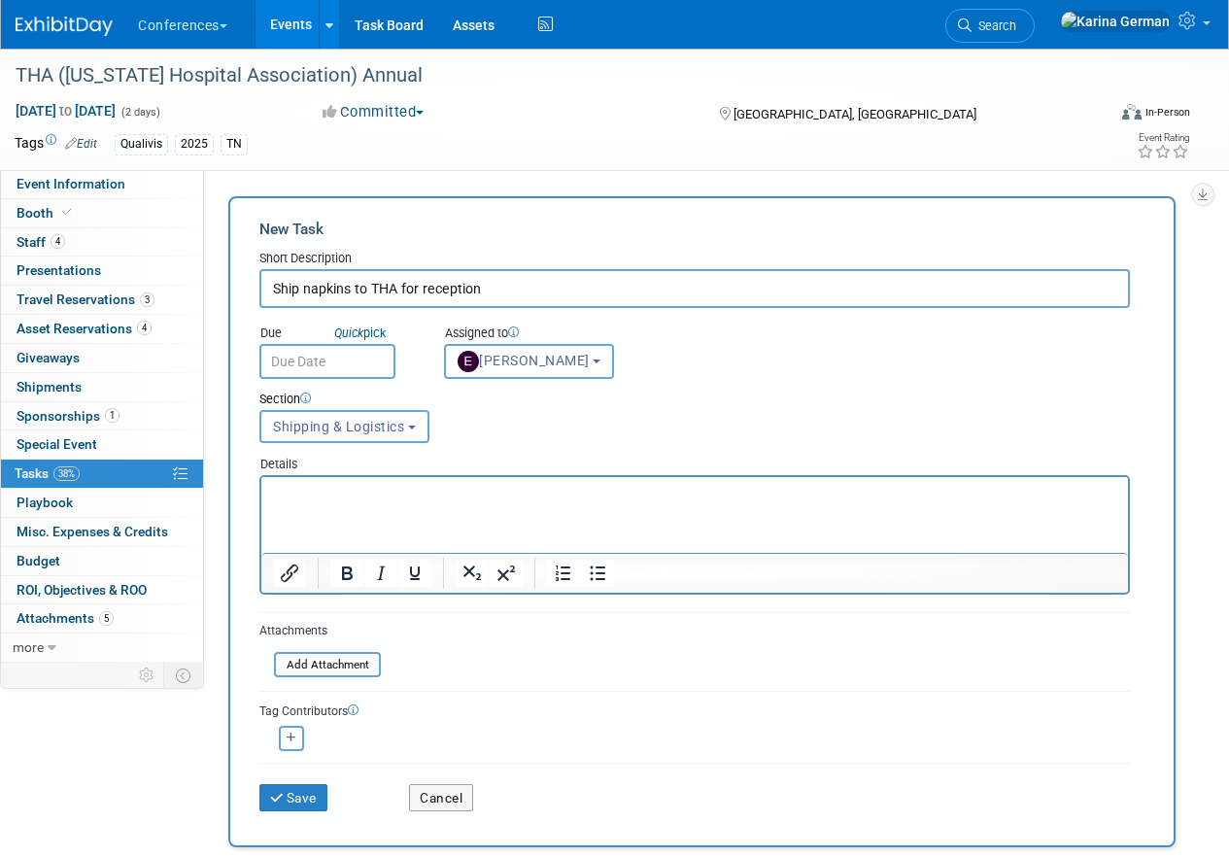
click at [332, 366] on input "text" at bounding box center [327, 361] width 136 height 35
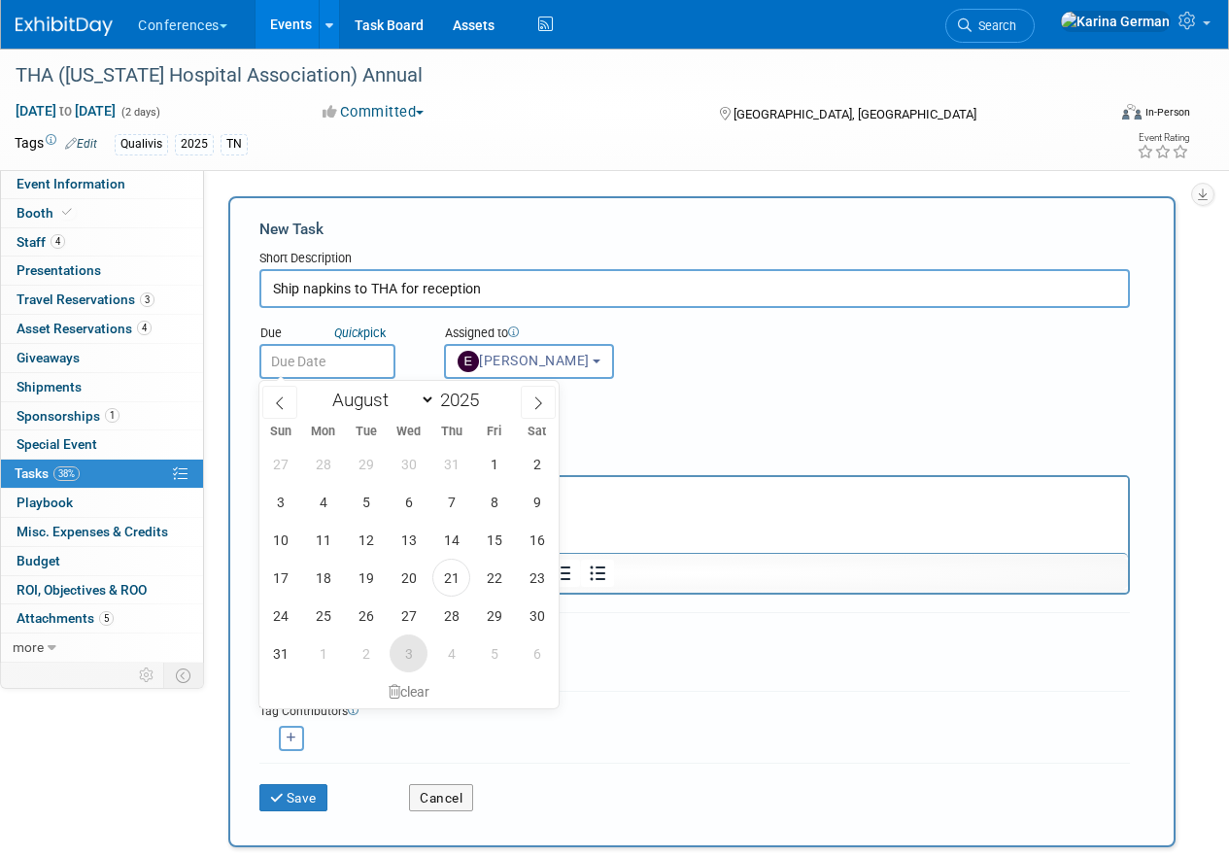
click at [413, 649] on span "3" at bounding box center [409, 653] width 38 height 38
type input "Sep 3, 2025"
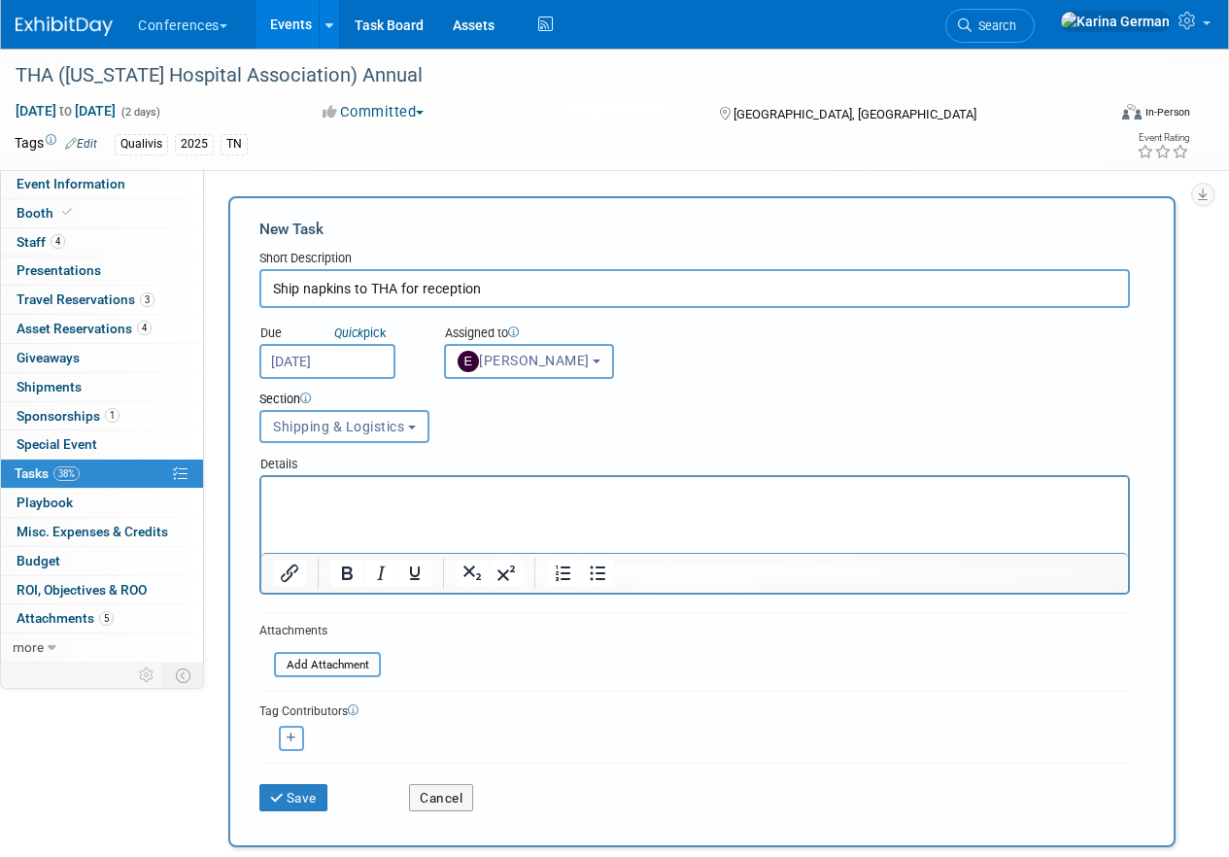
click at [330, 504] on html at bounding box center [694, 490] width 866 height 27
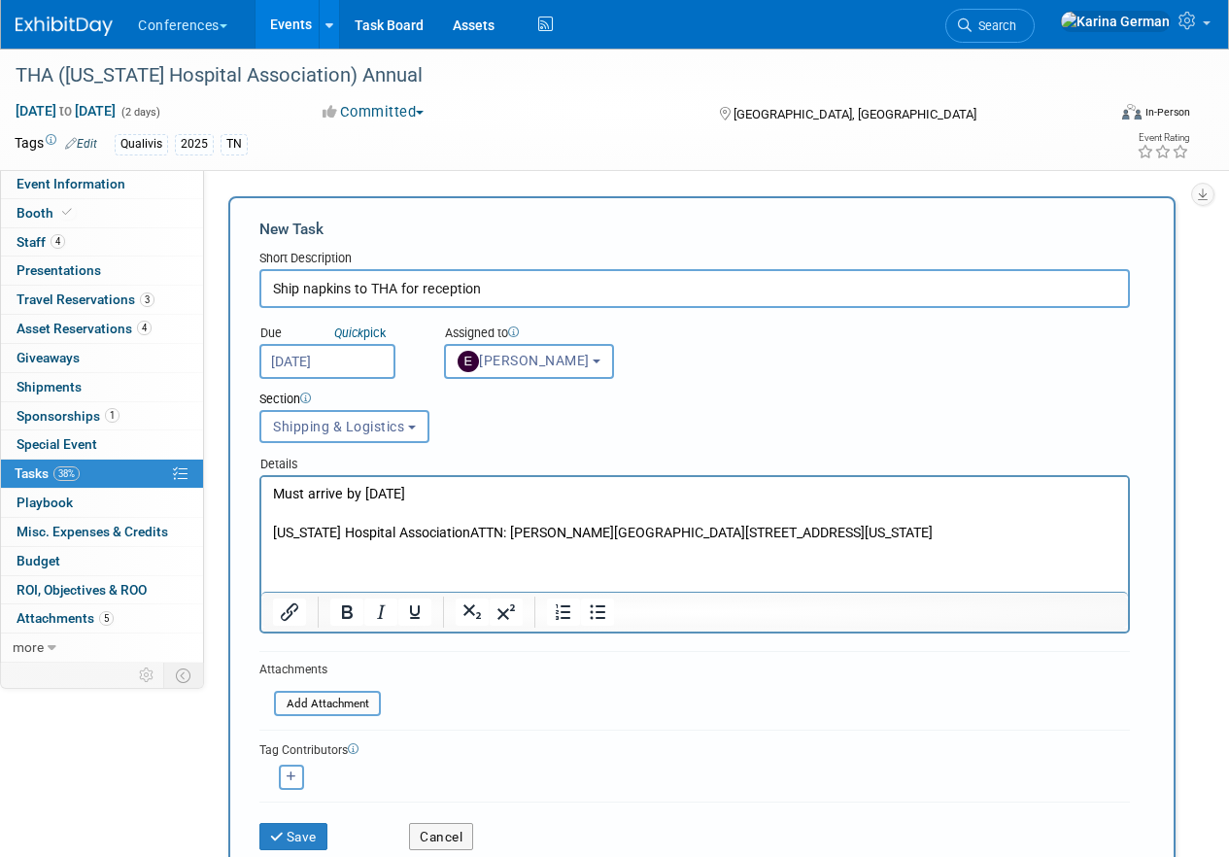
click at [475, 528] on p "Tennessee Hospital AssociationATTN: Jessie Fulton5201 Virginia WayBrentwood, TN…" at bounding box center [695, 533] width 844 height 19
click at [470, 528] on p "Tennessee Hospital AssociationATTN: Jessie Fulton5201 Virginia WayBrentwood, TN…" at bounding box center [695, 533] width 844 height 19
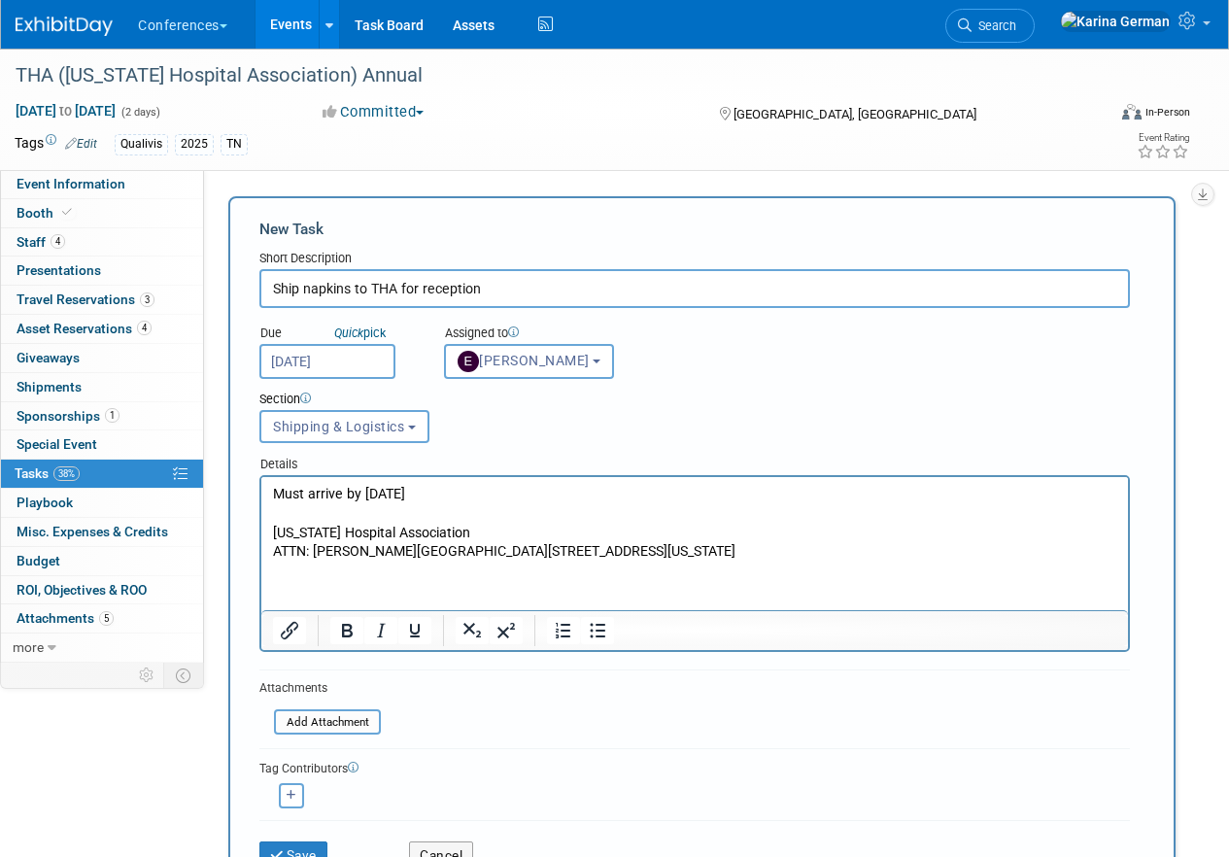
click at [358, 525] on p "Tennessee Hospital Association" at bounding box center [695, 533] width 844 height 19
click at [317, 518] on p "Rich Text Area. Press ALT-0 for help." at bounding box center [695, 513] width 844 height 19
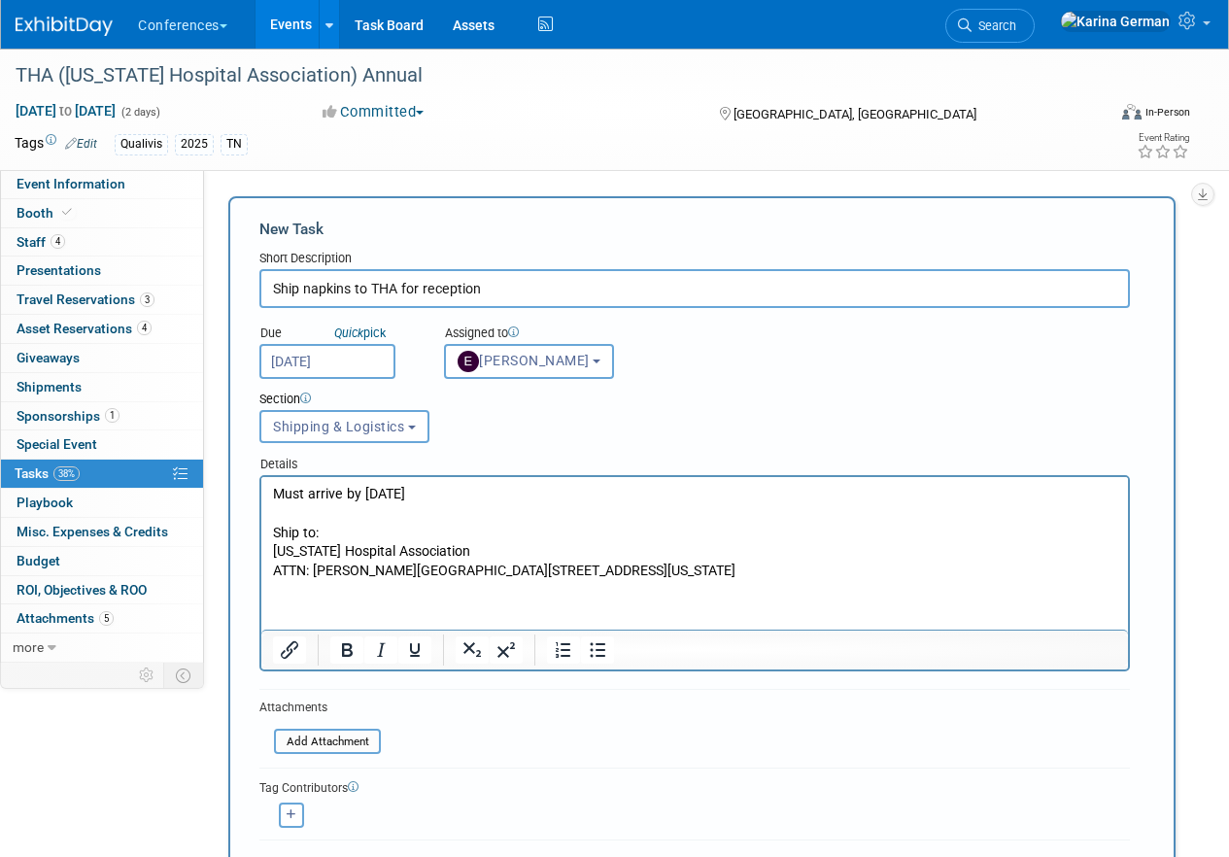
click at [398, 572] on p "ATTN: Jessie Fulton5201 Virginia WayBrentwood, TN 37027" at bounding box center [695, 570] width 844 height 19
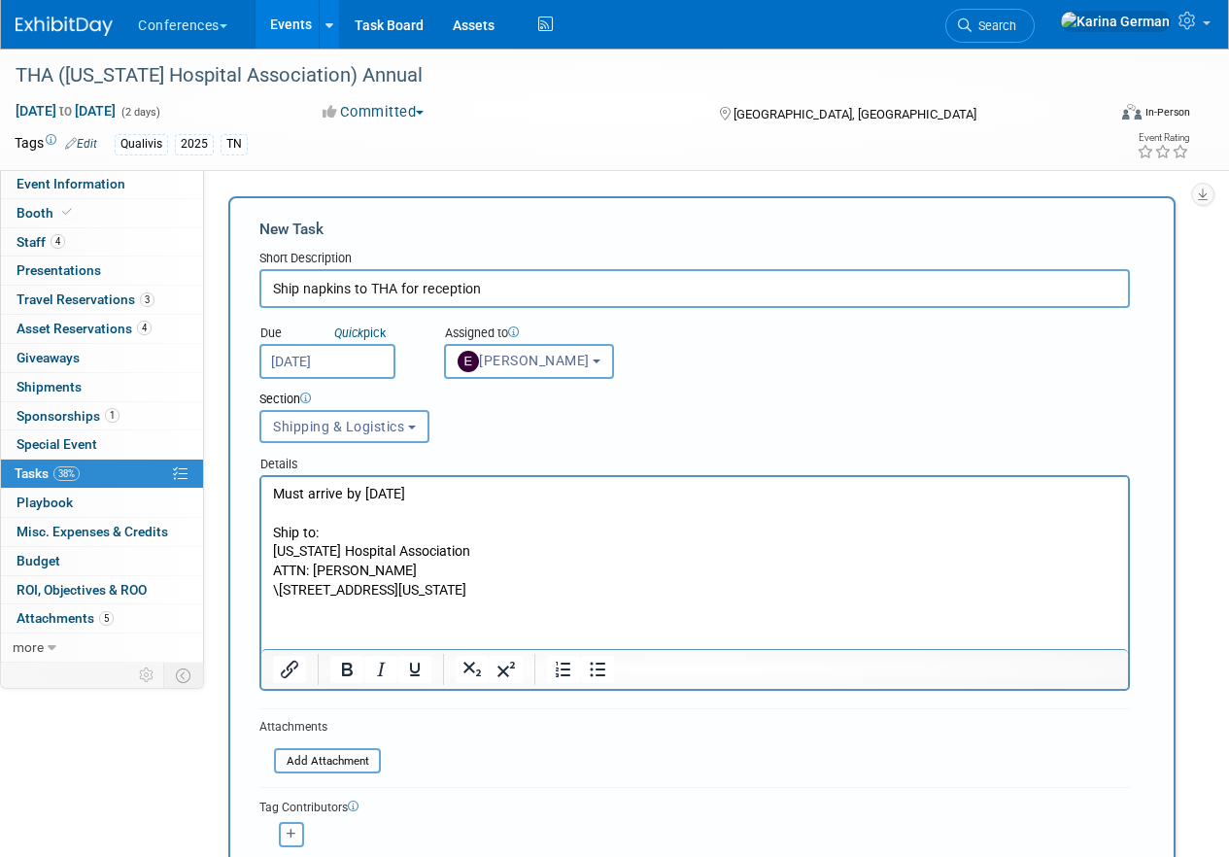
click at [386, 586] on p "\5201 Virginia WayBrentwood, TN 37027" at bounding box center [695, 590] width 844 height 19
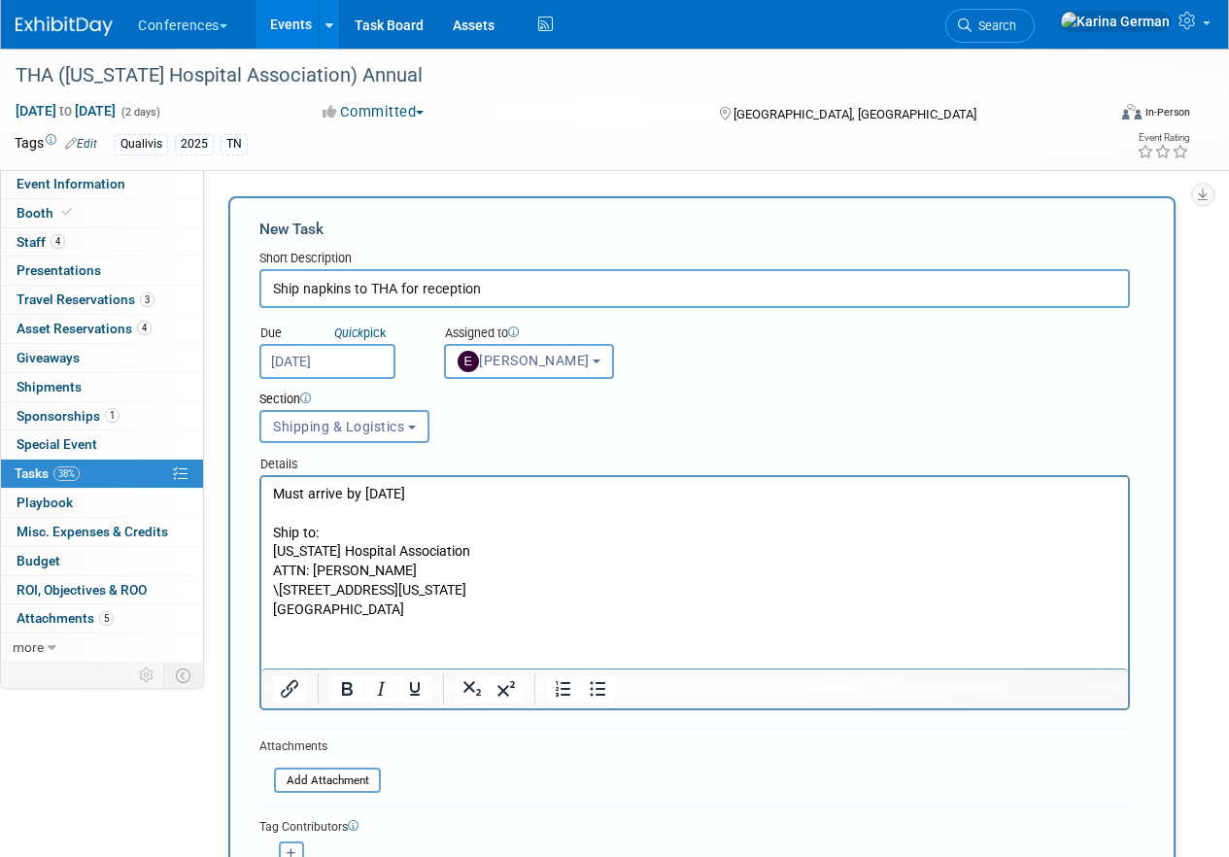
click at [467, 620] on html "Must arrive by September 12 Ship to: Tennessee Hospital Association ATTN: Jessi…" at bounding box center [694, 548] width 866 height 143
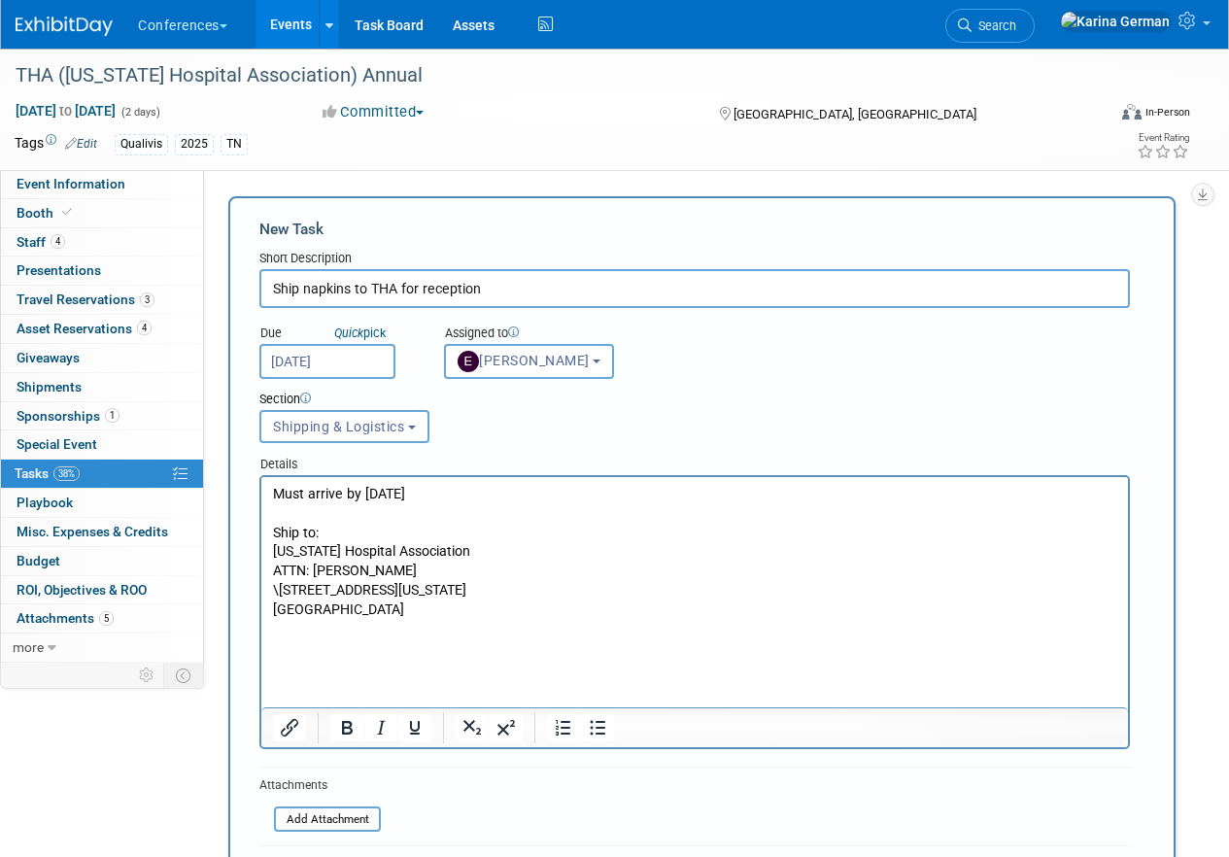
click at [282, 591] on p "\5201 Virginia Way" at bounding box center [695, 590] width 844 height 19
click at [343, 657] on p "Rich Text Area. Press ALT-0 for help." at bounding box center [695, 648] width 844 height 19
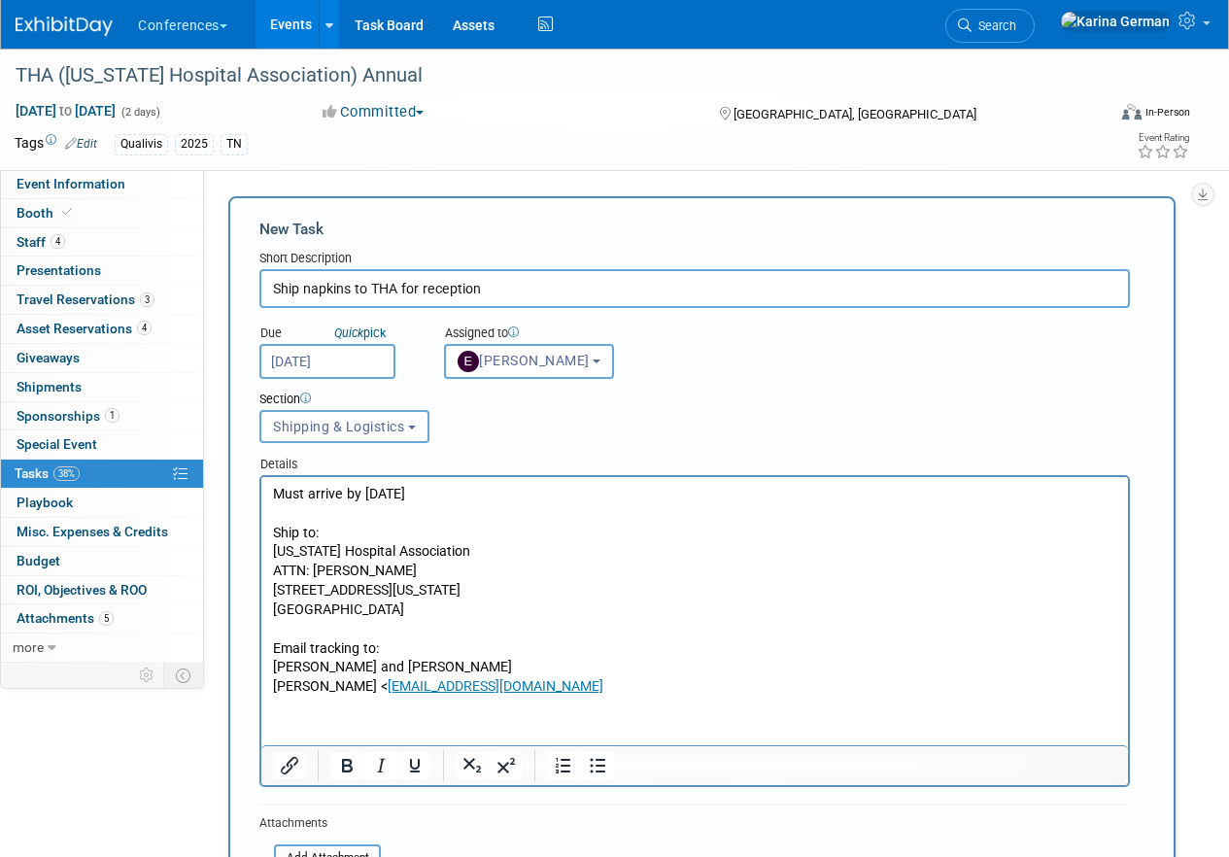
click at [556, 690] on p "Adrienne Nordman < anordman@tha.com" at bounding box center [695, 686] width 844 height 19
click at [587, 684] on p "Adrienne Nordman anordman@tha.com﻿" at bounding box center [695, 686] width 844 height 19
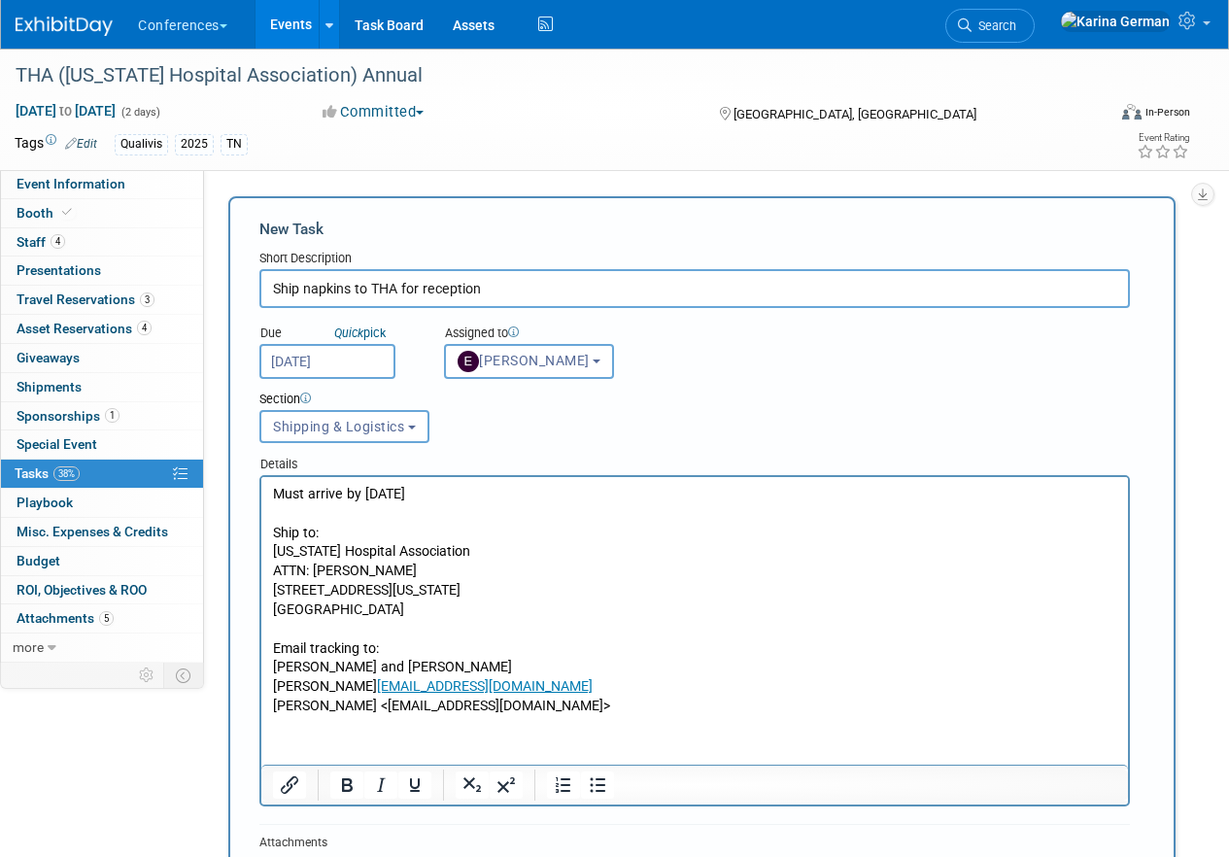
click at [365, 706] on p "Jessie Fulton <jfulton@tha.com>" at bounding box center [695, 705] width 844 height 19
click at [471, 707] on p "Jessie Fulton jfulton@tha.com>" at bounding box center [695, 705] width 844 height 19
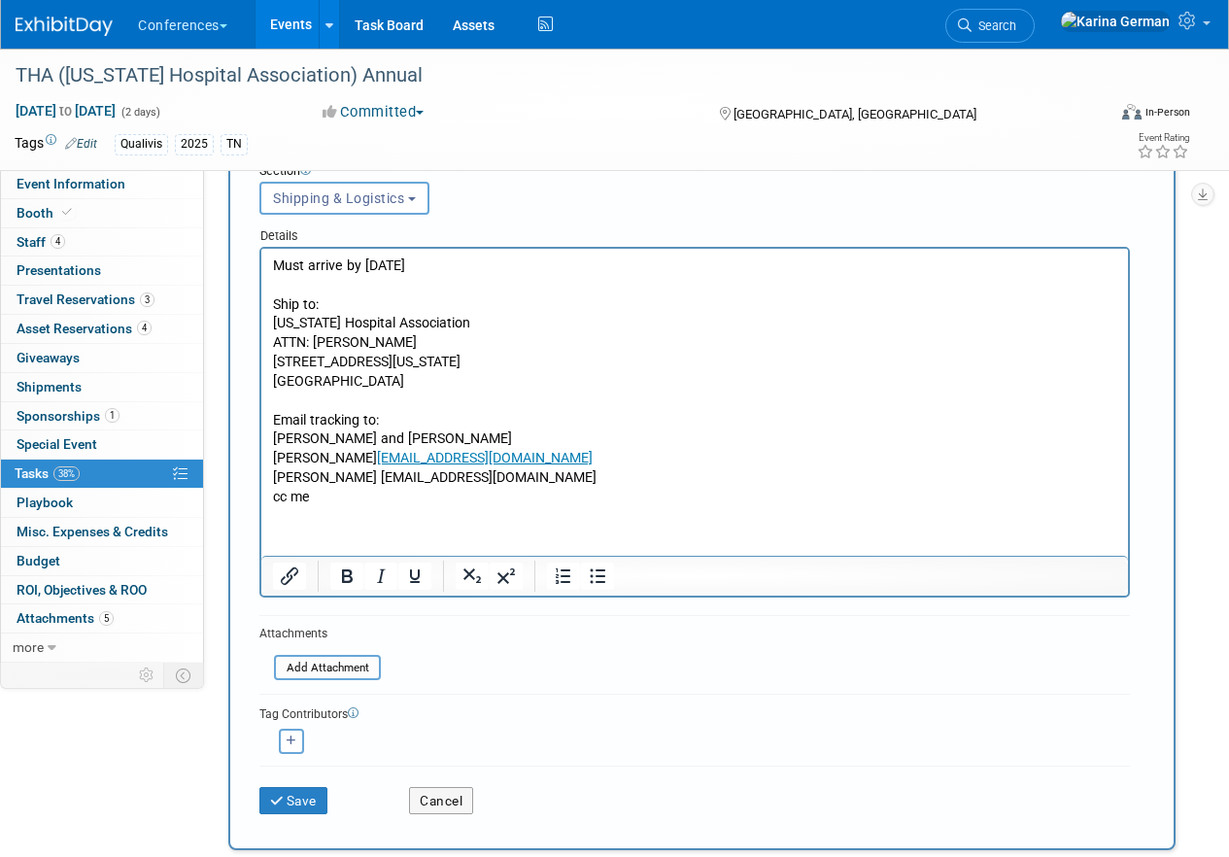
scroll to position [230, 0]
click at [309, 799] on button "Save" at bounding box center [293, 798] width 68 height 27
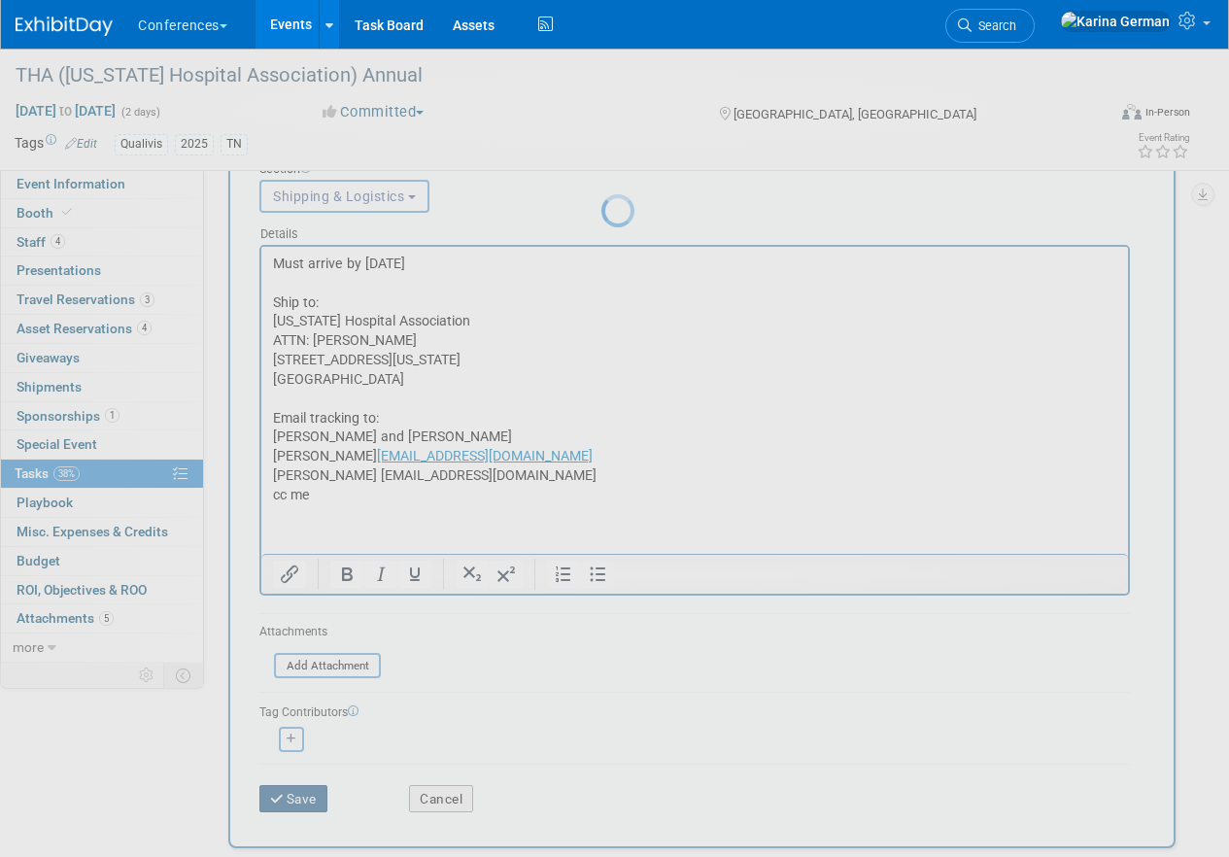
scroll to position [0, 0]
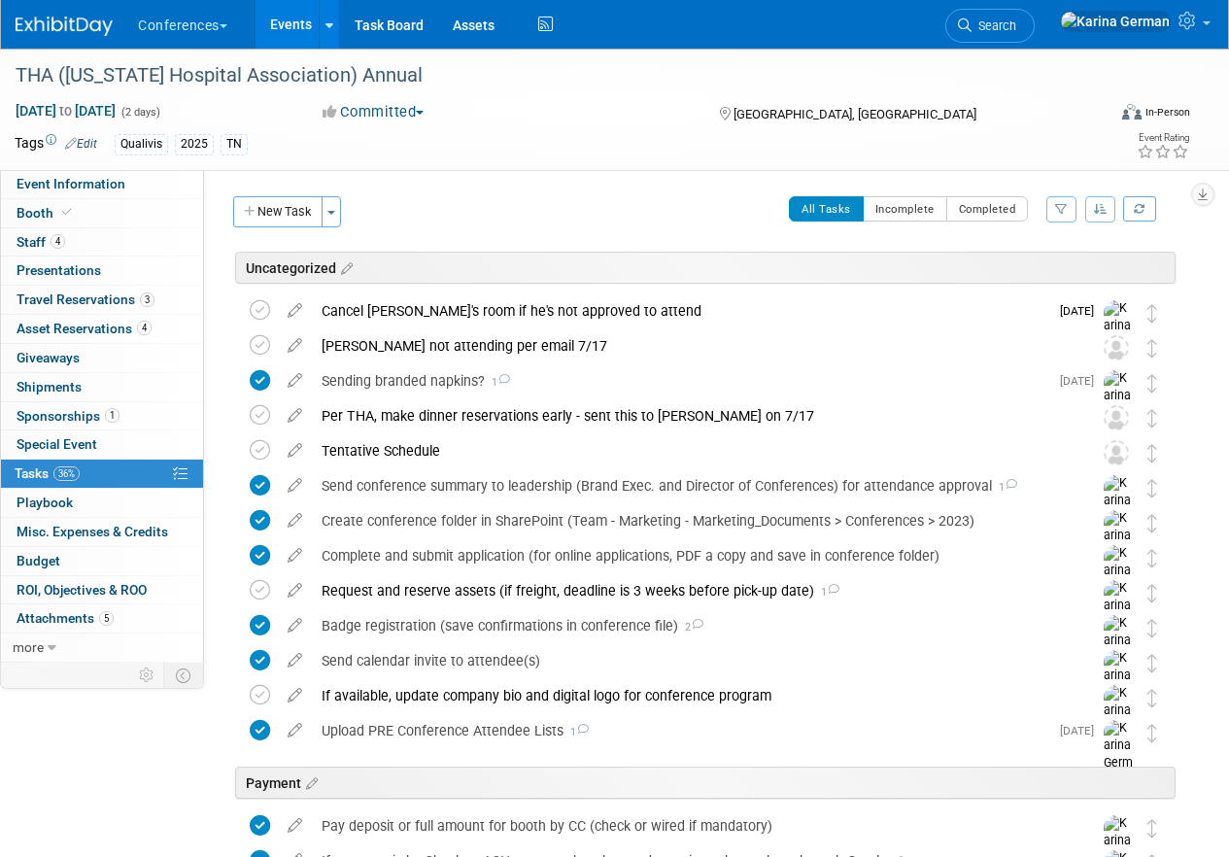
click at [297, 35] on link "Events" at bounding box center [290, 24] width 71 height 49
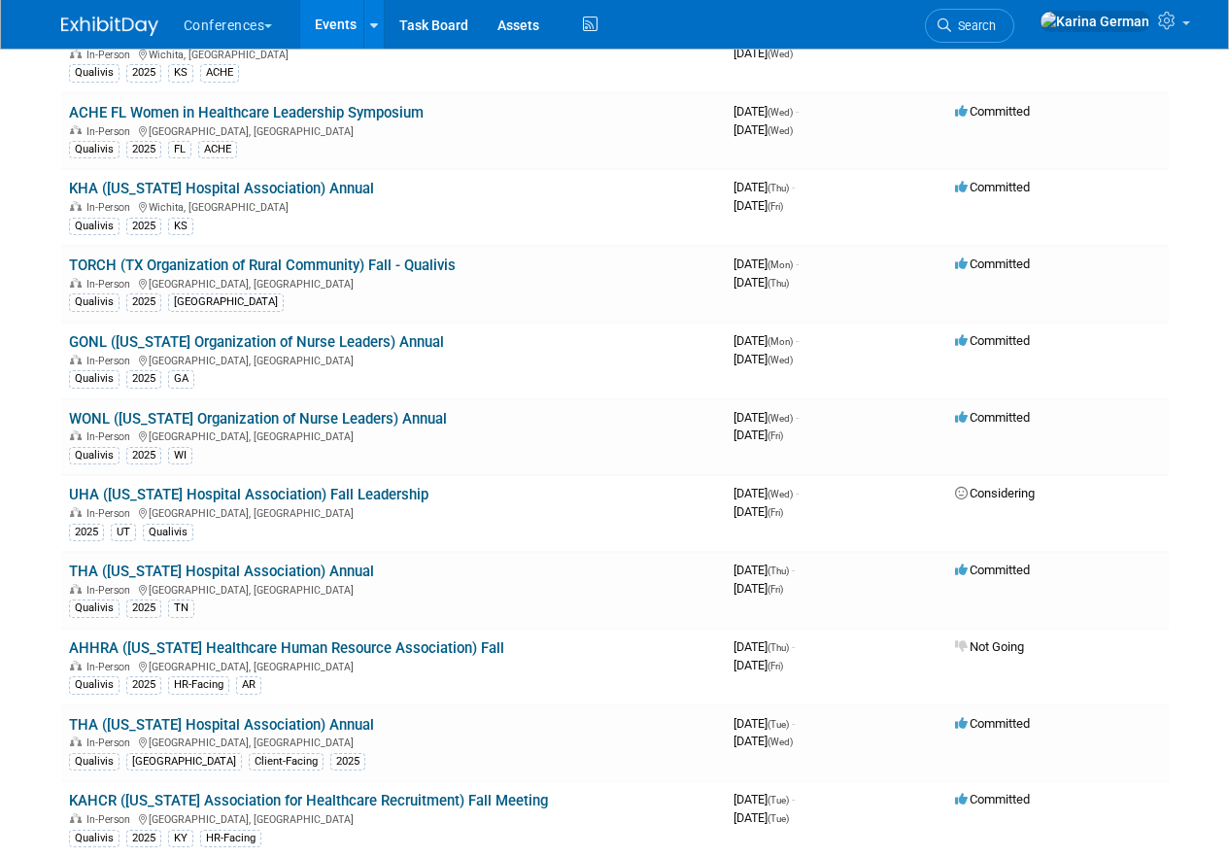
scroll to position [778, 0]
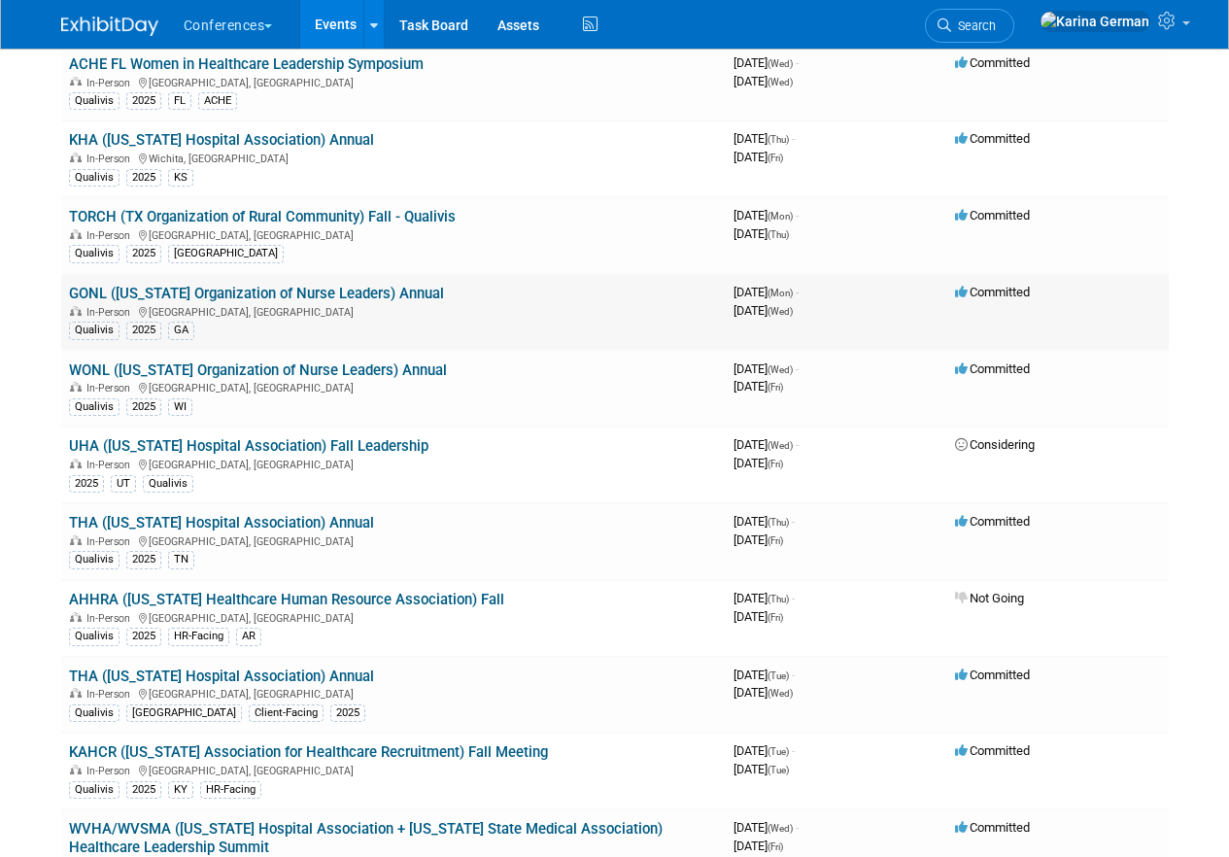
click at [268, 290] on link "GONL ([US_STATE] Organization of Nurse Leaders) Annual" at bounding box center [256, 293] width 375 height 17
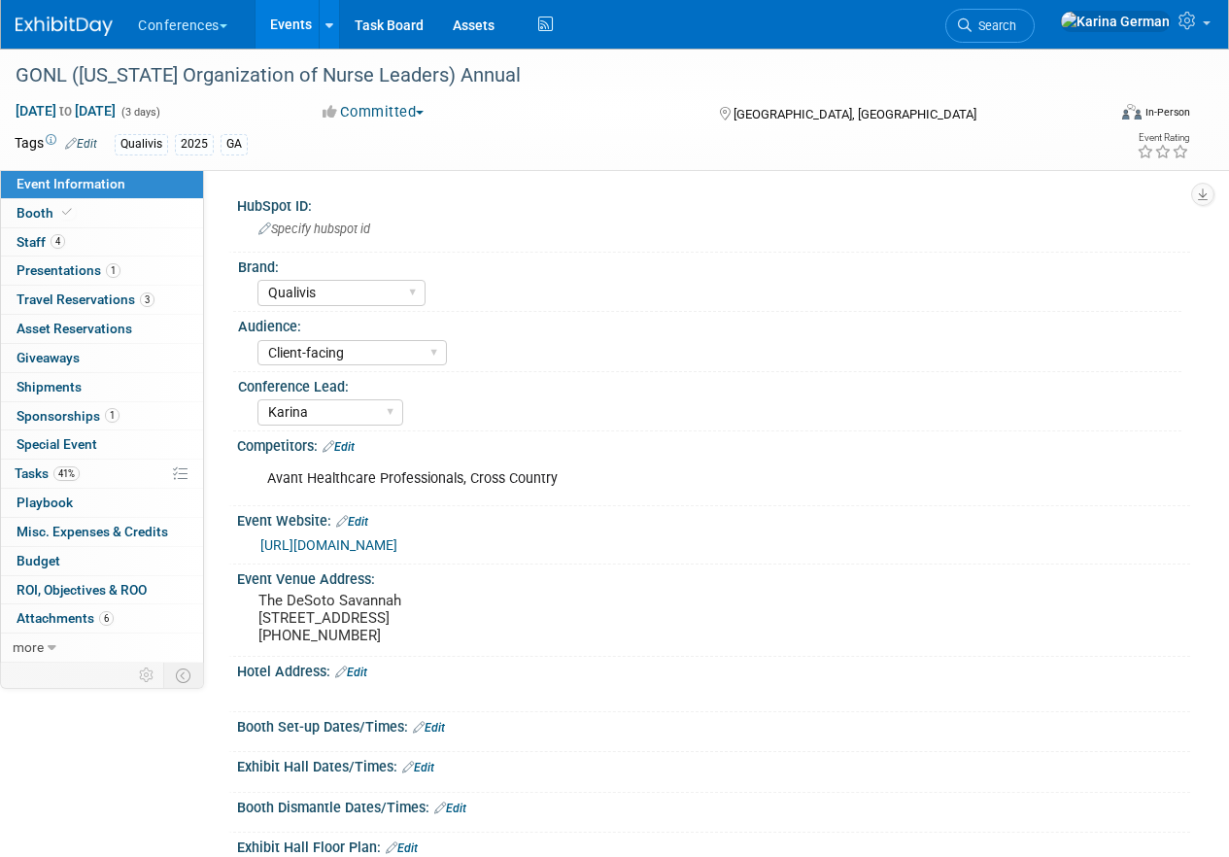
select select "Qualivis"
select select "Client-facing"
select select "Karina"
click at [112, 466] on link "41% Tasks 41%" at bounding box center [102, 473] width 202 height 28
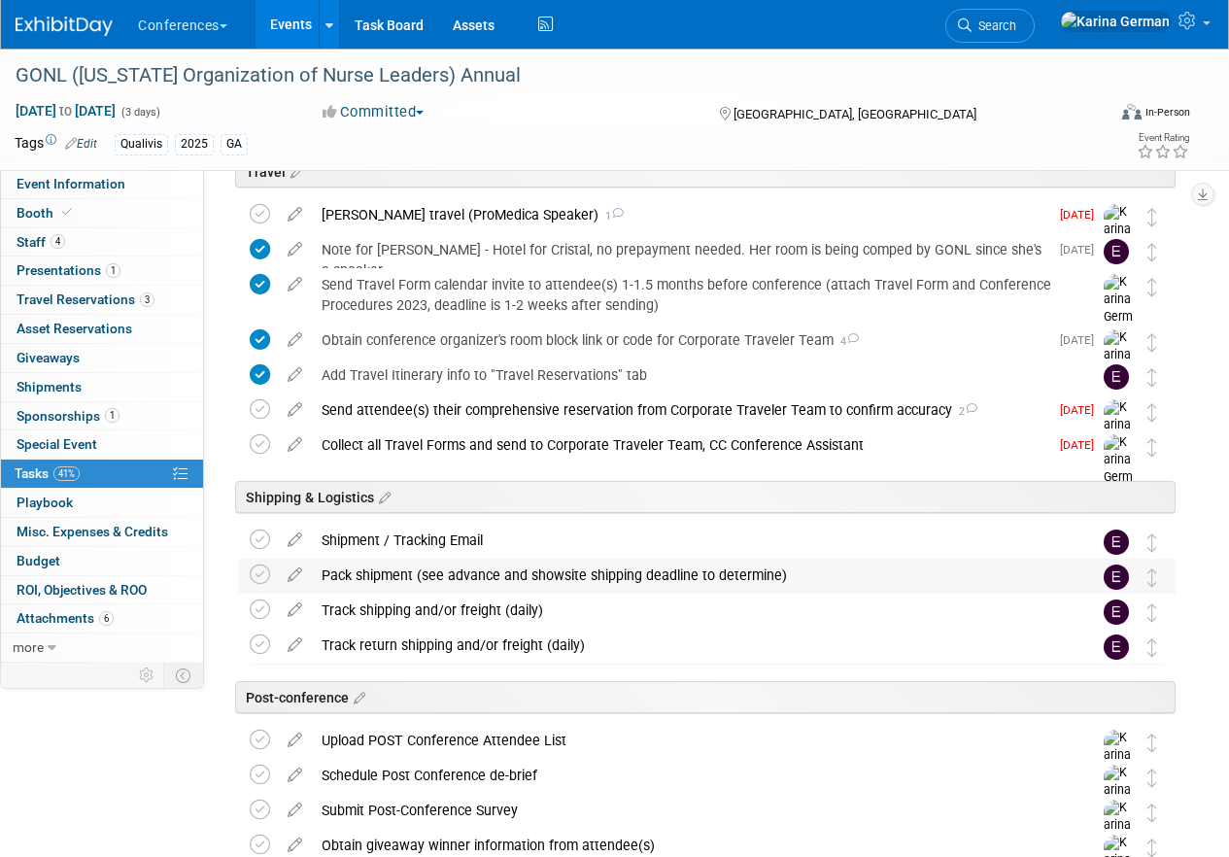
scroll to position [761, 0]
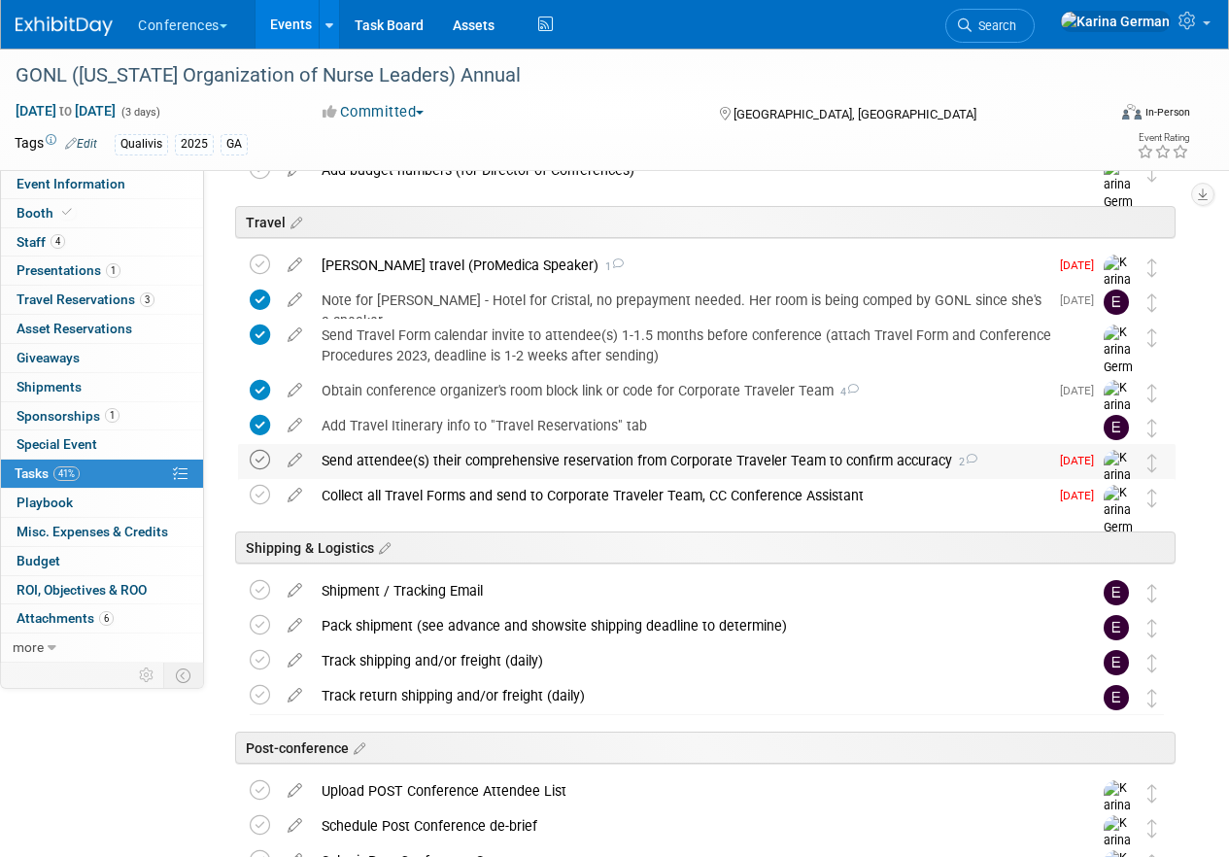
click at [260, 457] on icon at bounding box center [260, 460] width 20 height 20
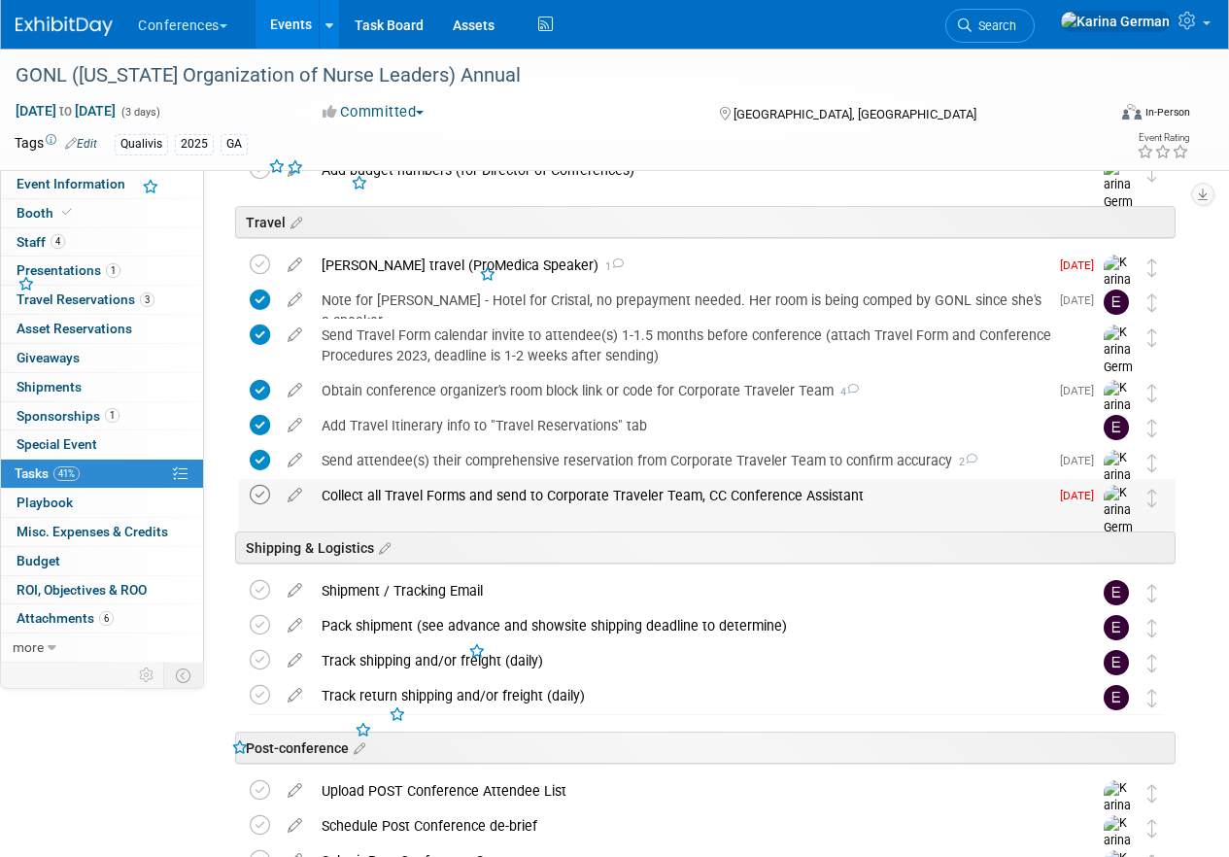
click at [258, 500] on icon at bounding box center [260, 495] width 20 height 20
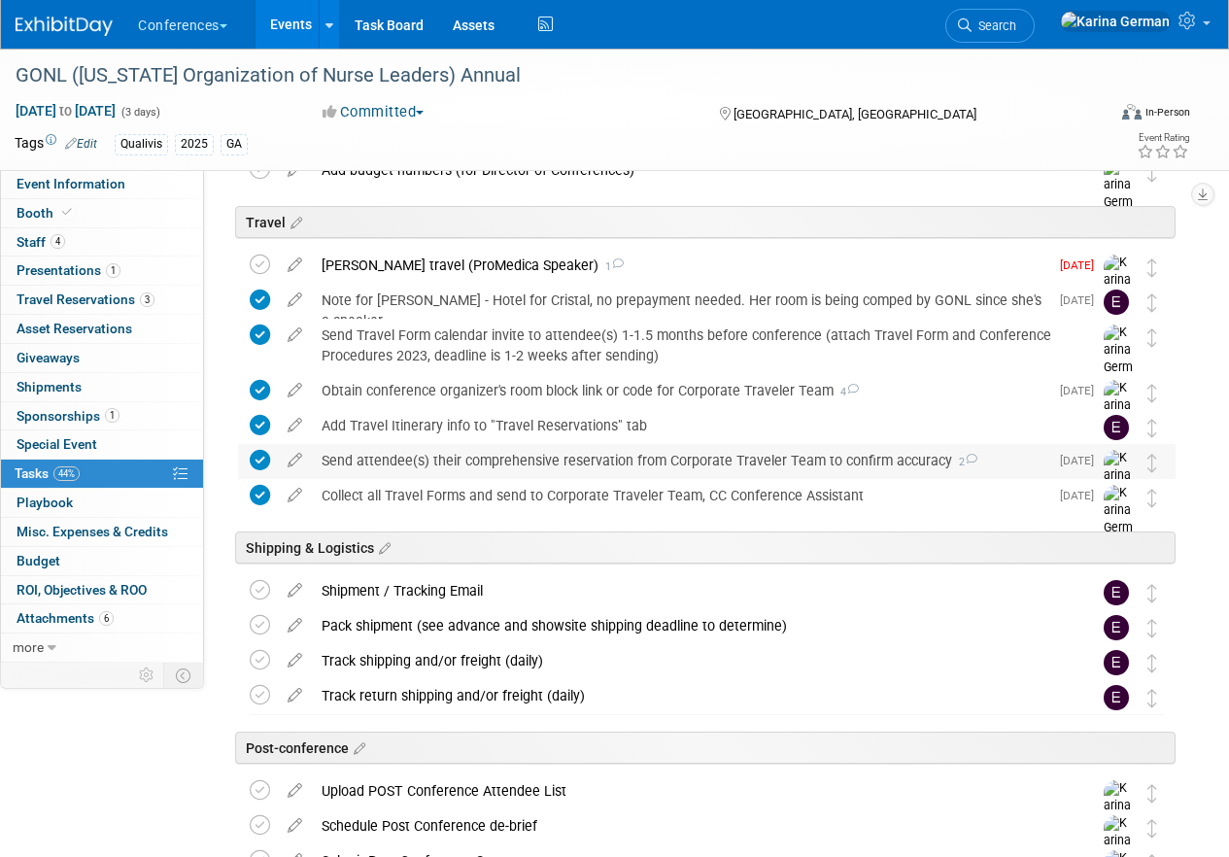
click at [259, 456] on icon at bounding box center [260, 460] width 20 height 20
click at [341, 464] on div "Send attendee(s) their comprehensive reservation from Corporate Traveler Team t…" at bounding box center [680, 460] width 736 height 33
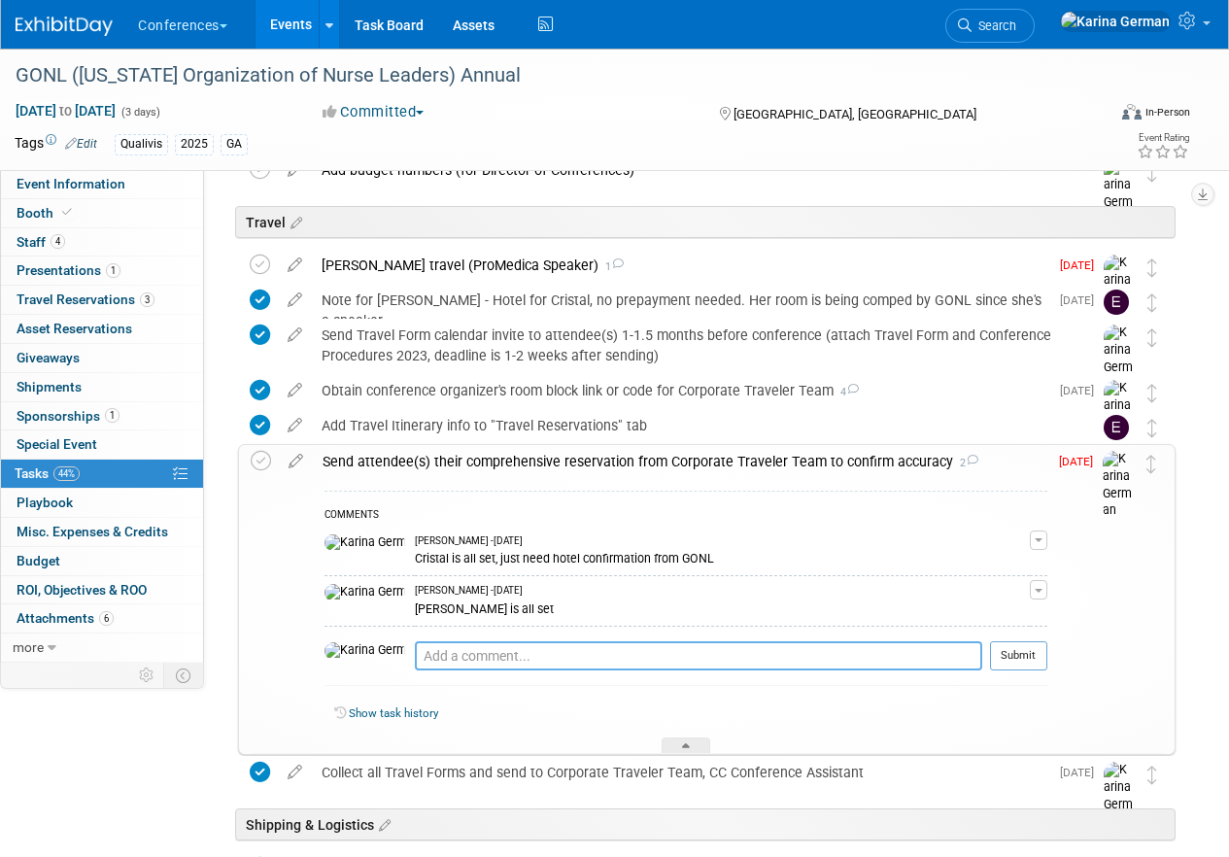
click at [415, 655] on textarea at bounding box center [698, 655] width 567 height 29
type textarea "s"
type textarea "Sherry is all set"
click at [1001, 648] on button "Submit" at bounding box center [1018, 655] width 57 height 29
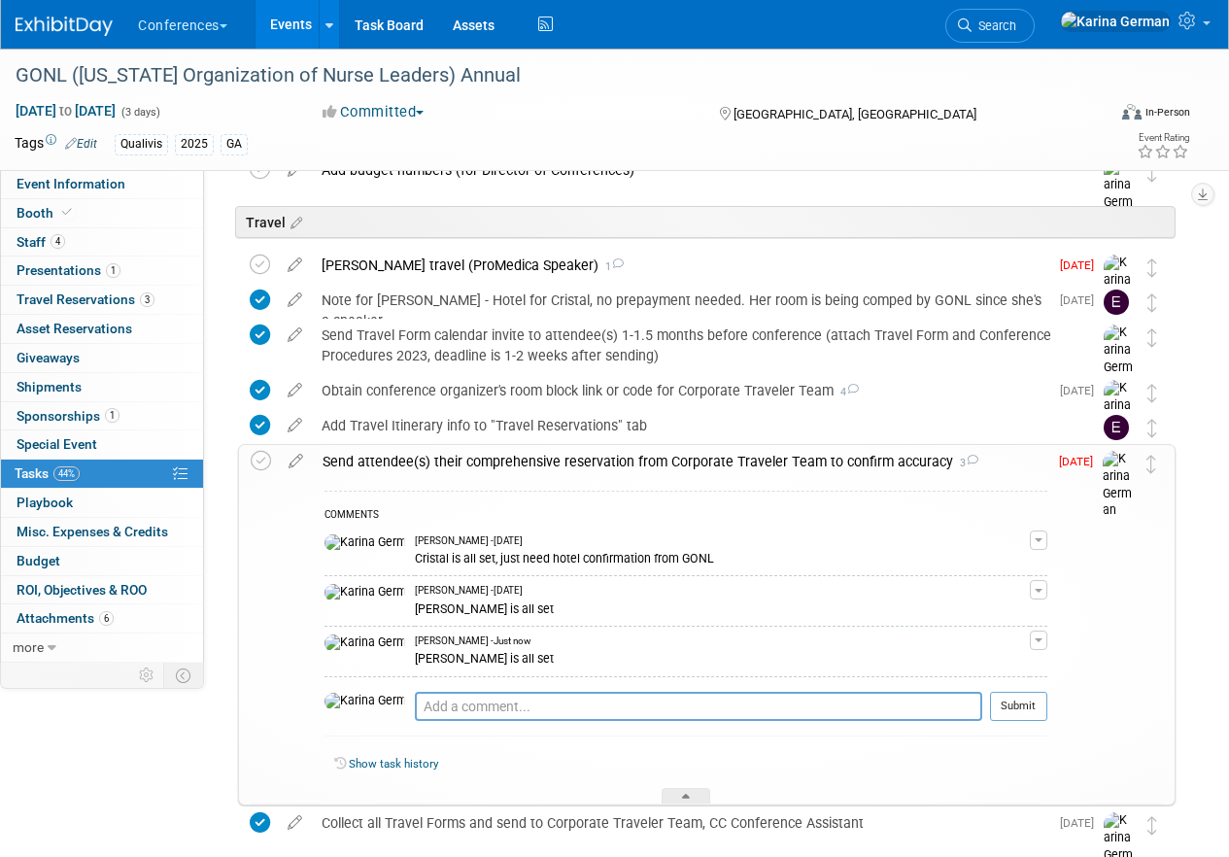
click at [689, 462] on div "Send attendee(s) their comprehensive reservation from Corporate Traveler Team t…" at bounding box center [680, 461] width 734 height 33
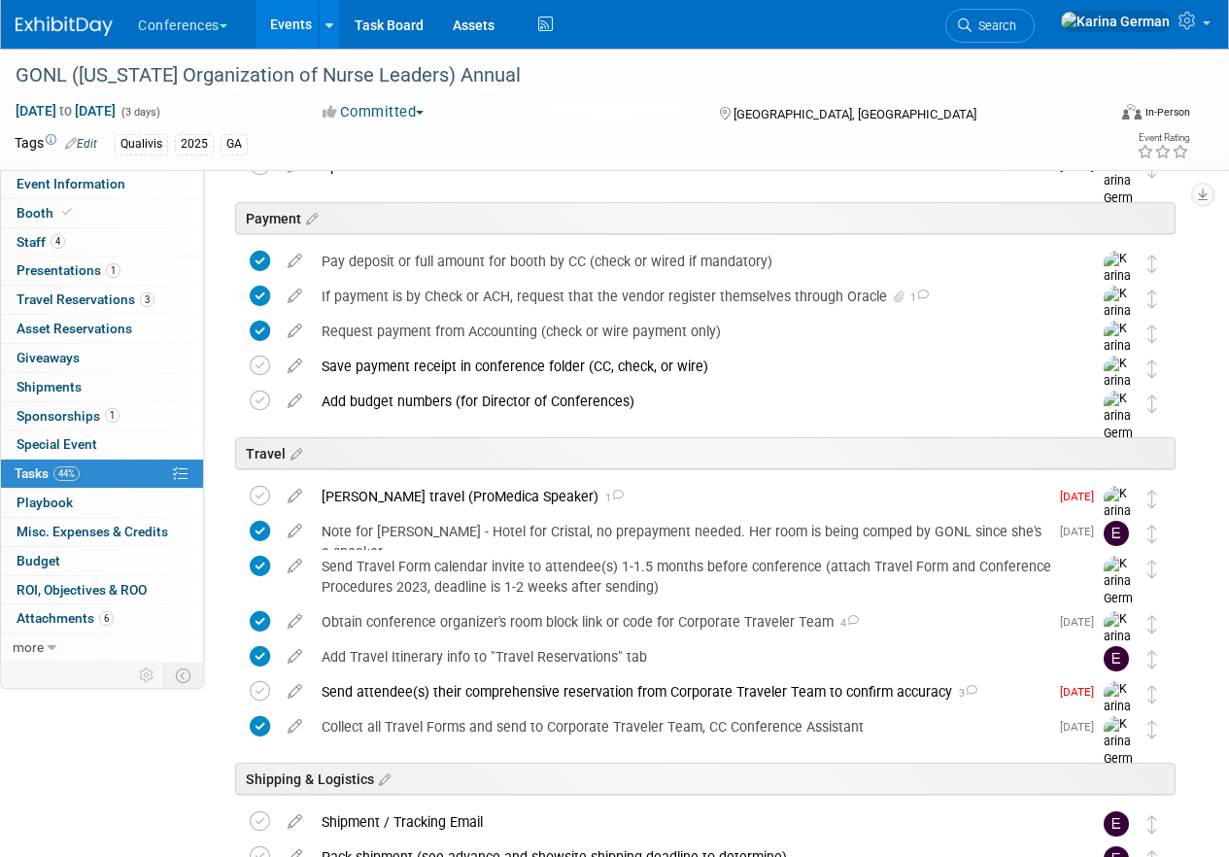
scroll to position [543, 0]
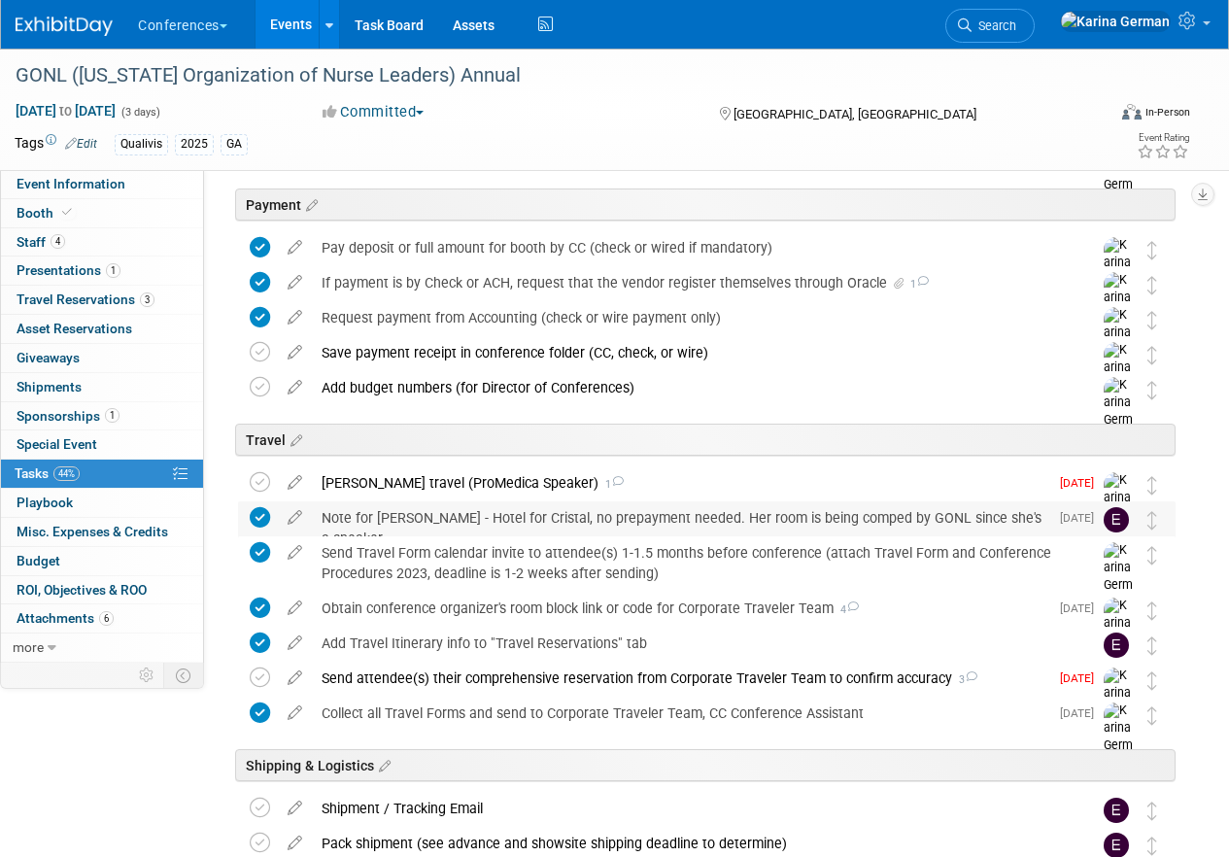
click at [393, 501] on div "Note for Erin - Hotel for Cristal, no prepayment needed. Her room is being comp…" at bounding box center [680, 527] width 736 height 53
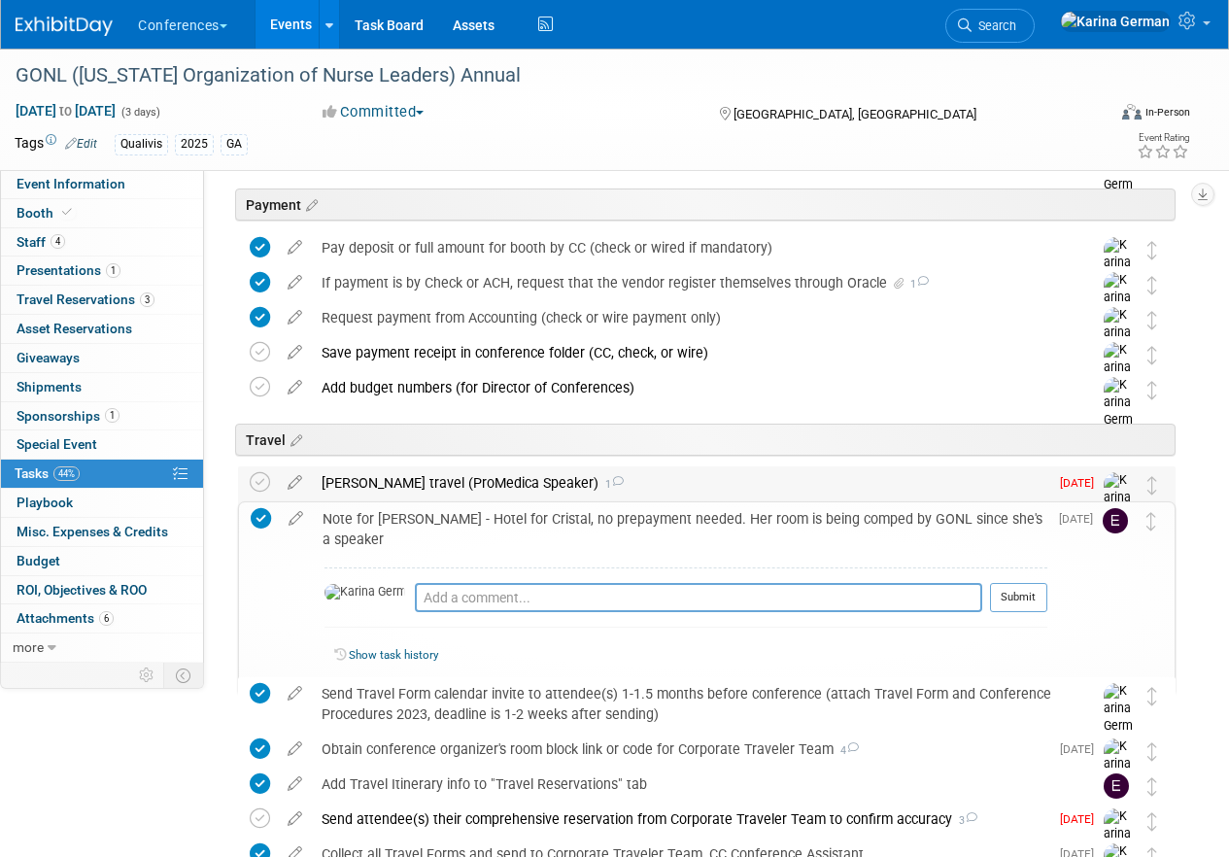
click at [393, 492] on div "Corey's travel (ProMedica Speaker) 1" at bounding box center [680, 482] width 736 height 33
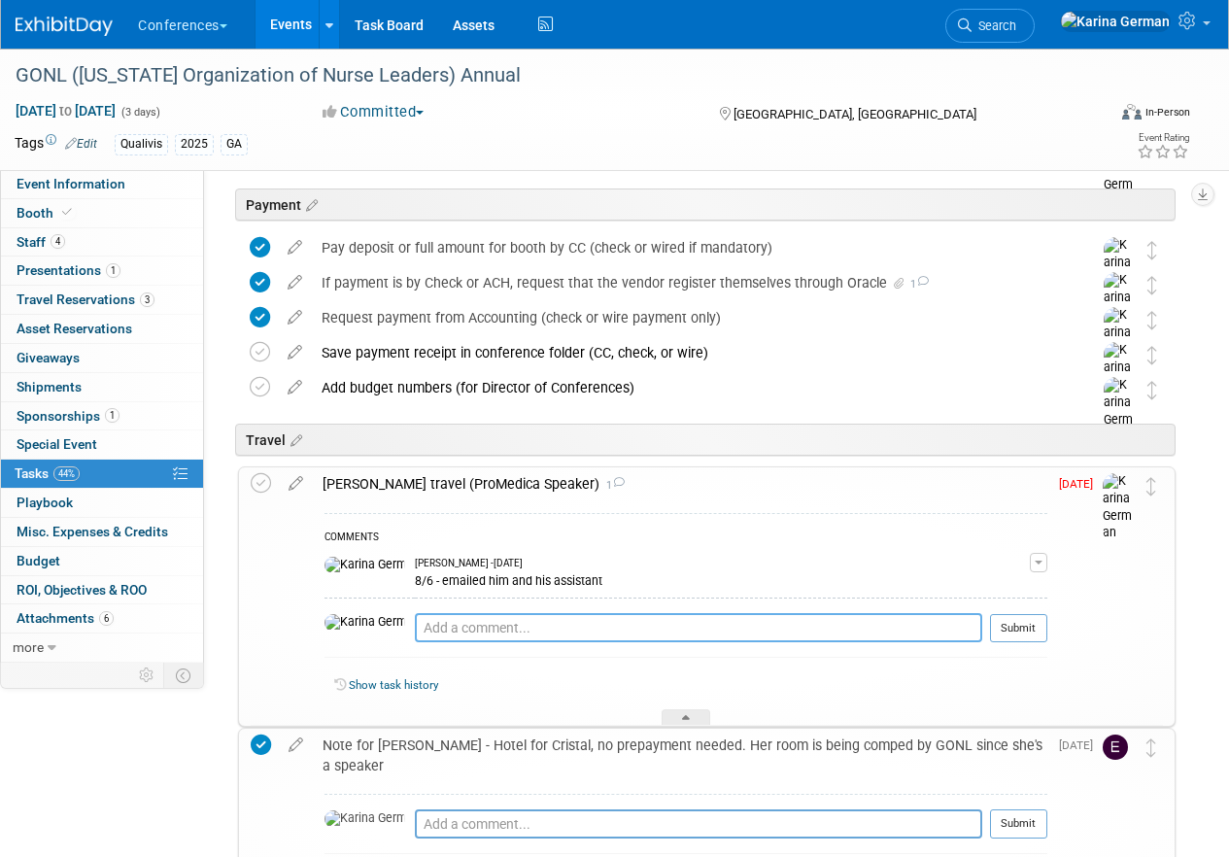
click at [440, 630] on textarea at bounding box center [698, 627] width 567 height 29
type textarea "w"
type textarea "still waiting on travel form, have pinged assistant"
click at [1026, 619] on button "Submit" at bounding box center [1018, 628] width 57 height 29
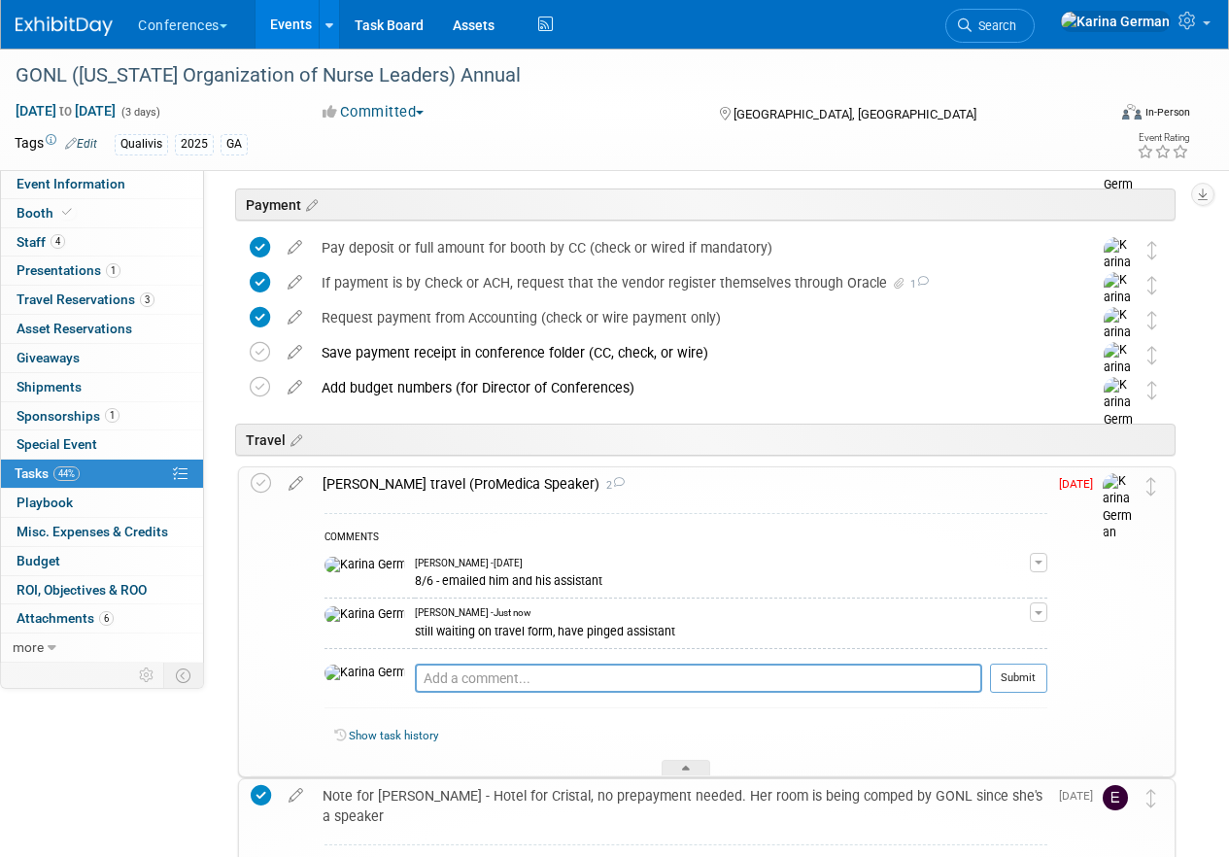
click at [452, 485] on div "Corey's travel (ProMedica Speaker) 2" at bounding box center [680, 483] width 734 height 33
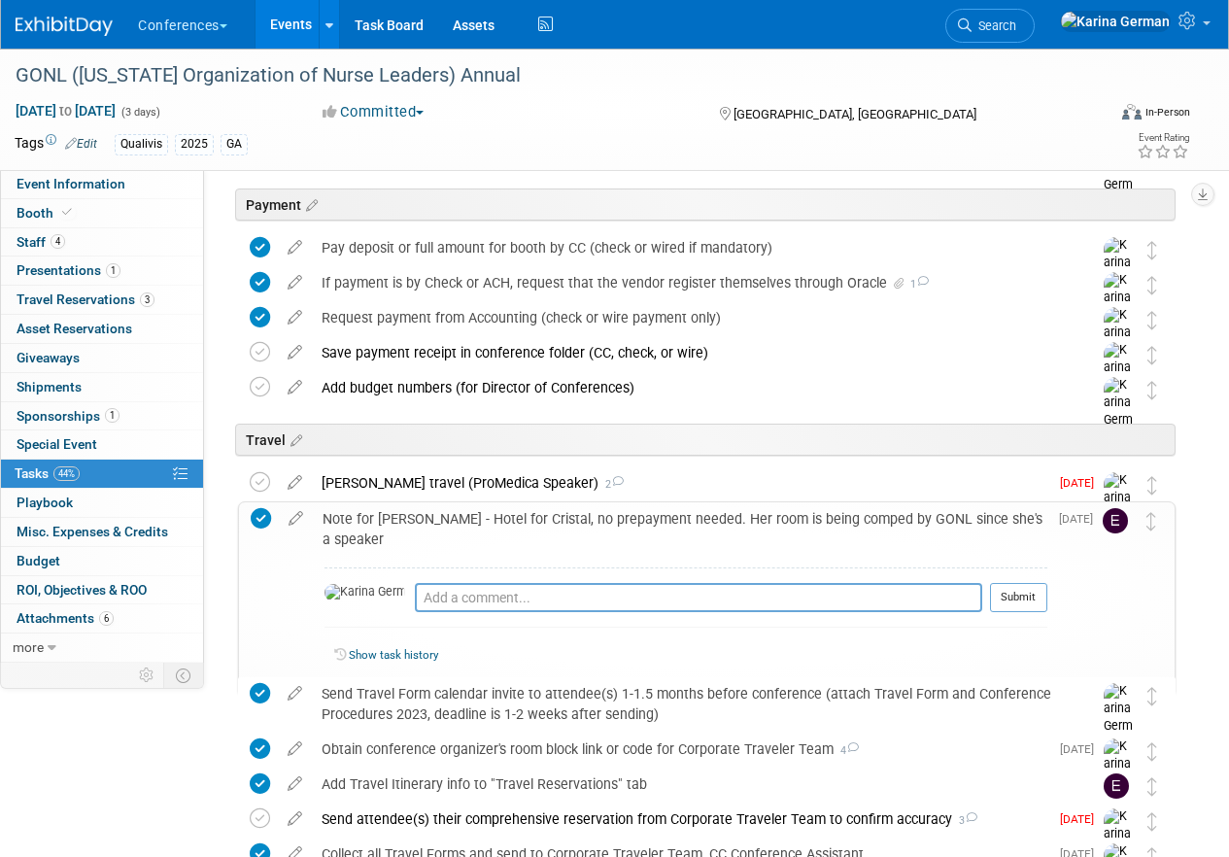
click at [433, 517] on div "Note for Erin - Hotel for Cristal, no prepayment needed. Her room is being comp…" at bounding box center [680, 528] width 734 height 53
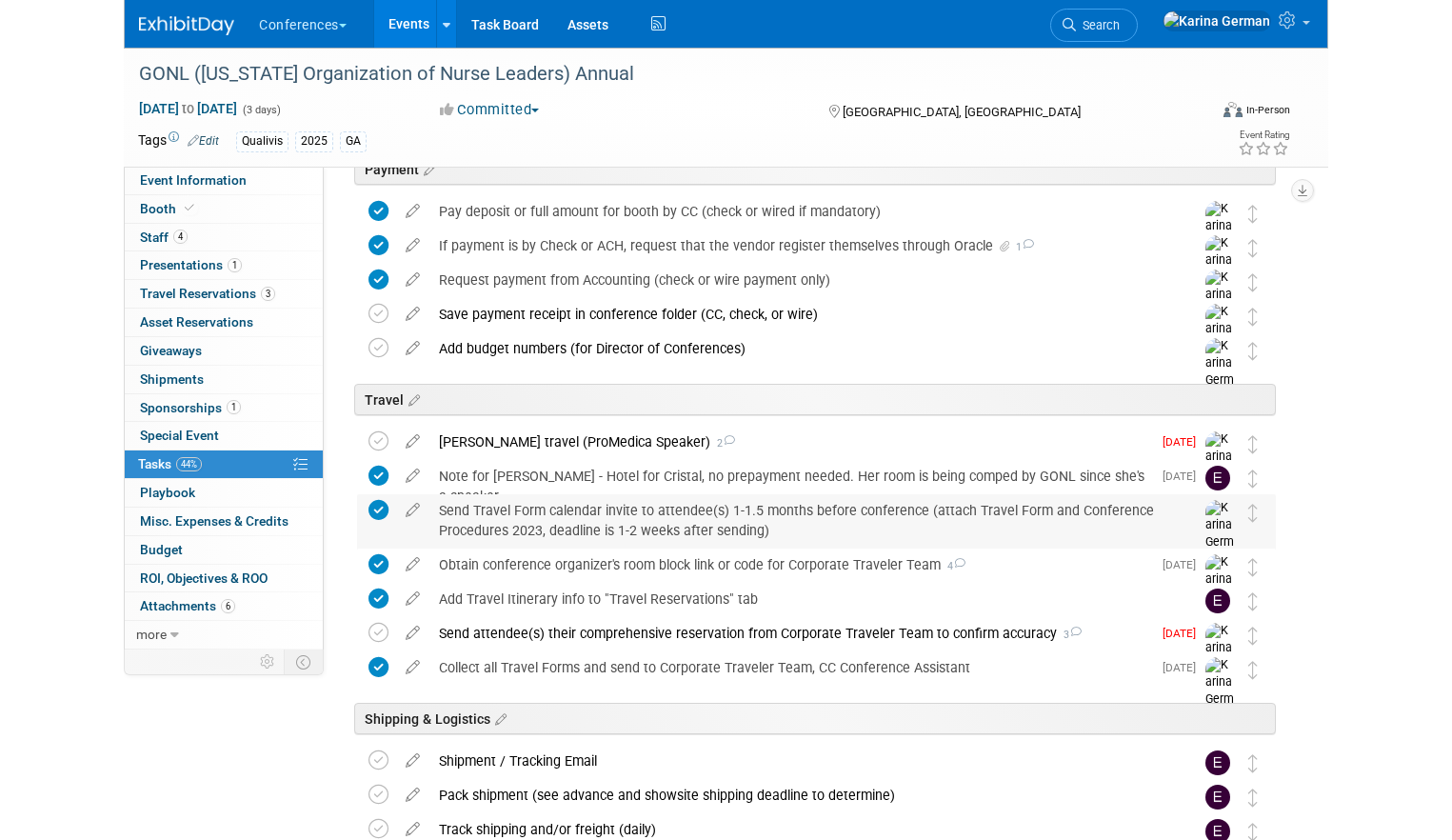
scroll to position [0, 0]
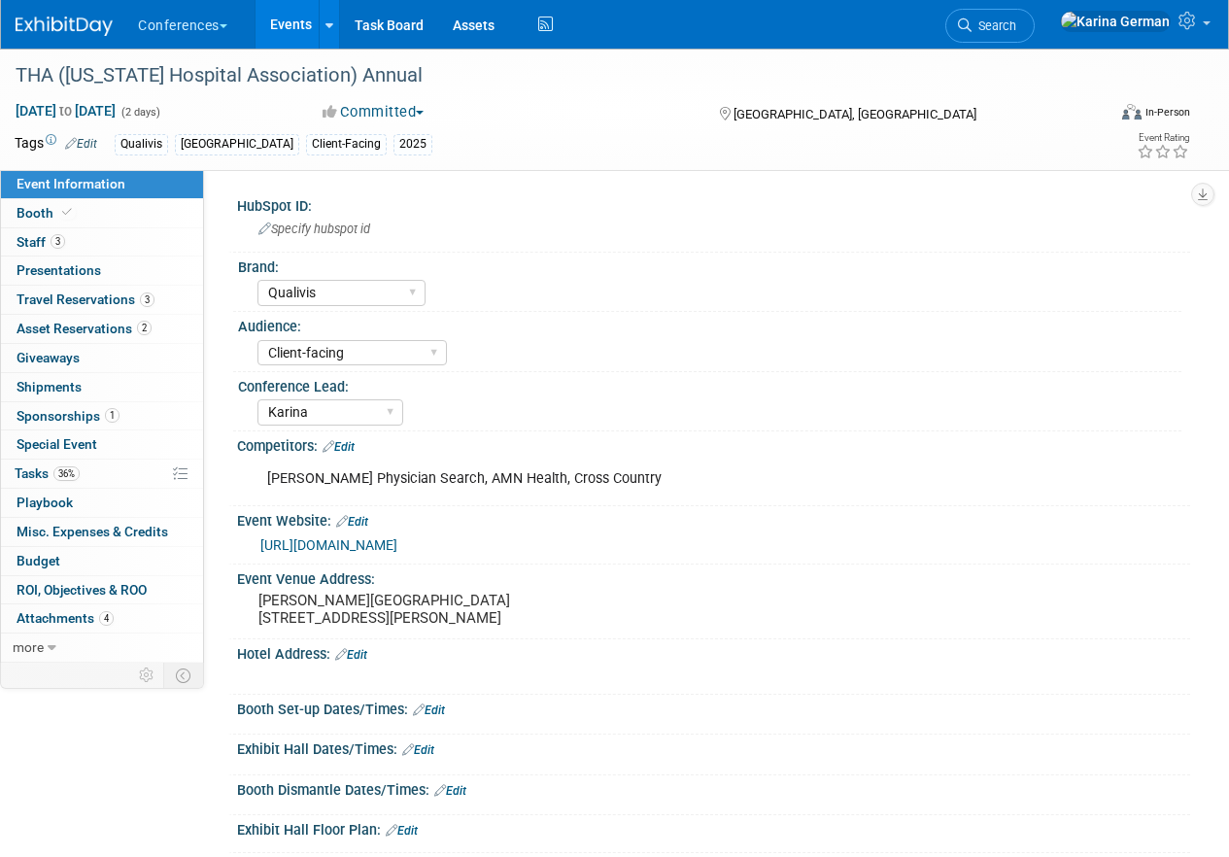
select select "Qualivis"
select select "Client-facing"
select select "Karina"
click at [66, 225] on link "Booth" at bounding box center [102, 213] width 202 height 28
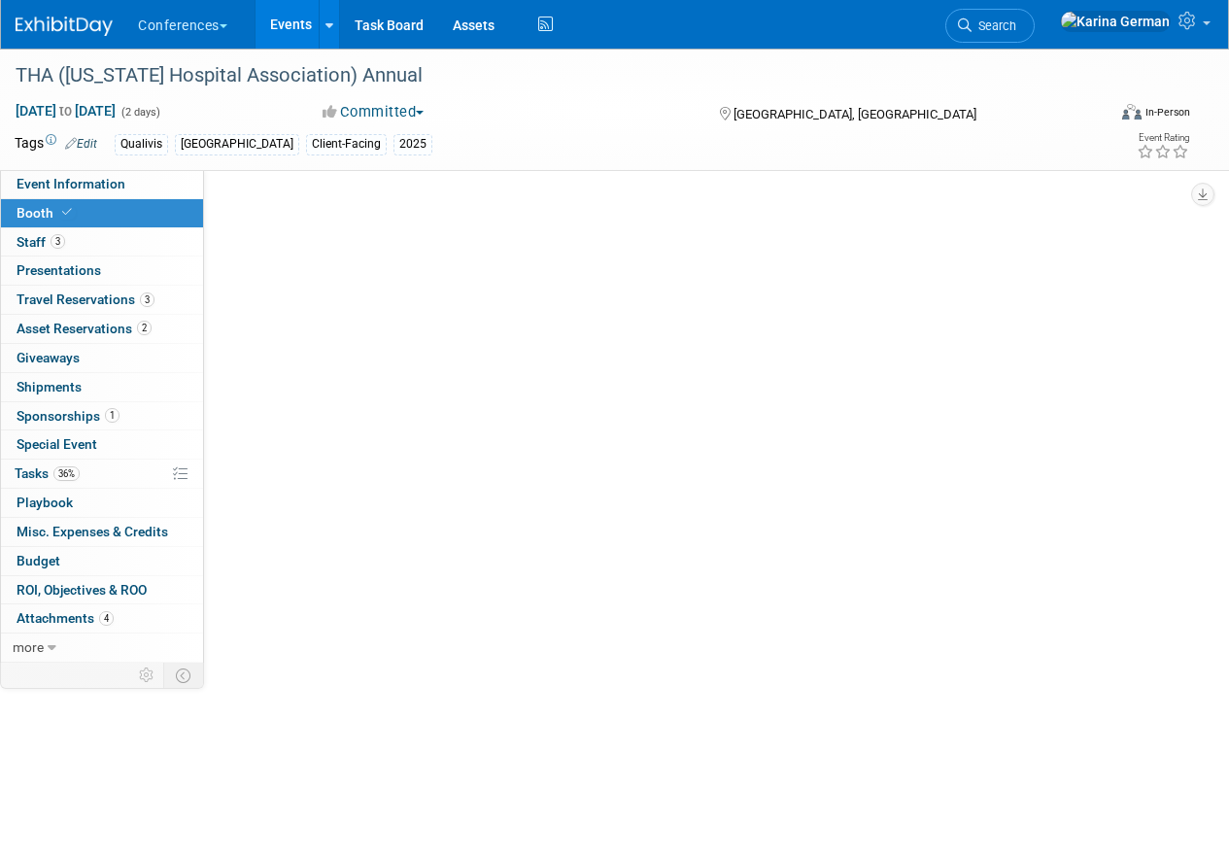
select select "8'x10'"
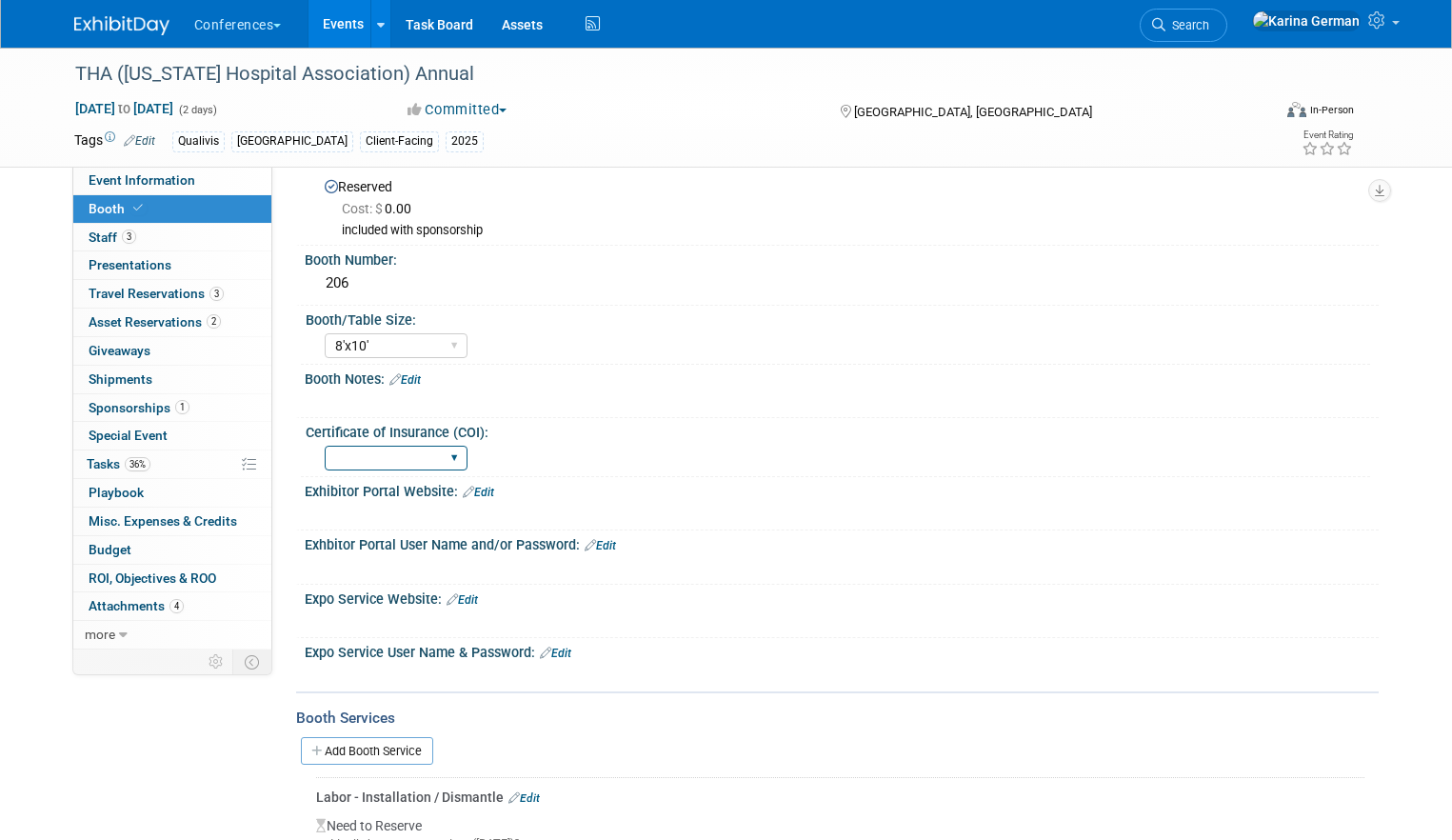
scroll to position [60, 0]
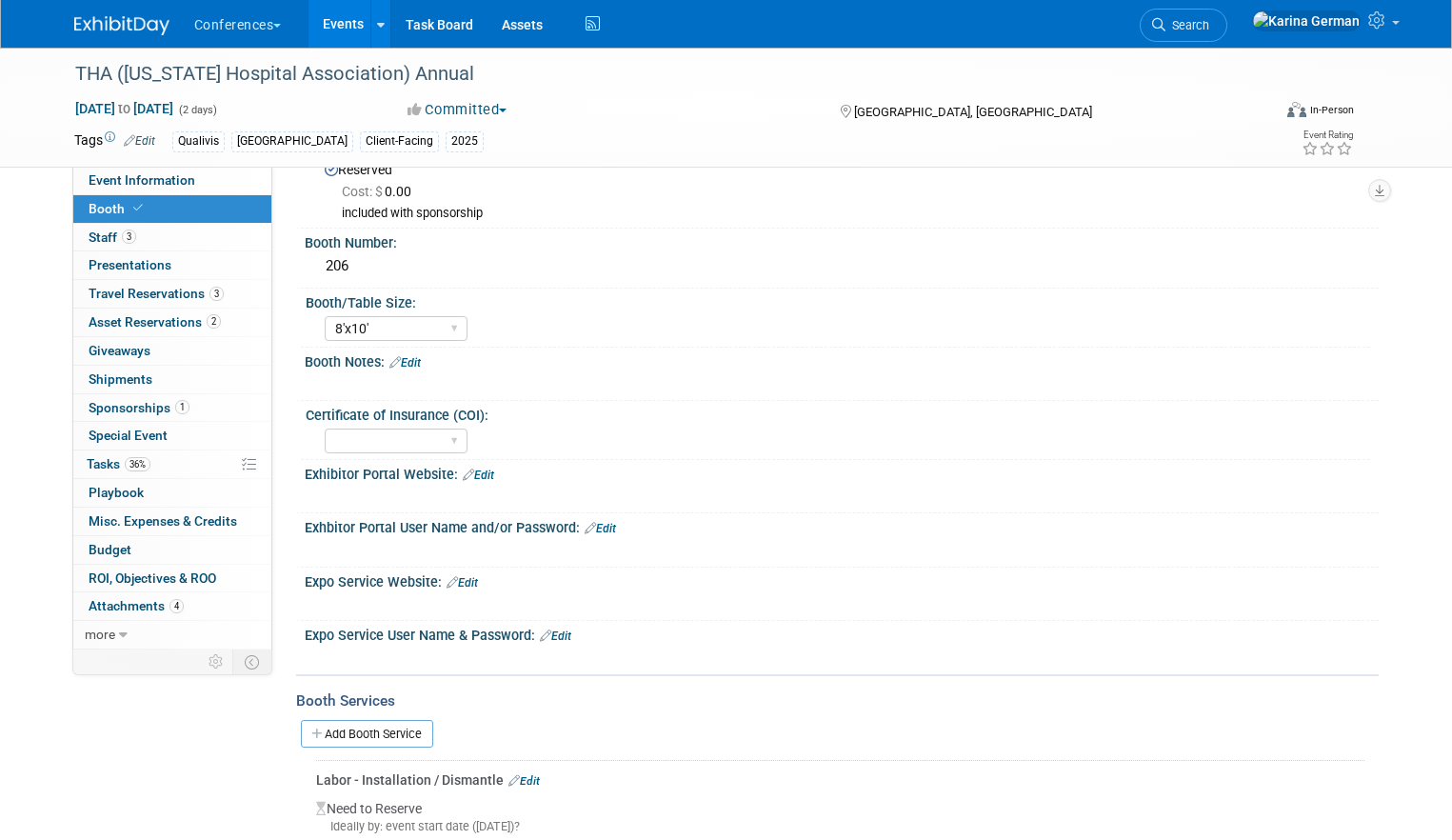
click at [470, 581] on link "Edit" at bounding box center [463, 583] width 31 height 14
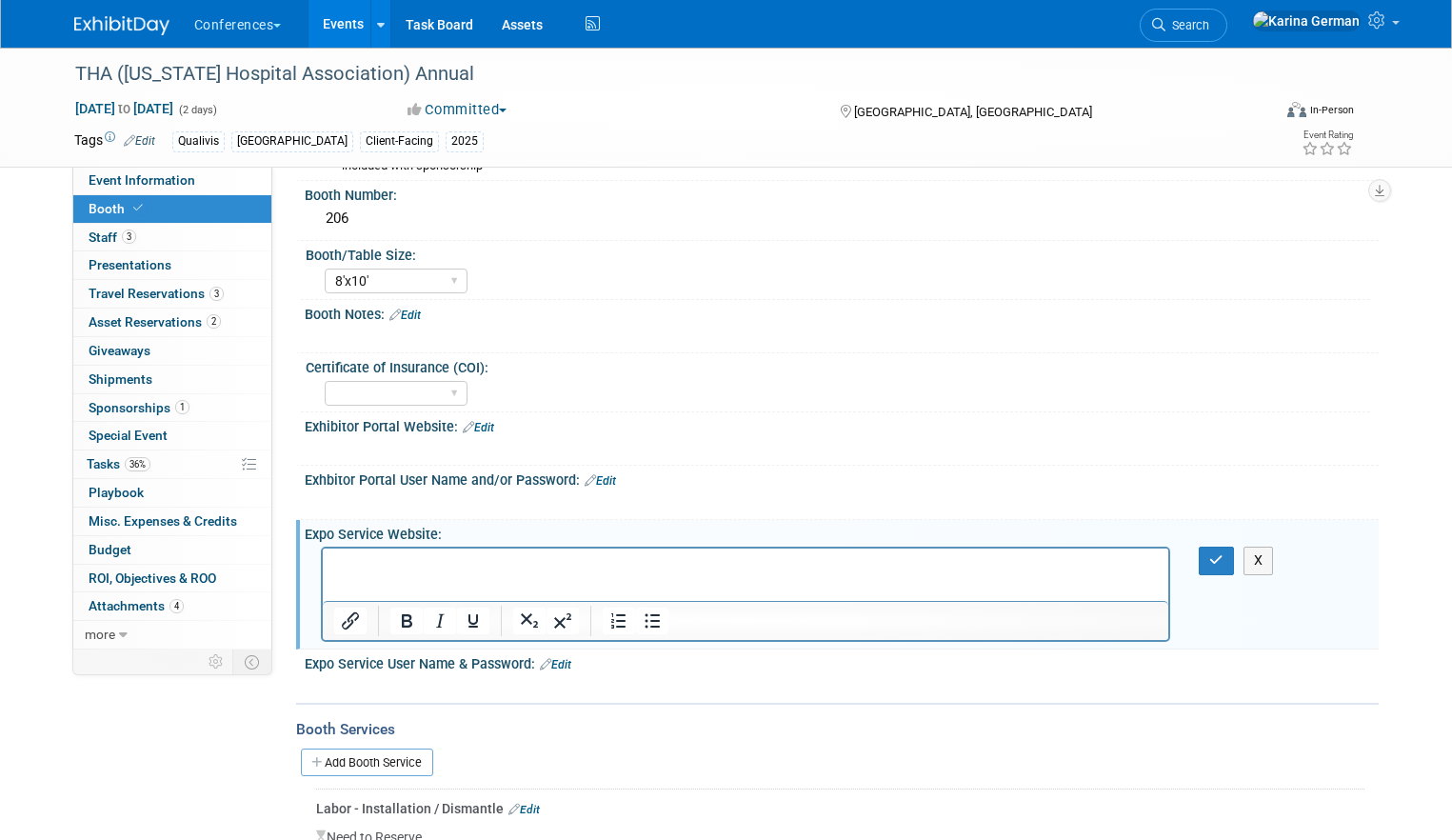
scroll to position [118, 0]
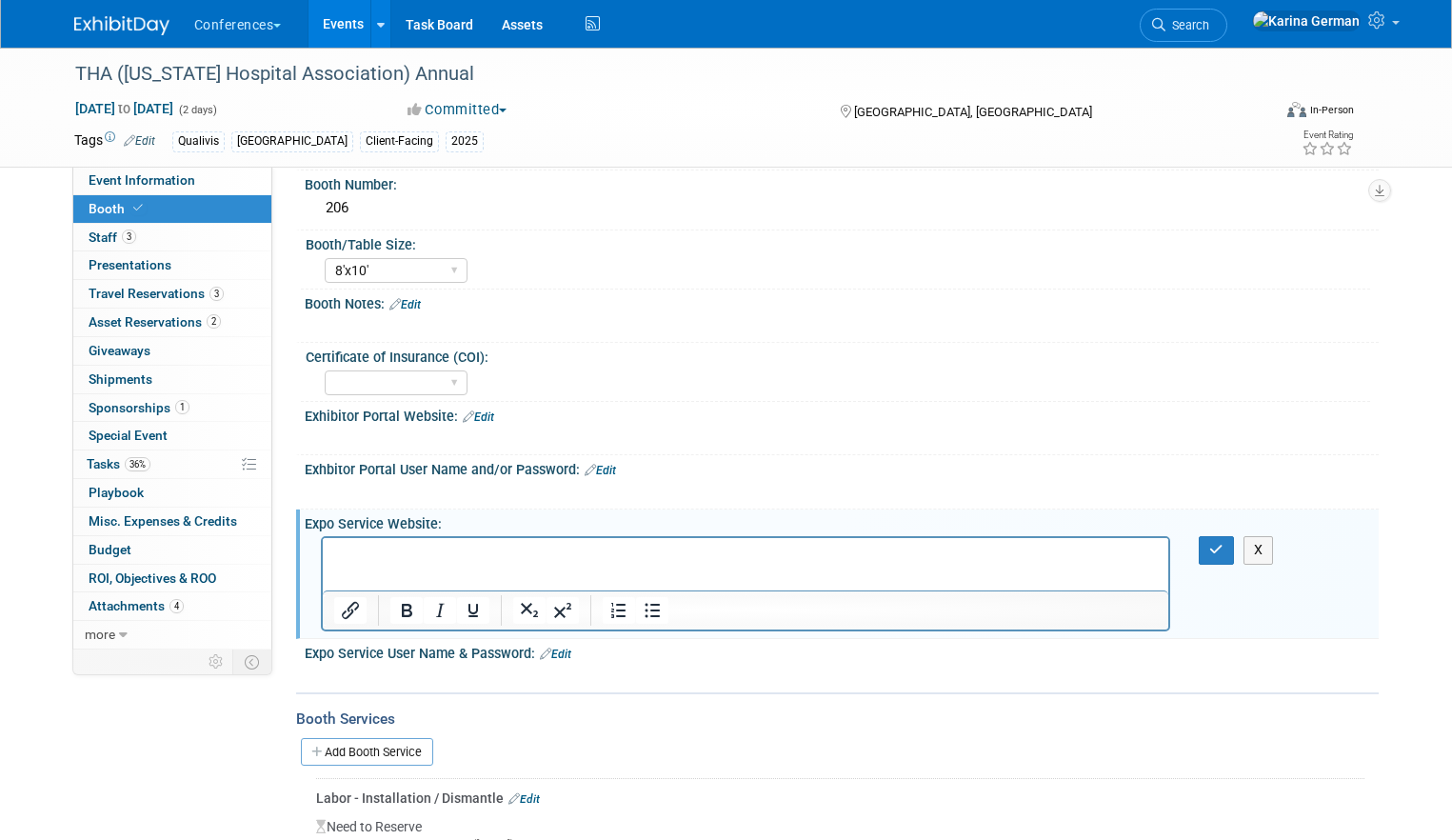
click at [568, 653] on link "Edit" at bounding box center [556, 655] width 31 height 14
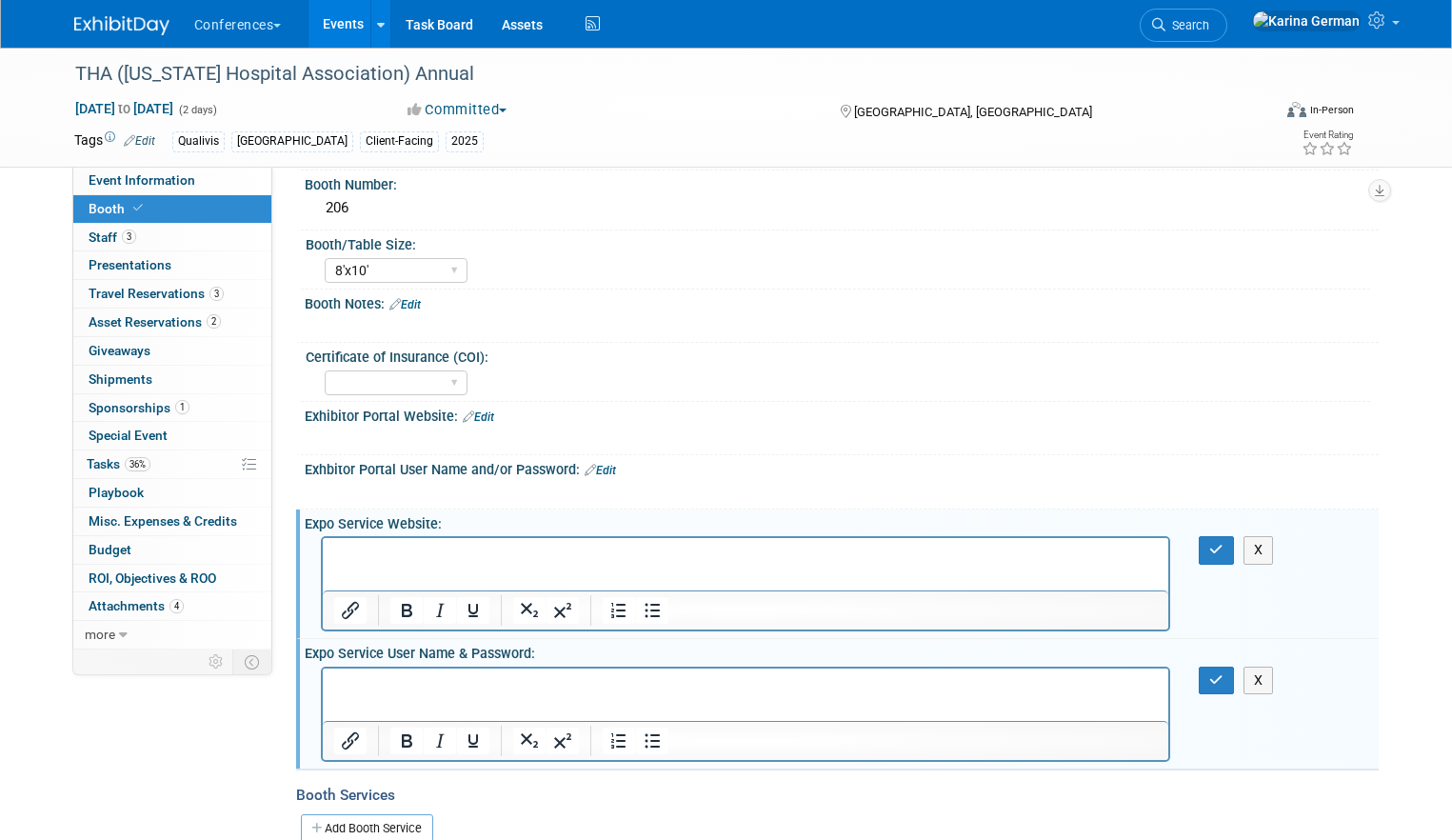
scroll to position [0, 0]
click at [1204, 679] on icon "button" at bounding box center [1217, 680] width 15 height 14
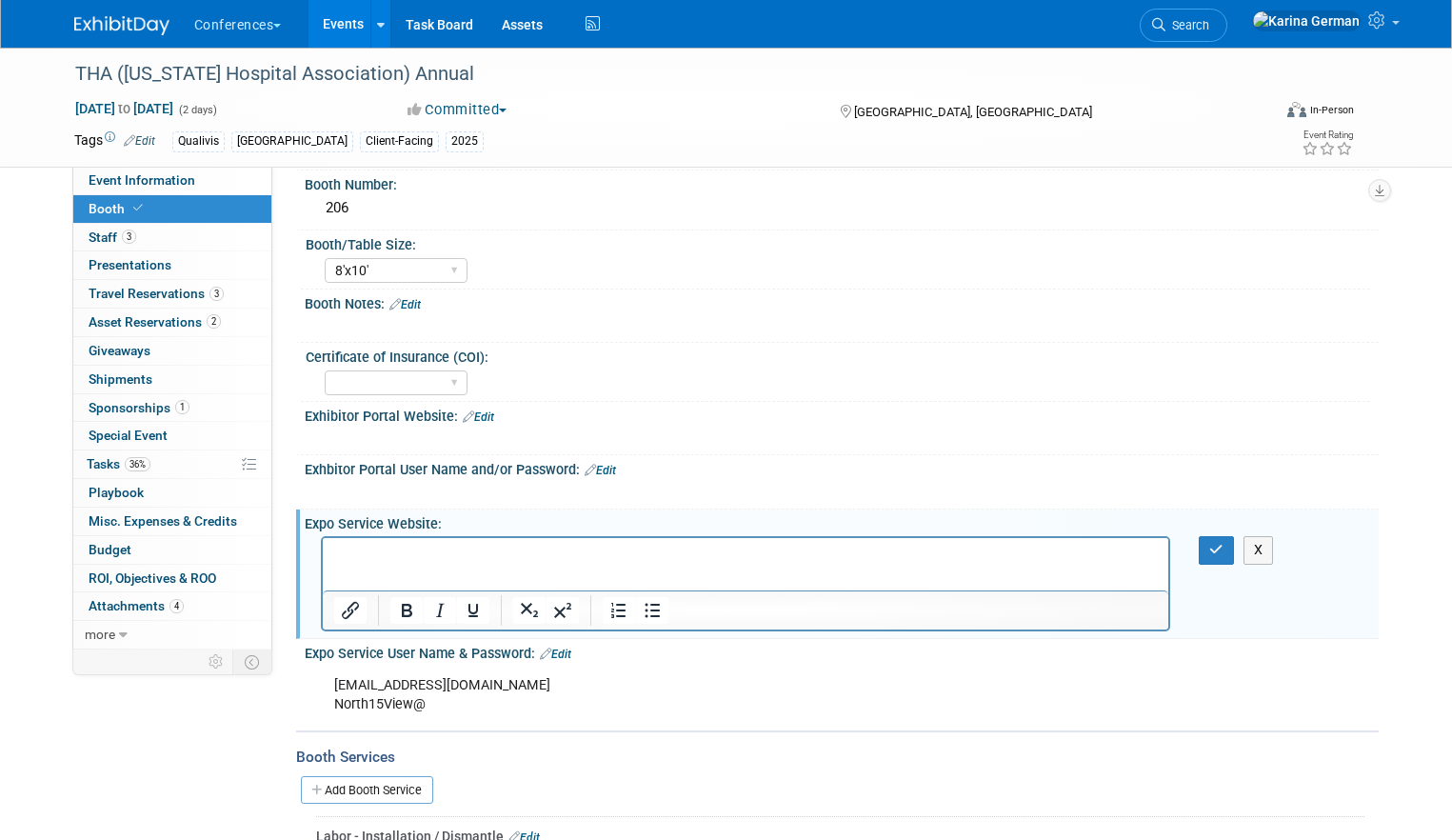
click at [928, 565] on html at bounding box center [745, 551] width 847 height 26
paste body "Rich Text Area. Press ALT-0 for help."
click at [579, 553] on p "[URL][DOMAIN_NAME]" at bounding box center [745, 555] width 825 height 19
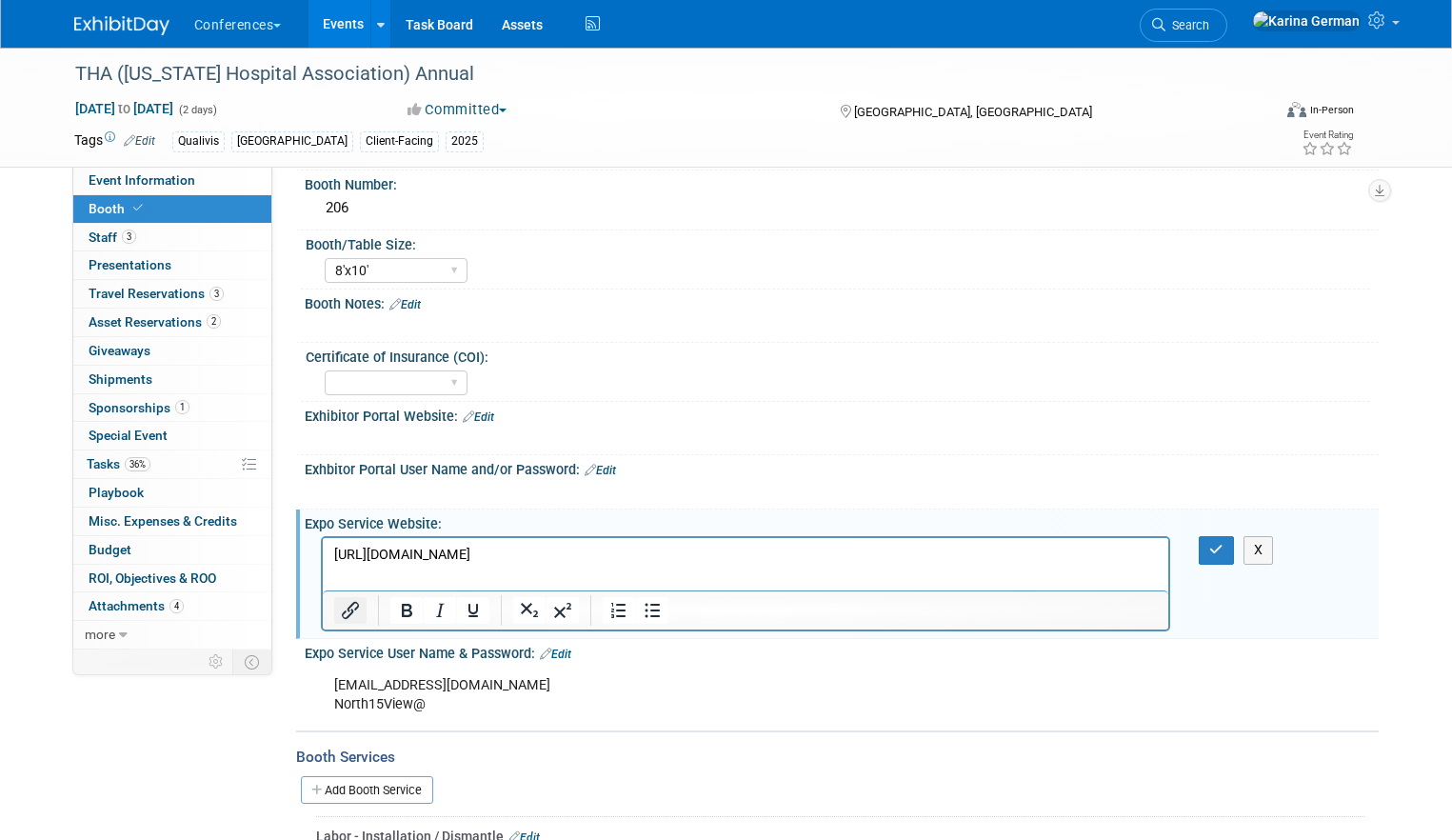
click at [346, 612] on icon "Insert/edit link" at bounding box center [350, 610] width 23 height 23
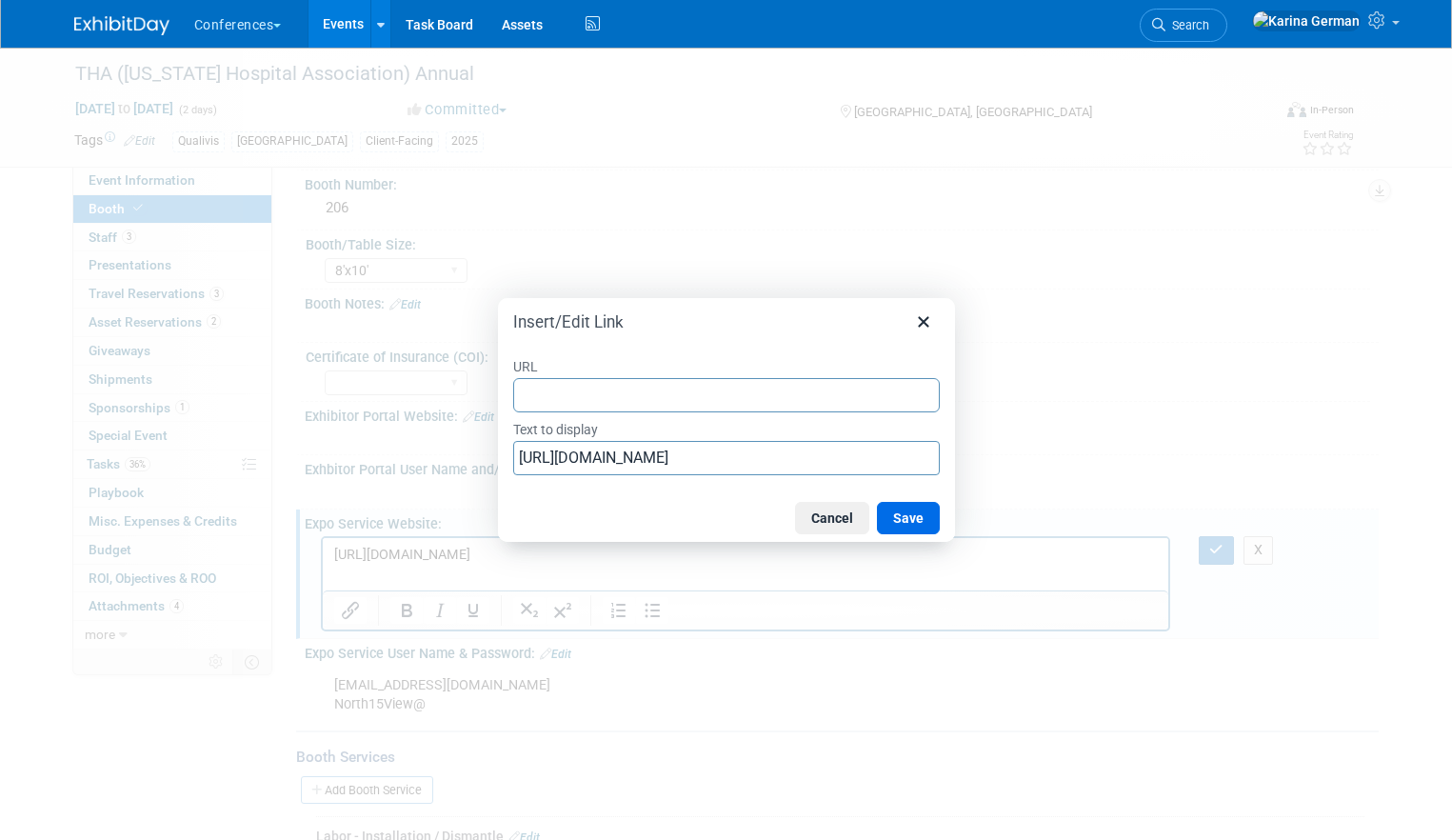
type input "[URL][DOMAIN_NAME]"
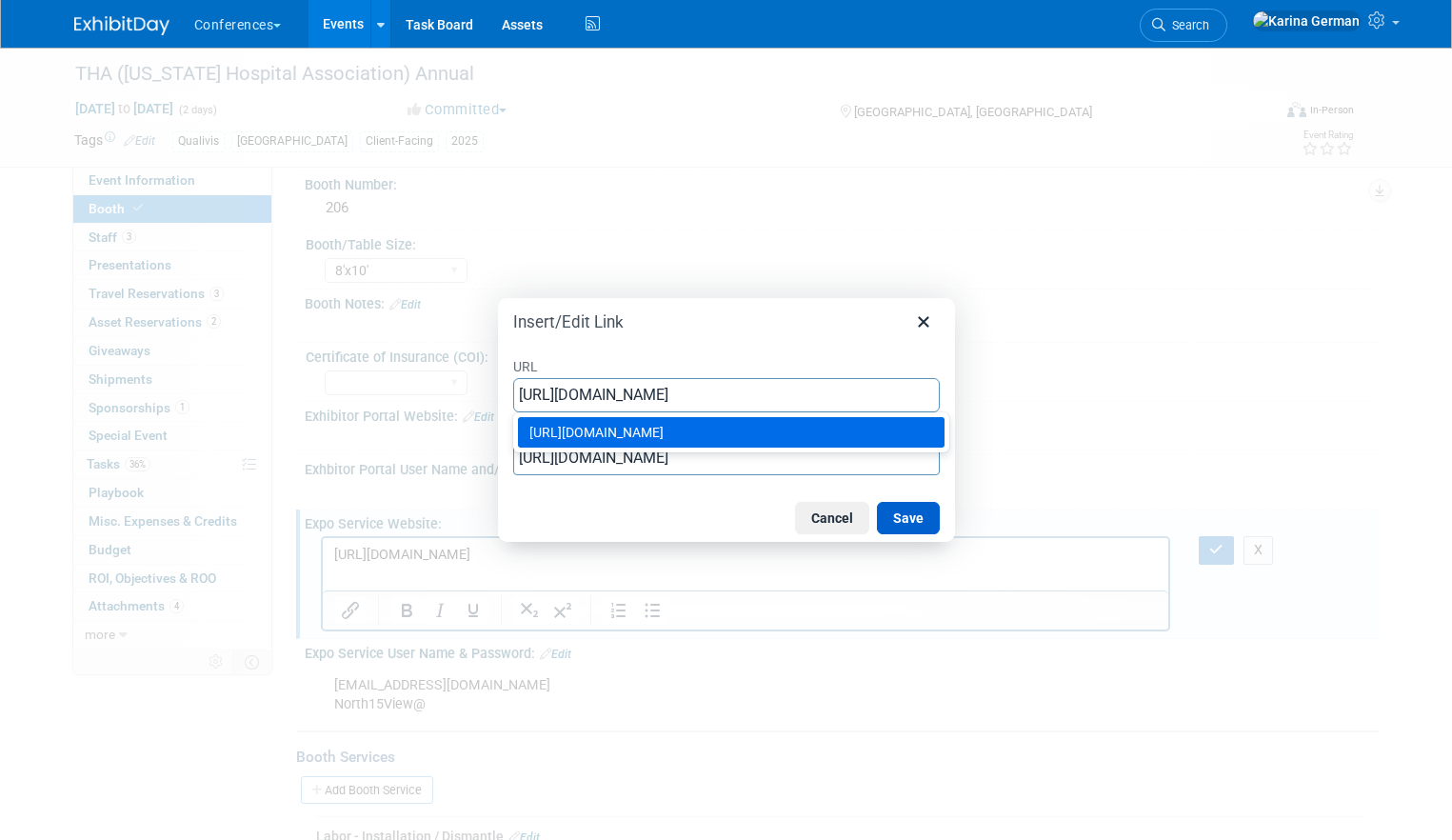
click at [921, 525] on button "Save" at bounding box center [909, 518] width 63 height 32
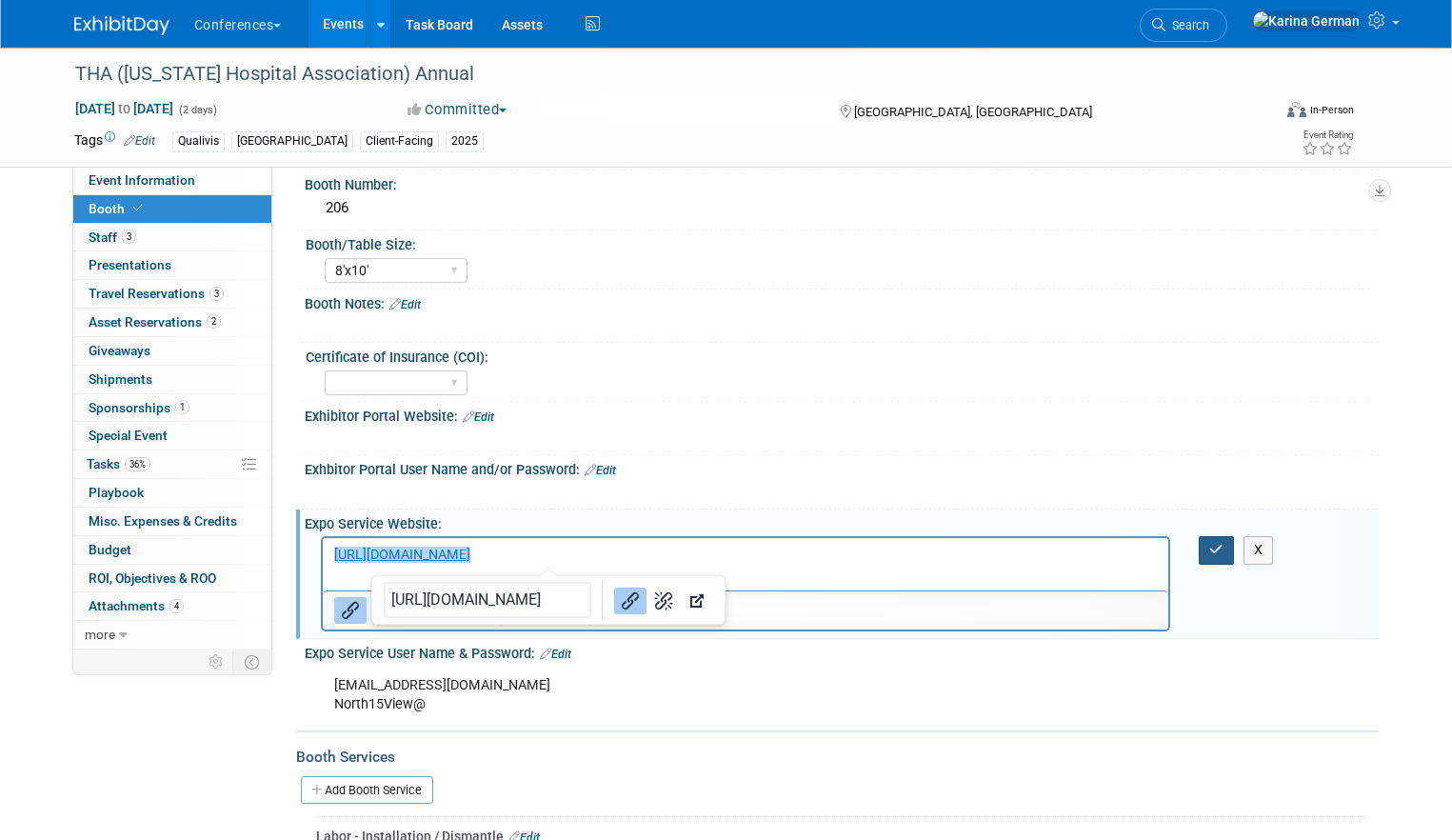
click at [1204, 551] on icon "button" at bounding box center [1217, 550] width 15 height 14
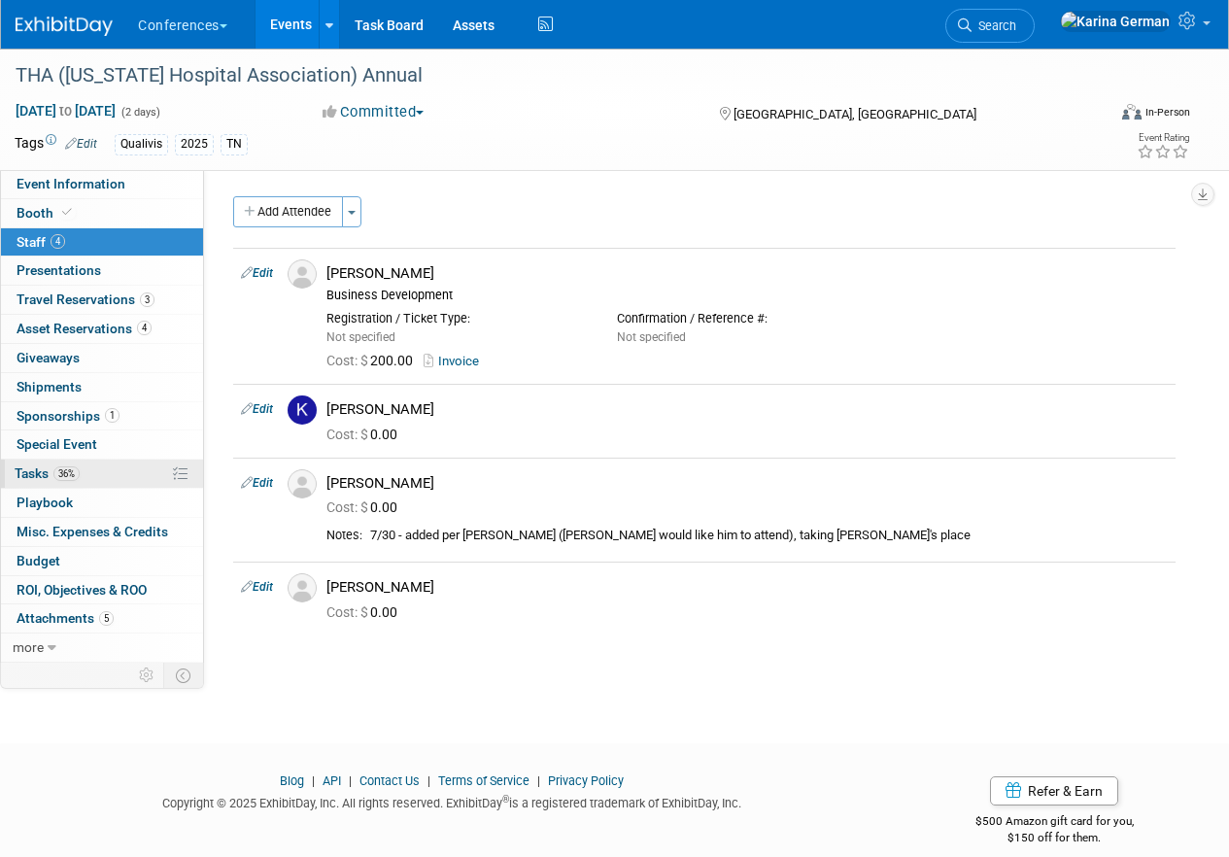
click at [92, 483] on link "36% Tasks 36%" at bounding box center [102, 473] width 202 height 28
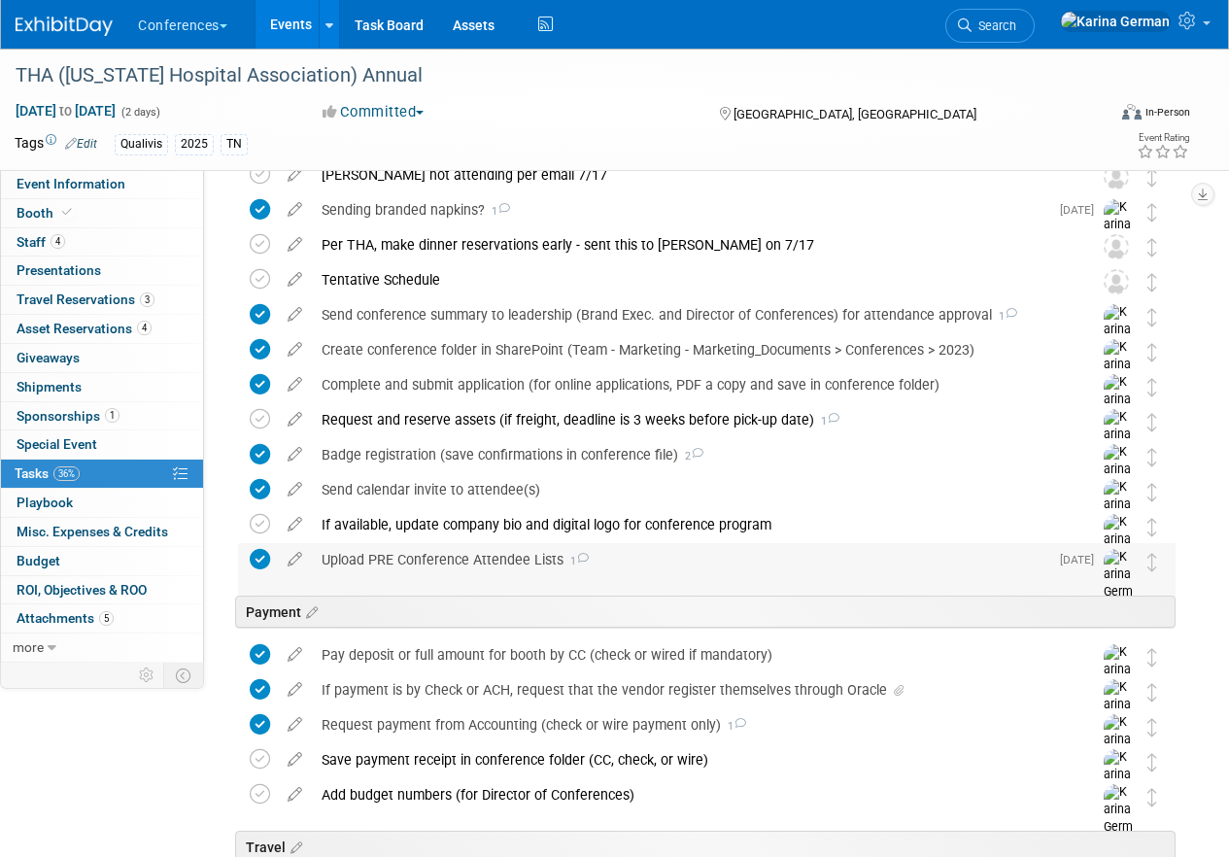
click at [475, 557] on div "Upload PRE Conference Attendee Lists 1" at bounding box center [680, 559] width 736 height 33
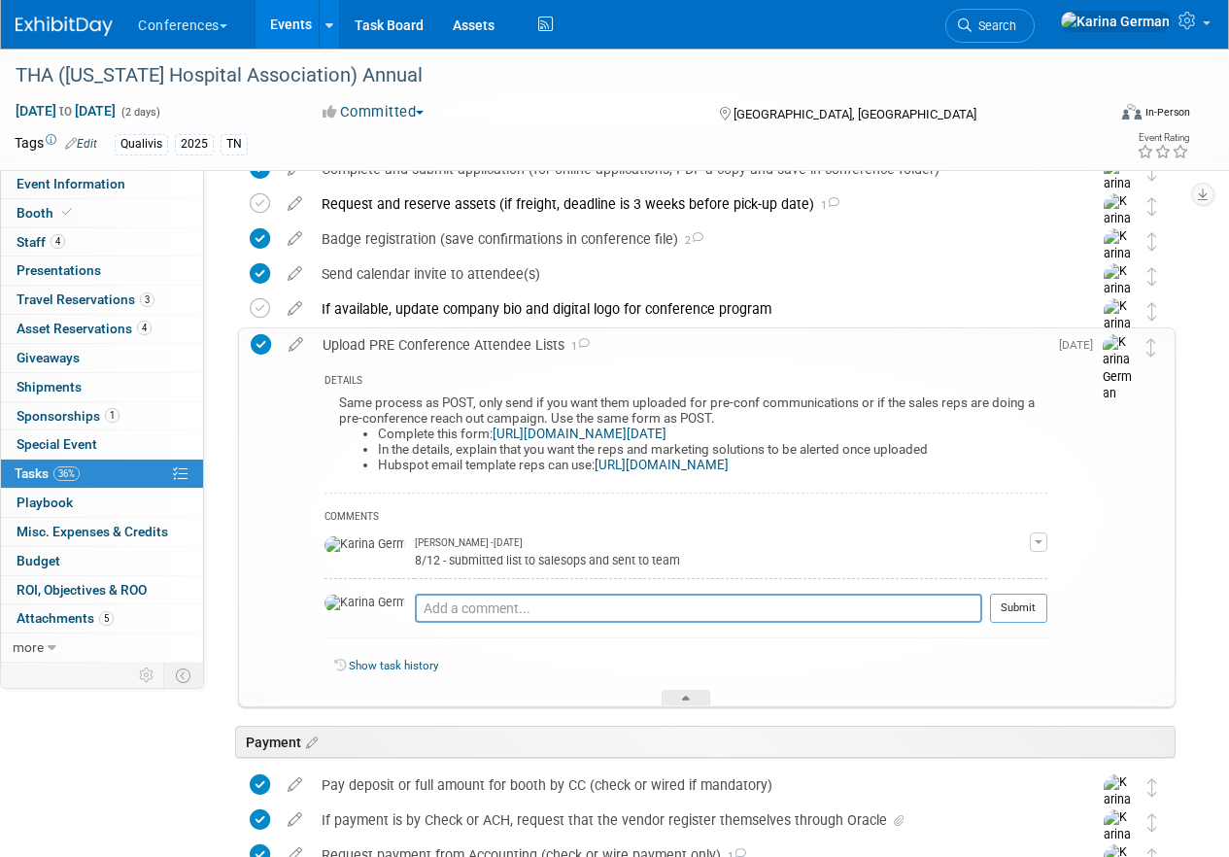
scroll to position [425, 0]
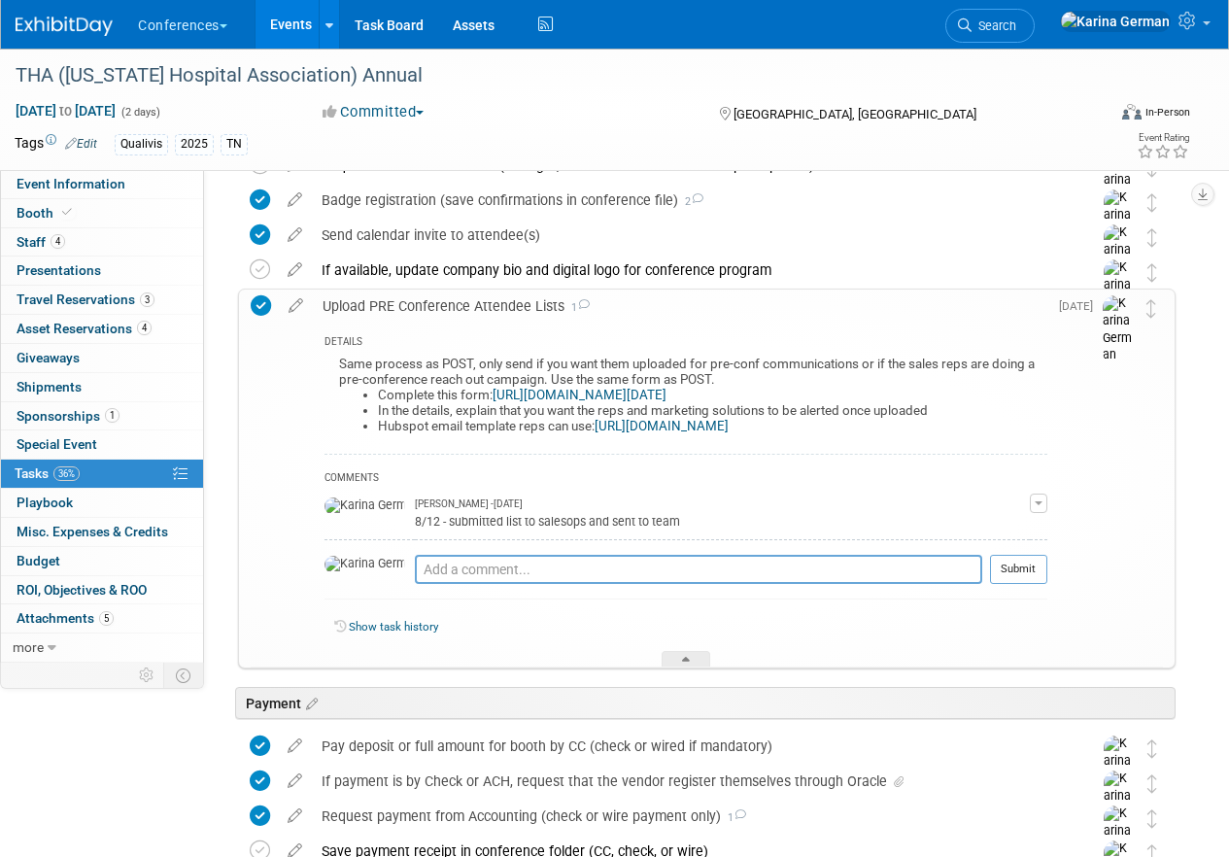
click at [666, 390] on link "[URL][DOMAIN_NAME][DATE]" at bounding box center [579, 395] width 174 height 15
click at [447, 553] on div "COMMENTS [PERSON_NAME][DEMOGRAPHIC_DATA] - [DATE] 8/12 - submitted list to sale…" at bounding box center [685, 531] width 723 height 155
click at [432, 568] on textarea at bounding box center [698, 569] width 567 height 29
type textarea "8/21 - submitted new list"
click at [1016, 561] on button "Submit" at bounding box center [1018, 569] width 57 height 29
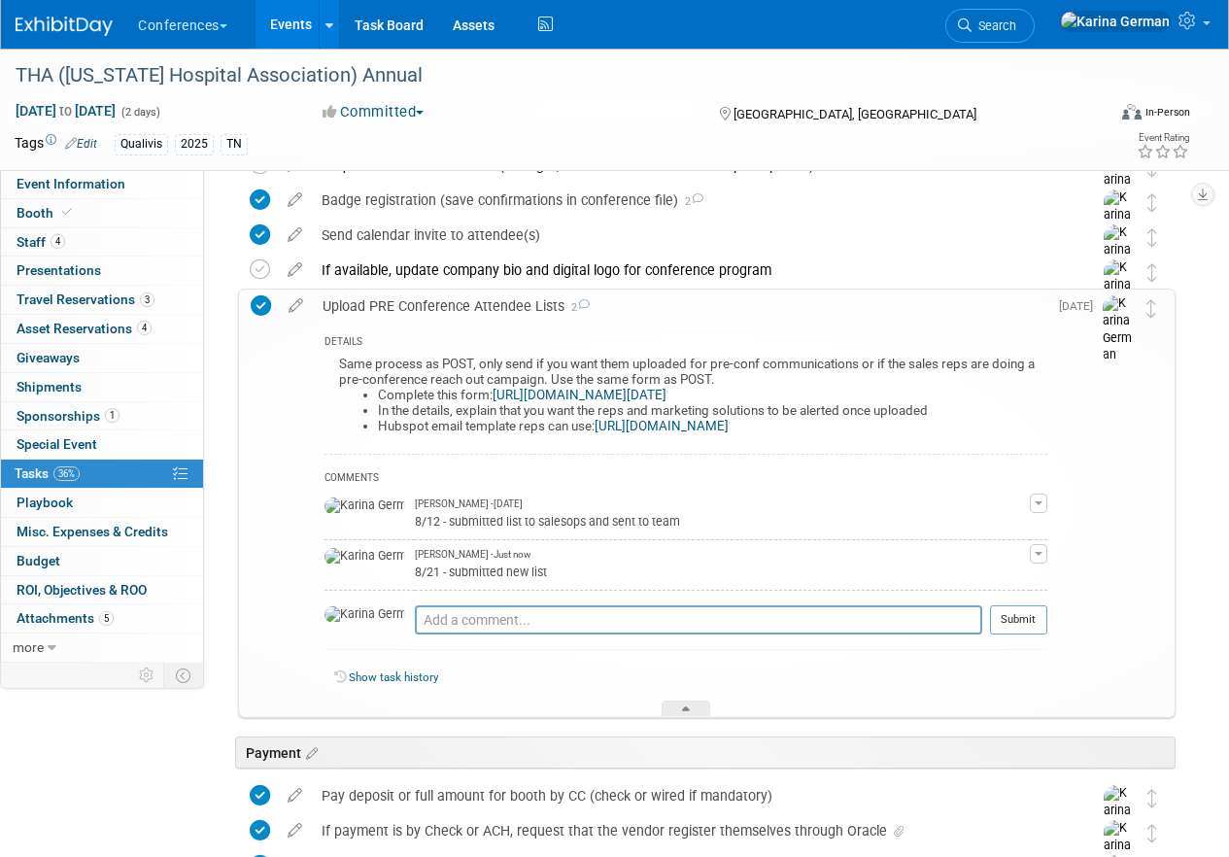
scroll to position [401, 0]
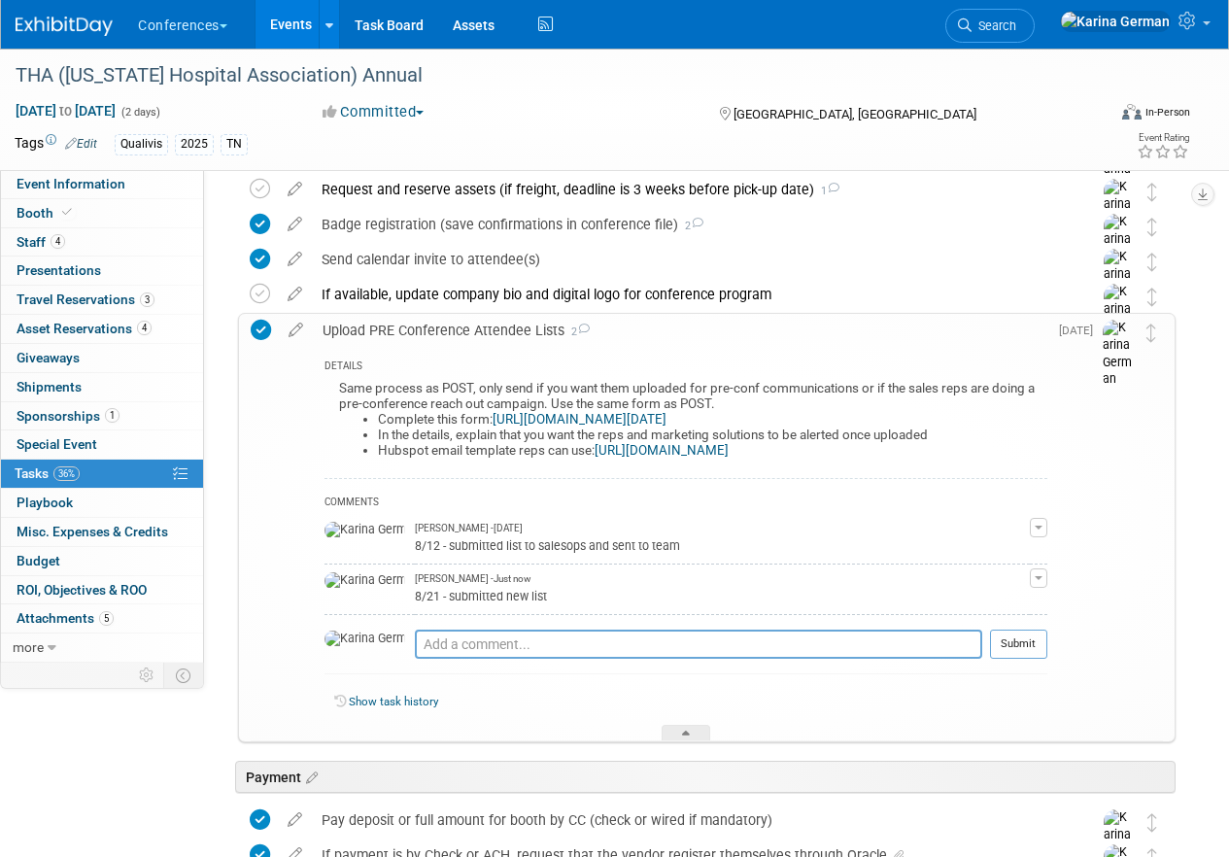
click at [523, 327] on div "Upload PRE Conference Attendee Lists 2" at bounding box center [680, 330] width 734 height 33
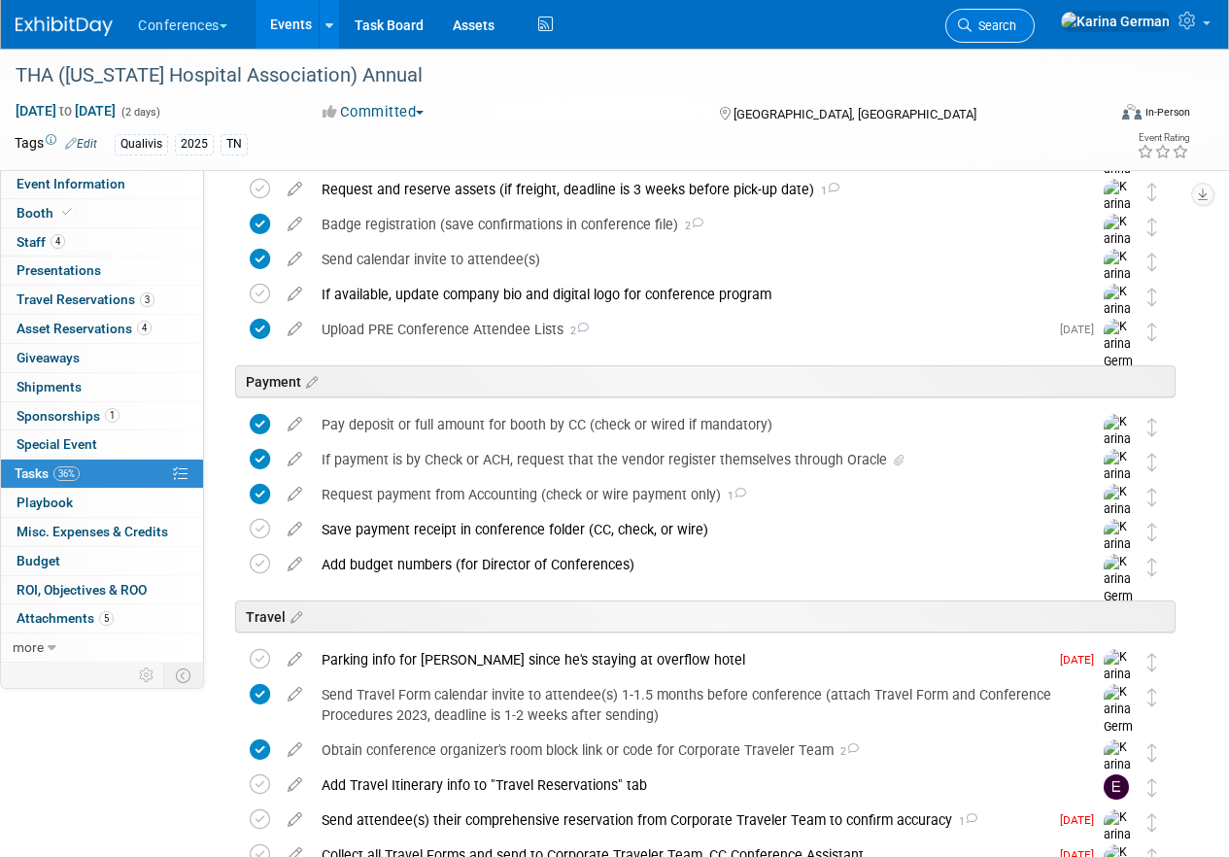
click at [1016, 18] on span "Search" at bounding box center [993, 25] width 45 height 15
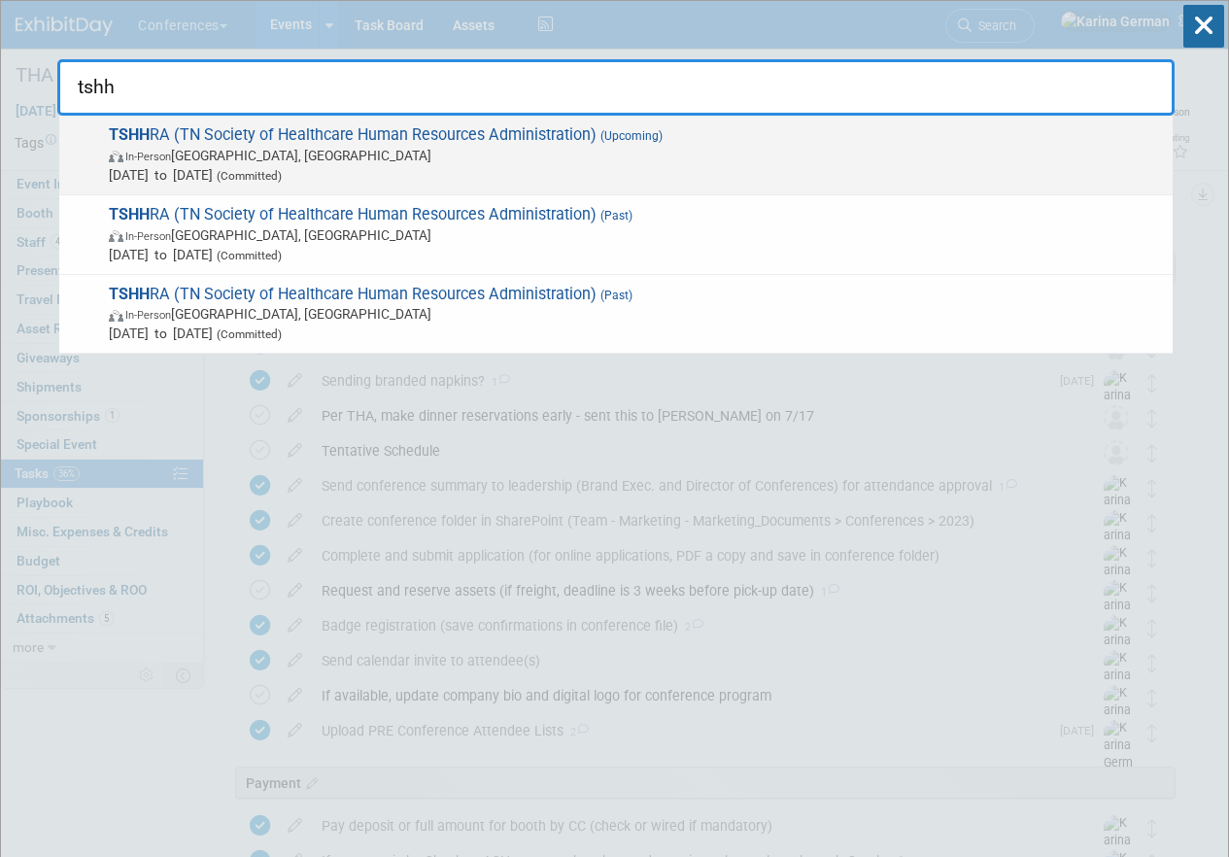
type input "tshh"
click at [297, 147] on span "In-Person [GEOGRAPHIC_DATA], [GEOGRAPHIC_DATA]" at bounding box center [636, 155] width 1054 height 19
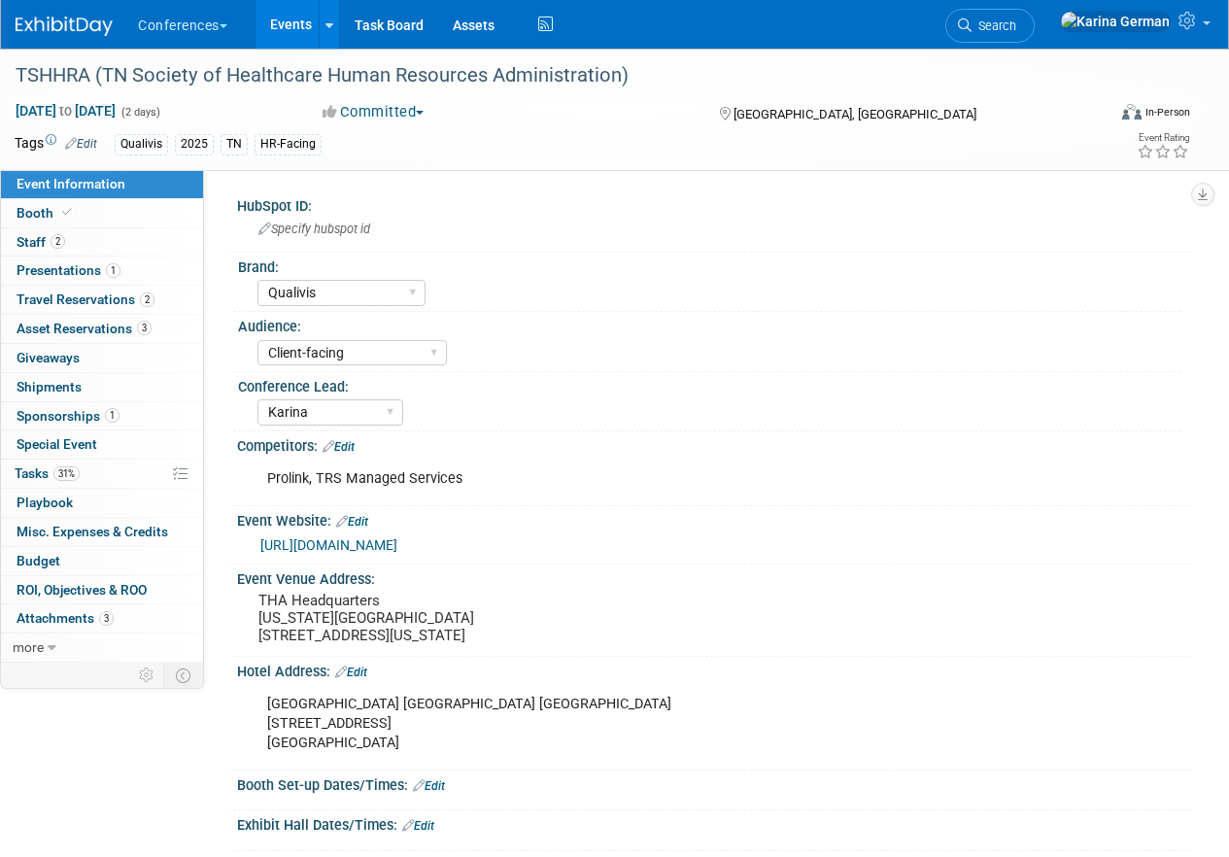
select select "Qualivis"
select select "Client-facing"
select select "Karina"
click at [68, 479] on span "31%" at bounding box center [66, 473] width 26 height 15
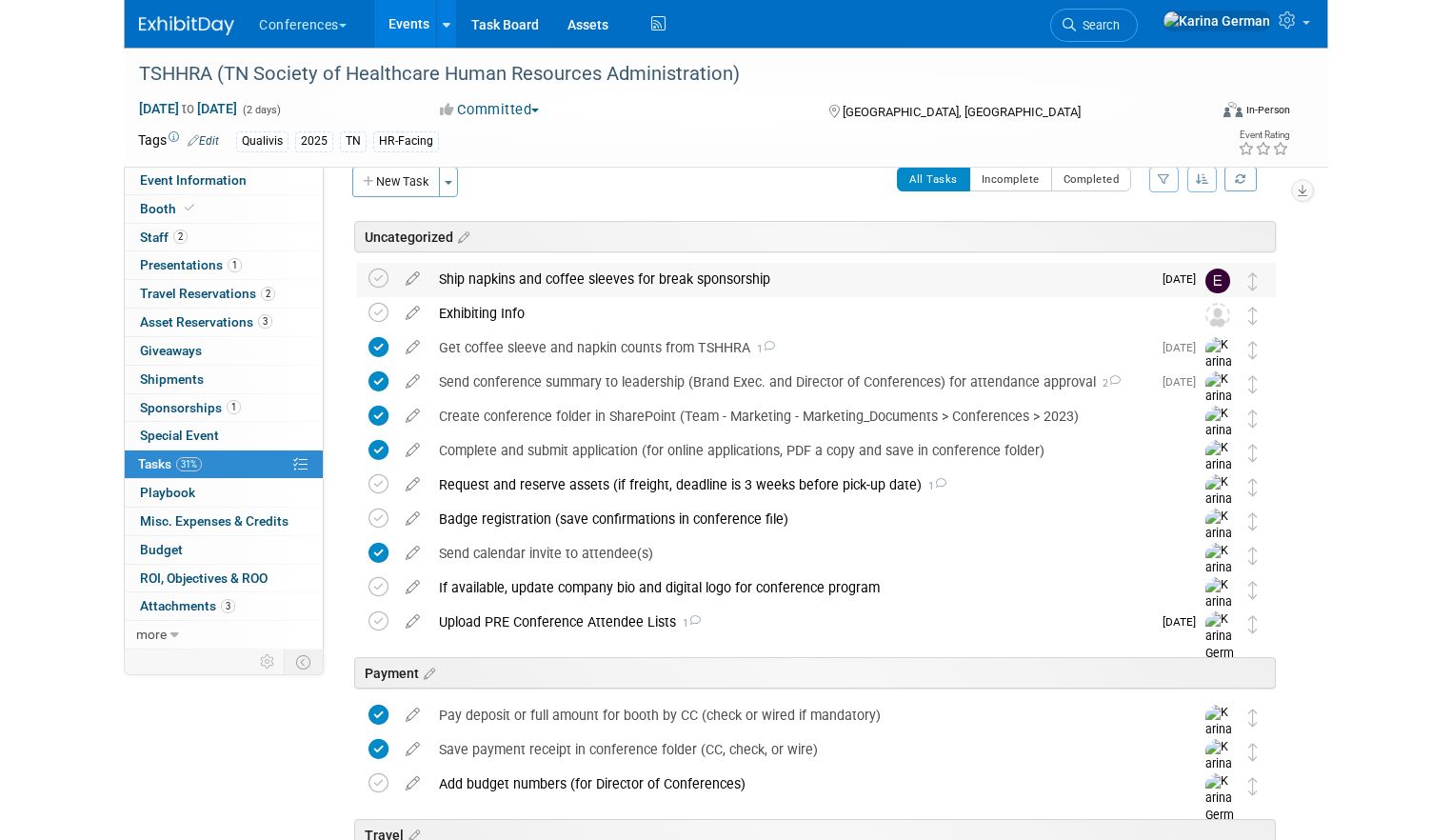
scroll to position [27, 0]
